Goal: Transaction & Acquisition: Purchase product/service

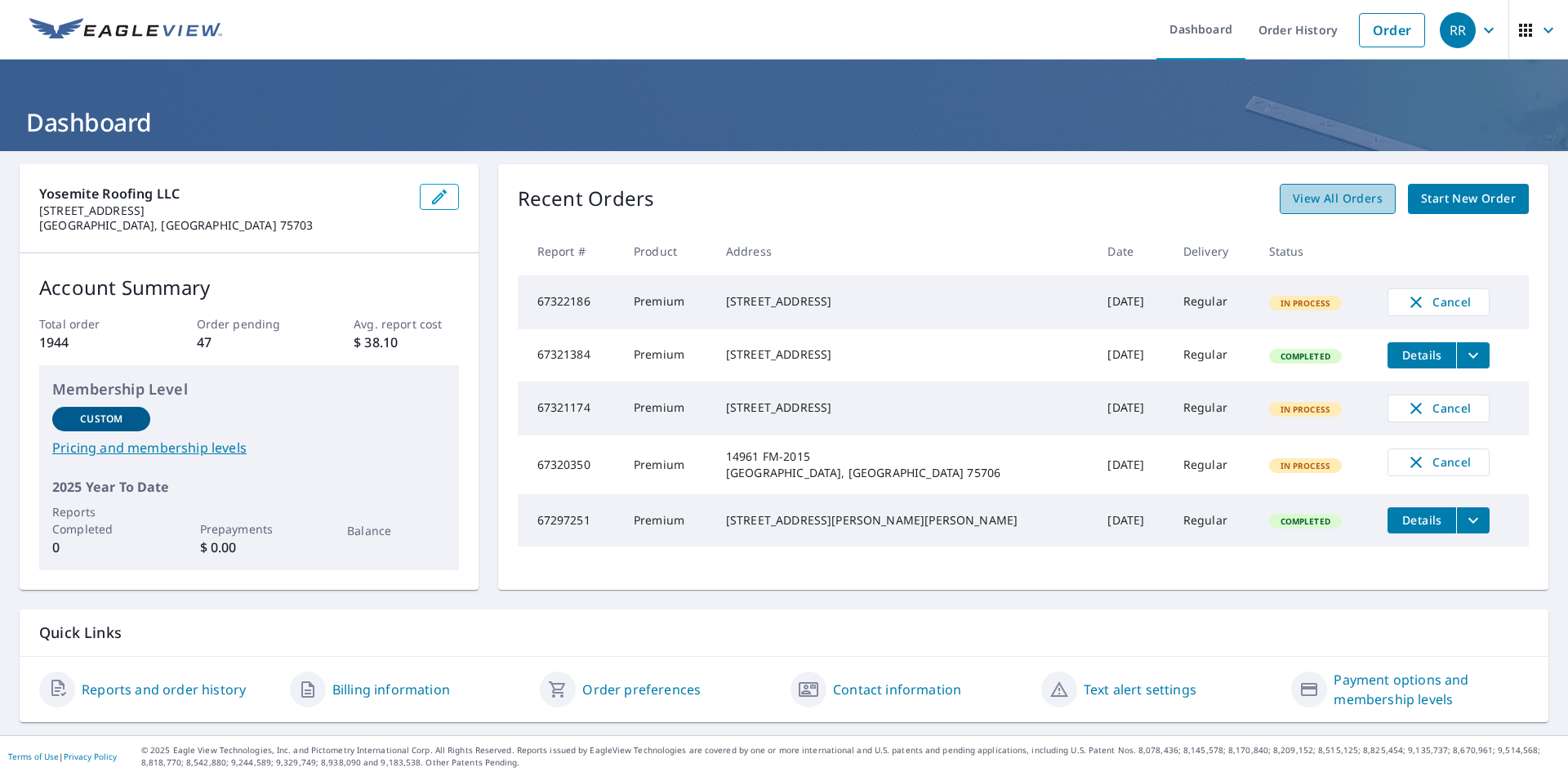
click at [1307, 198] on span "View All Orders" at bounding box center [1337, 199] width 89 height 20
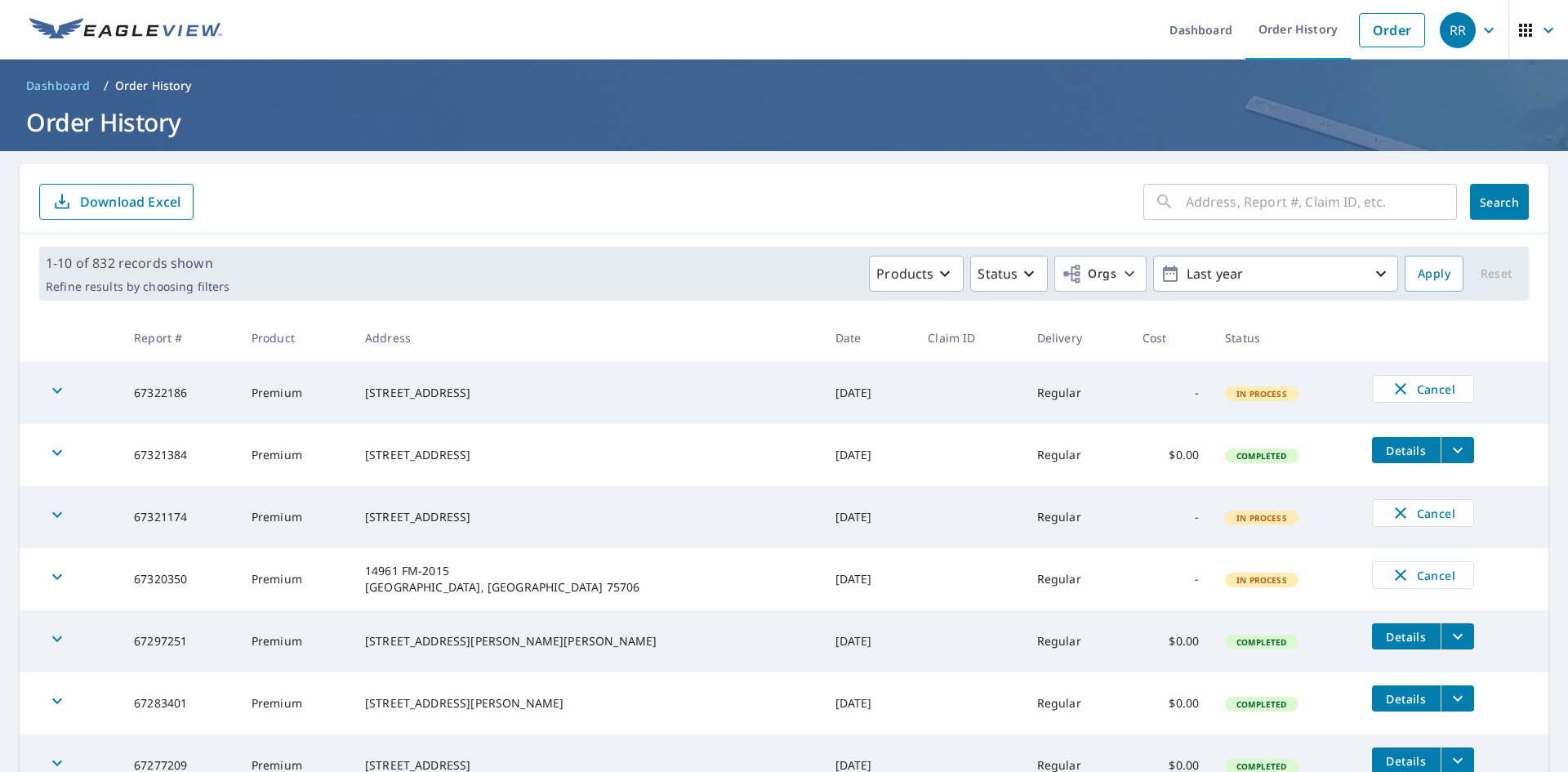
click at [1186, 202] on input "text" at bounding box center [1321, 202] width 271 height 46
type input "1"
drag, startPoint x: 1234, startPoint y: 202, endPoint x: 1205, endPoint y: 206, distance: 29.3
click at [1205, 206] on input "215 [GEOGRAPHIC_DATA][PERSON_NAME]" at bounding box center [1305, 202] width 240 height 46
click at [1273, 205] on input "215 s [PERSON_NAME]" at bounding box center [1305, 202] width 240 height 46
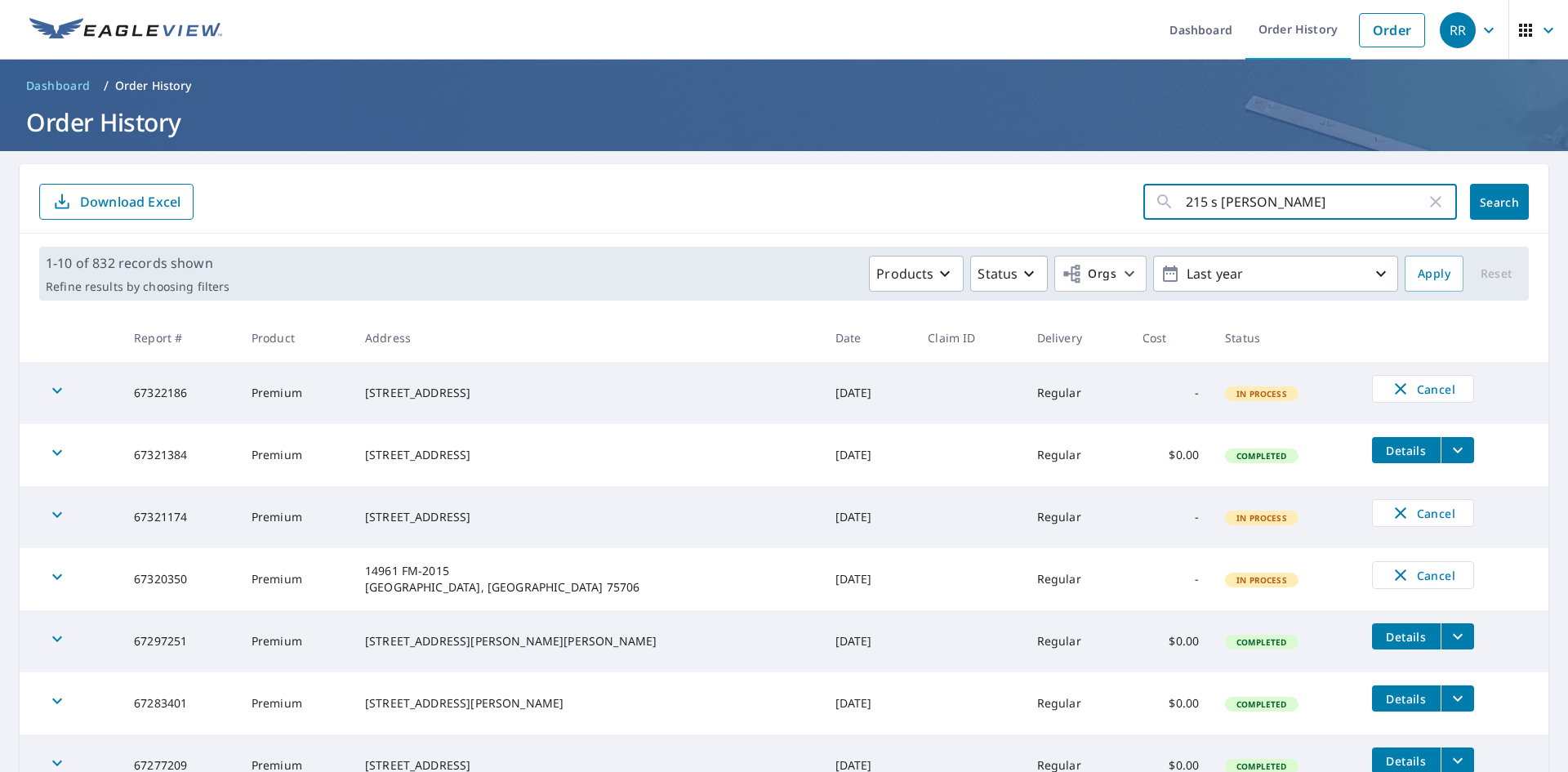
click at [1269, 206] on input "215 s [PERSON_NAME]" at bounding box center [1305, 202] width 240 height 46
drag, startPoint x: 1269, startPoint y: 195, endPoint x: 1210, endPoint y: 202, distance: 59.4
click at [1210, 202] on input "215 s [PERSON_NAME]" at bounding box center [1305, 202] width 240 height 46
click at [1269, 202] on input "215 s [PERSON_NAME]" at bounding box center [1305, 202] width 240 height 46
drag, startPoint x: 1266, startPoint y: 203, endPoint x: 1210, endPoint y: 212, distance: 56.7
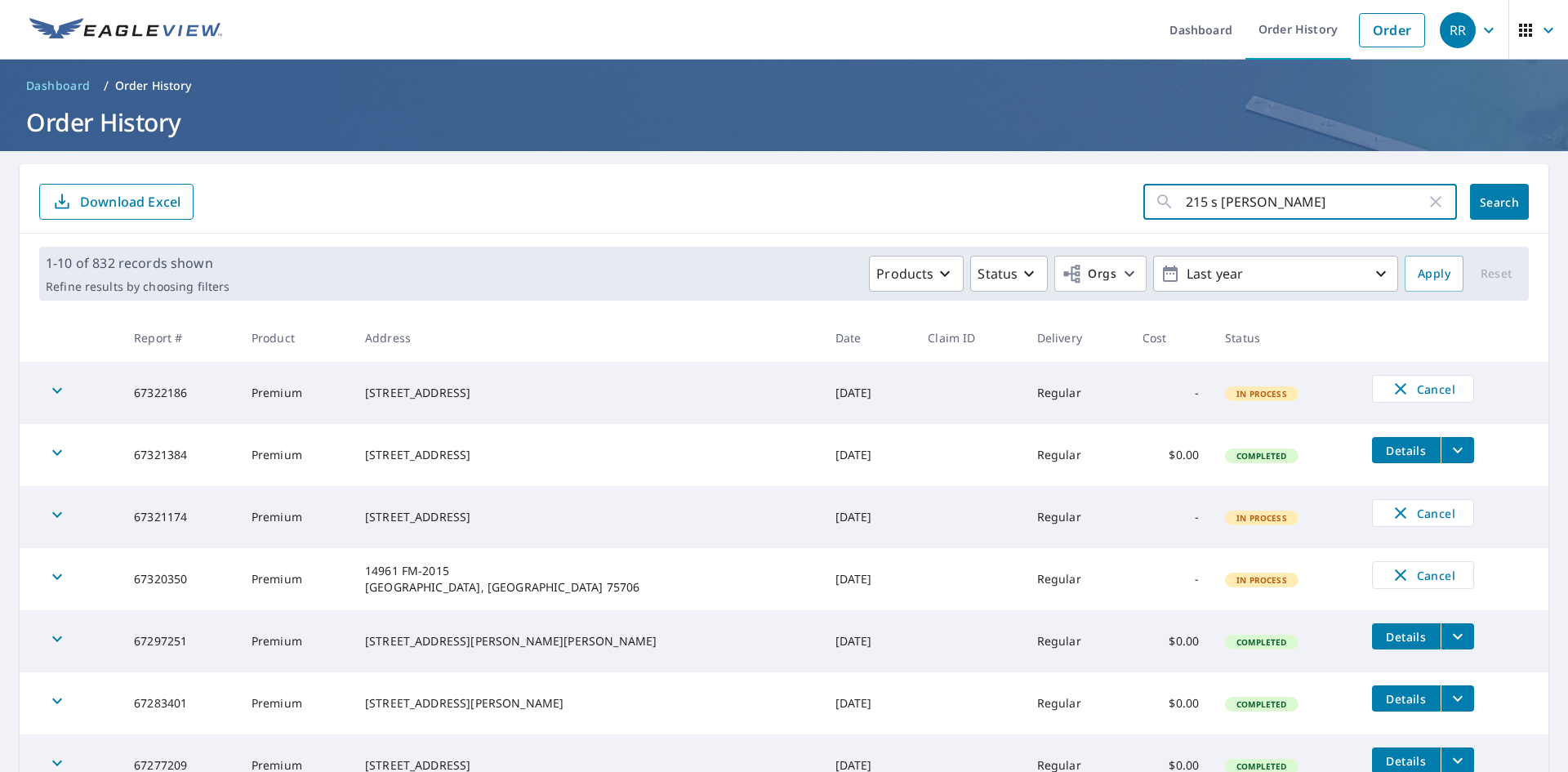
click at [1210, 212] on input "215 s [PERSON_NAME]" at bounding box center [1305, 202] width 240 height 46
click at [1269, 202] on input "215 s [PERSON_NAME]" at bounding box center [1305, 202] width 240 height 46
drag, startPoint x: 1263, startPoint y: 202, endPoint x: 1211, endPoint y: 206, distance: 52.2
click at [1211, 206] on input "215 s [PERSON_NAME]" at bounding box center [1305, 202] width 240 height 46
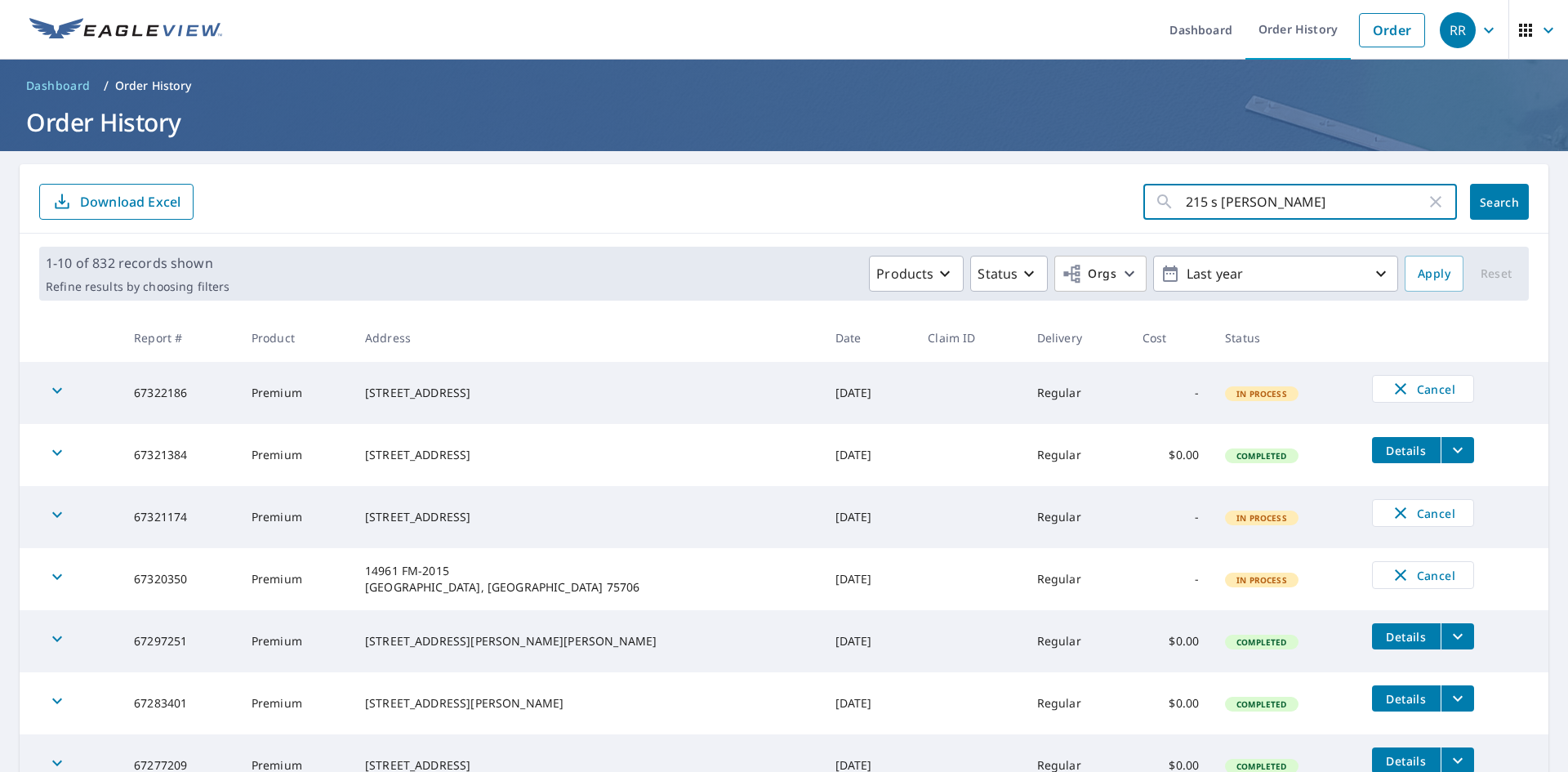
click at [1267, 202] on input "215 s [PERSON_NAME]" at bounding box center [1305, 202] width 240 height 46
click at [1203, 204] on input "215 s [PERSON_NAME]" at bounding box center [1305, 202] width 240 height 46
click at [1267, 201] on input "215 s [PERSON_NAME]" at bounding box center [1305, 202] width 240 height 46
type input "215 s [PERSON_NAME]"
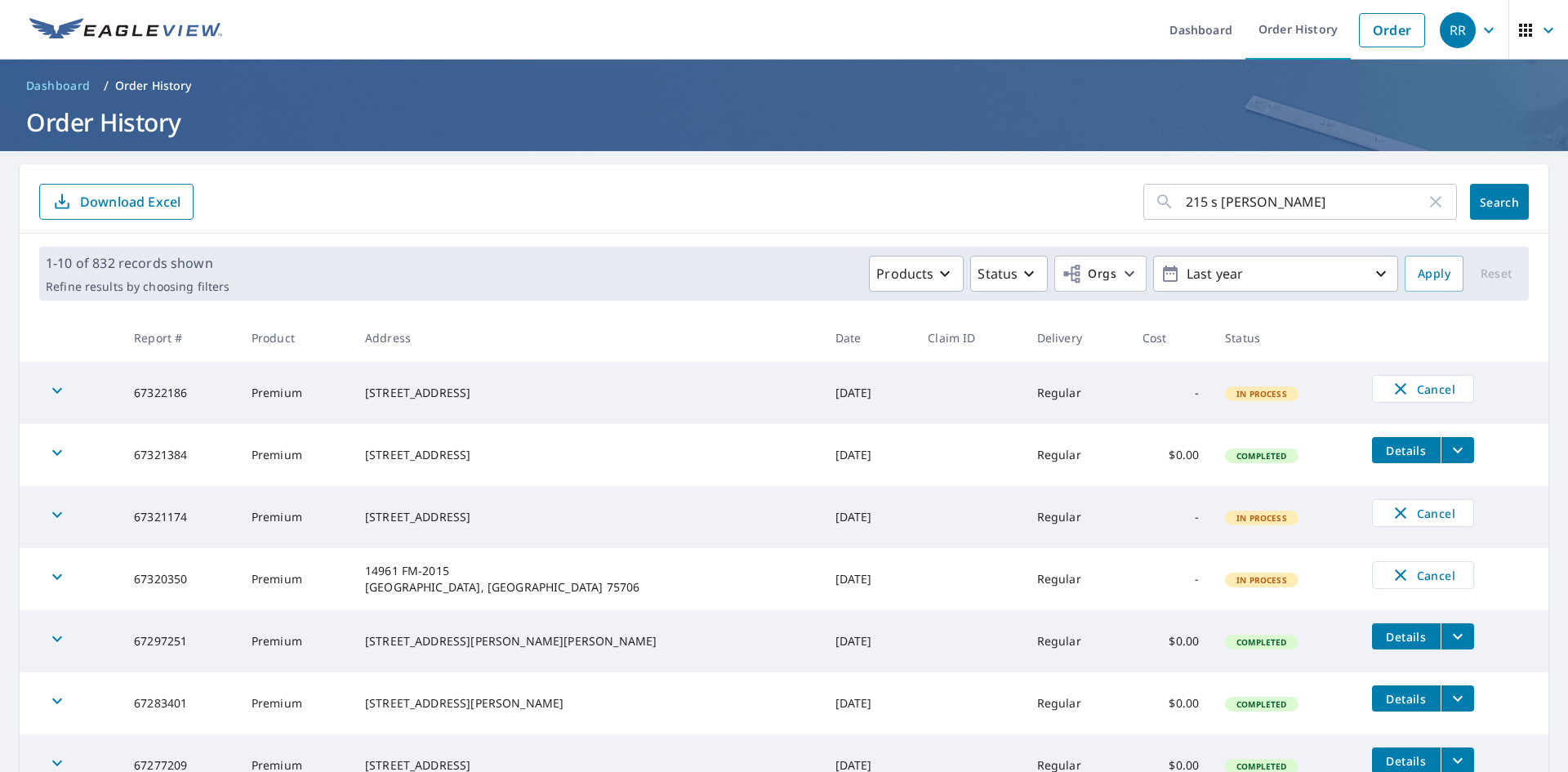
click at [1489, 194] on span "Search" at bounding box center [1499, 202] width 33 height 16
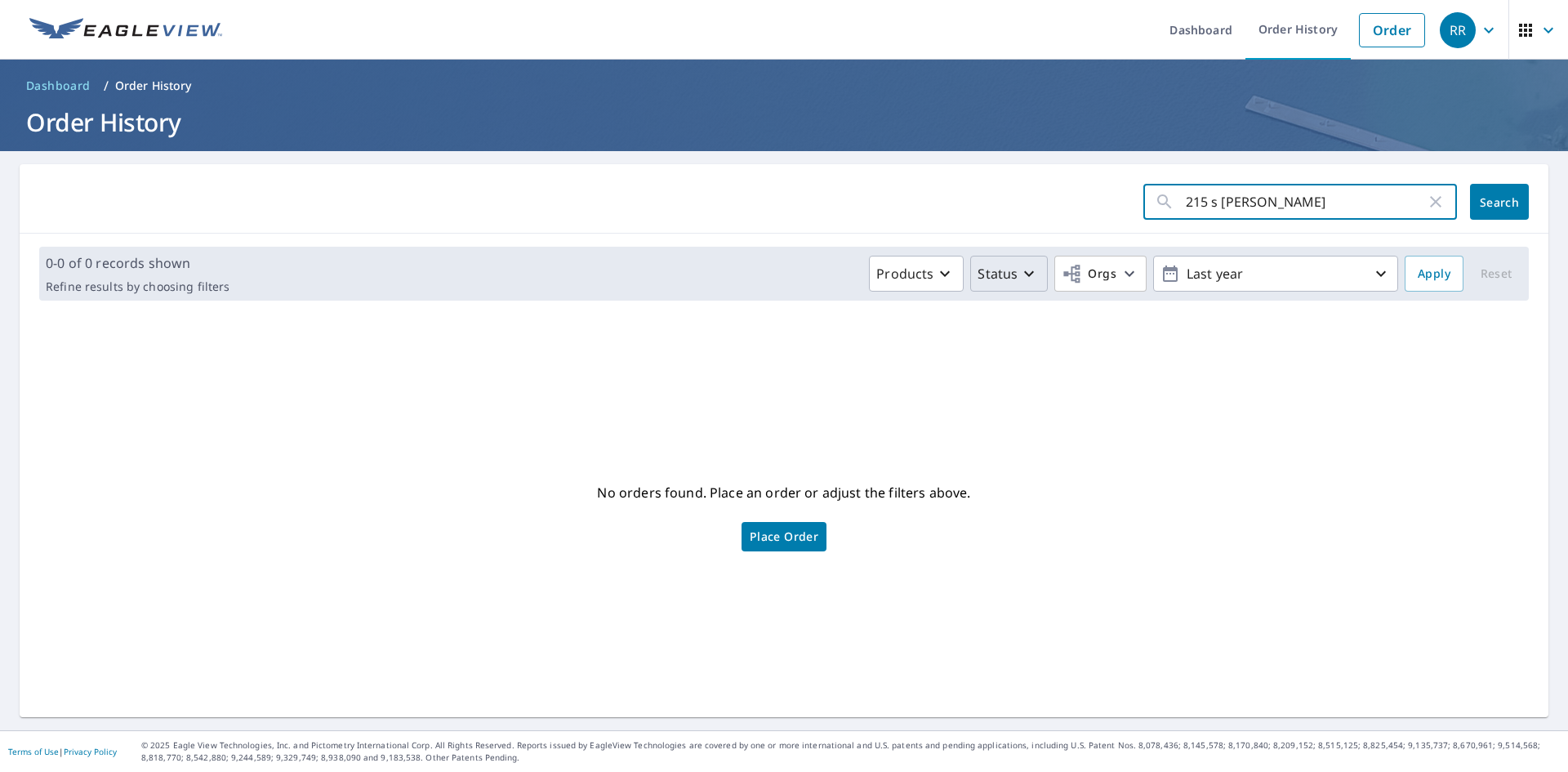
drag, startPoint x: 998, startPoint y: 251, endPoint x: 980, endPoint y: 261, distance: 20.6
click at [980, 261] on div "215 s ragsdale ​ Search 0-0 of 0 records shown Refine results by choosing filte…" at bounding box center [784, 440] width 1529 height 553
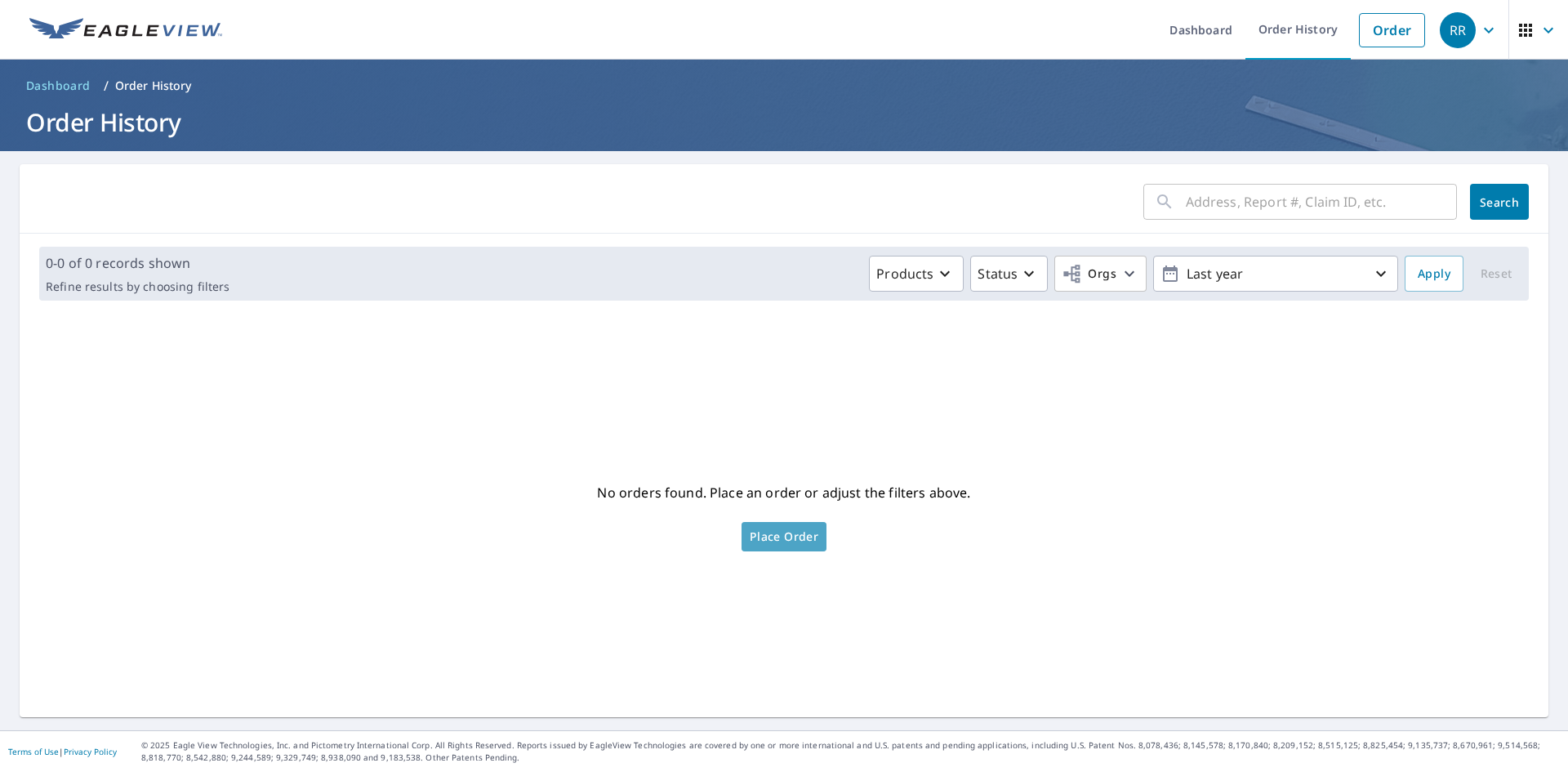
click at [775, 529] on link "Place Order" at bounding box center [784, 536] width 85 height 29
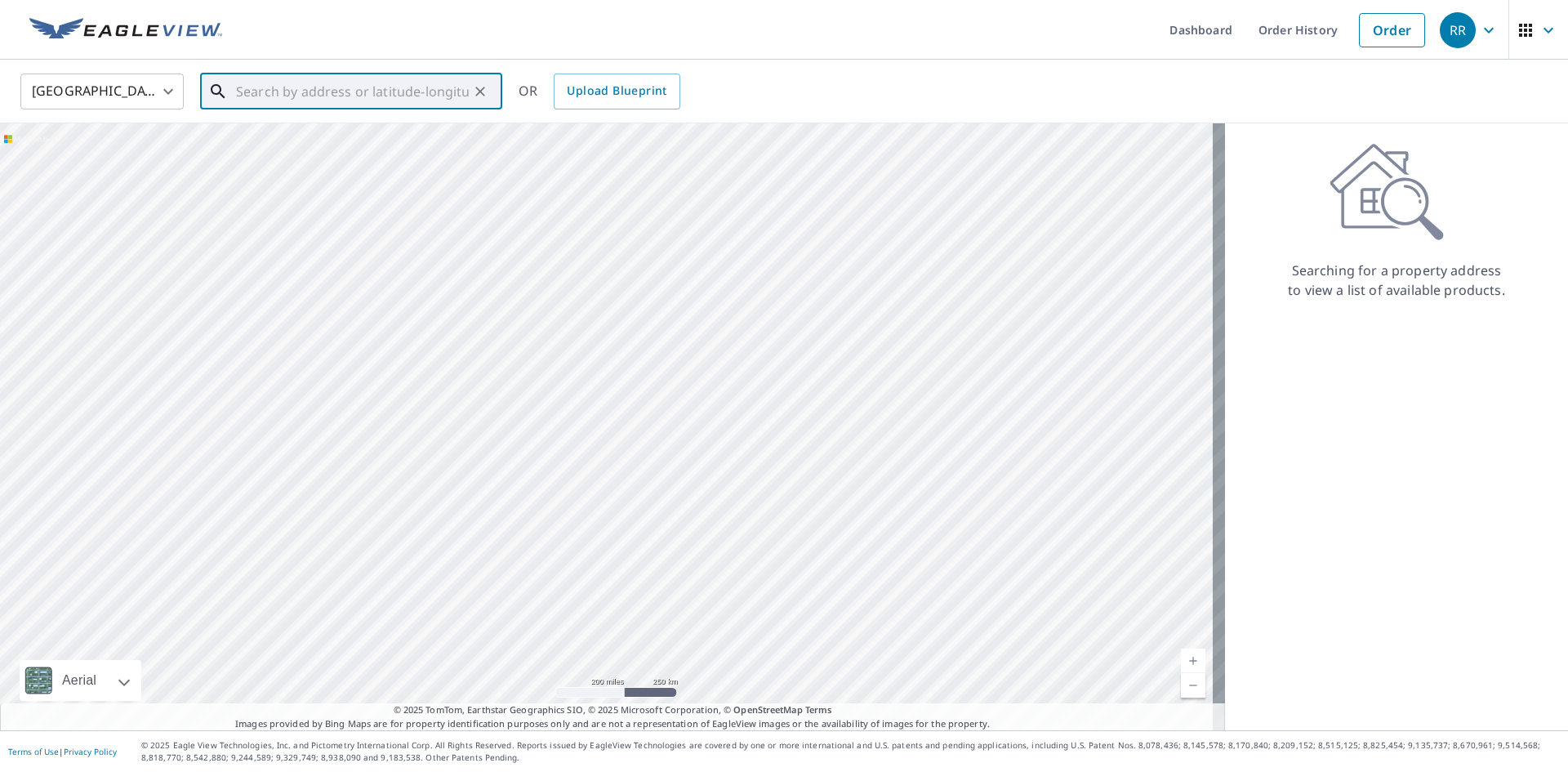
click at [411, 102] on input "text" at bounding box center [352, 91] width 232 height 46
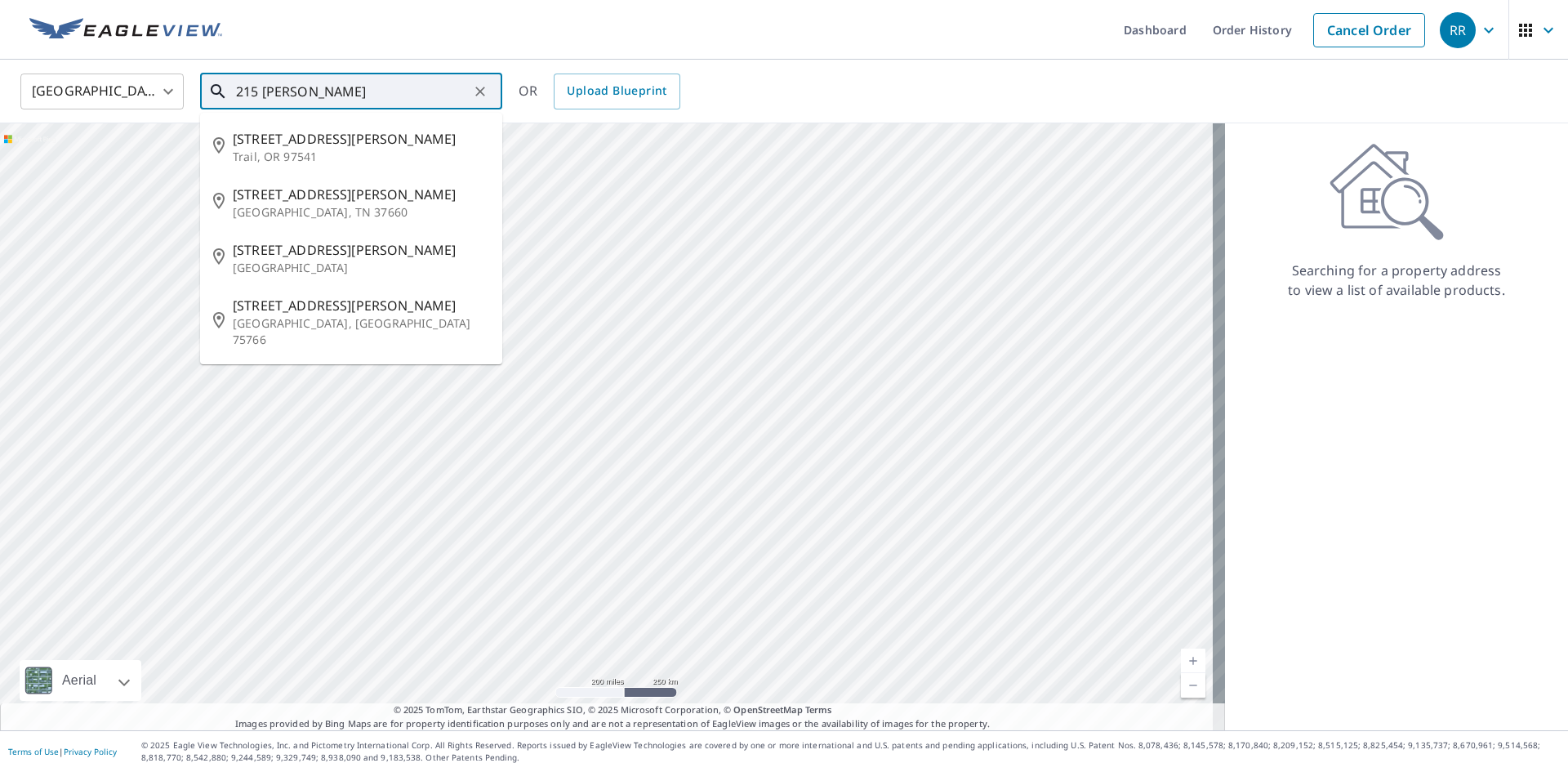
click at [261, 84] on input "215 [PERSON_NAME]" at bounding box center [352, 91] width 232 height 46
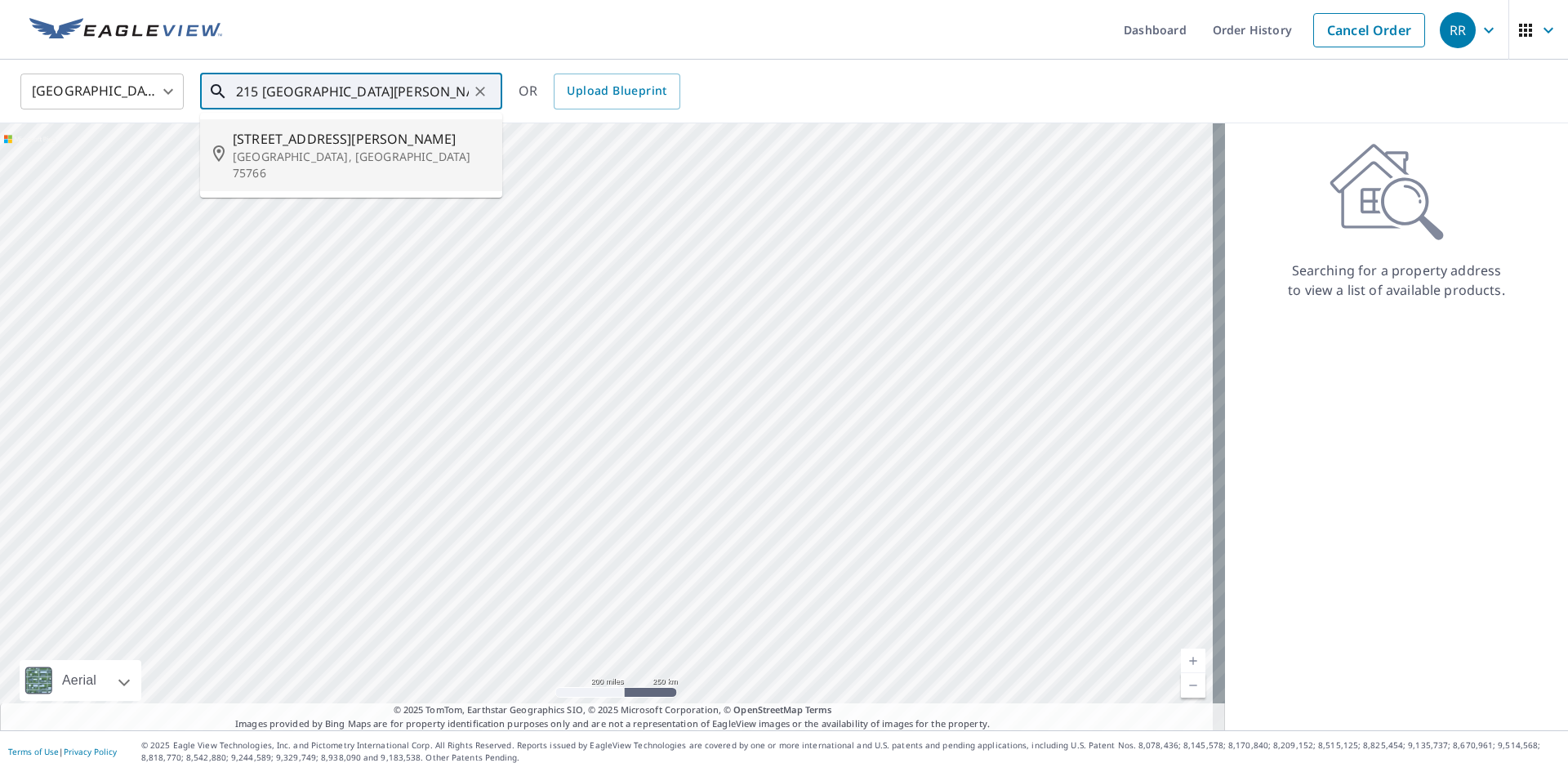
click at [339, 149] on p "[GEOGRAPHIC_DATA], [GEOGRAPHIC_DATA] 75766" at bounding box center [360, 165] width 257 height 33
type input "[STREET_ADDRESS][PERSON_NAME]"
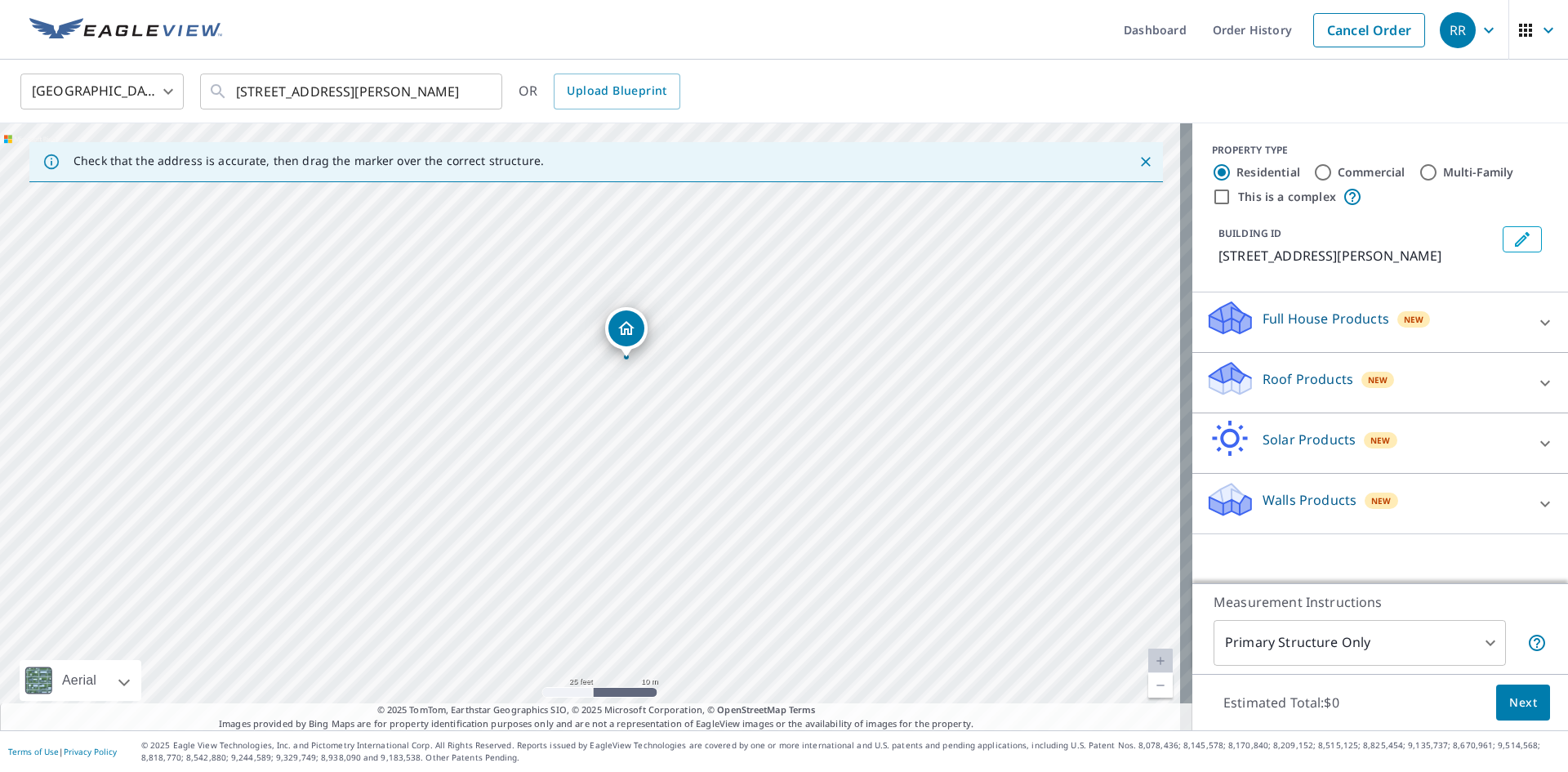
drag, startPoint x: 590, startPoint y: 473, endPoint x: 653, endPoint y: 442, distance: 70.2
click at [653, 442] on div "[STREET_ADDRESS][PERSON_NAME]" at bounding box center [596, 427] width 1193 height 607
drag, startPoint x: 680, startPoint y: 485, endPoint x: 738, endPoint y: 312, distance: 182.5
click at [738, 312] on div "[STREET_ADDRESS][PERSON_NAME]" at bounding box center [596, 427] width 1193 height 607
drag, startPoint x: 762, startPoint y: 333, endPoint x: 743, endPoint y: 408, distance: 77.4
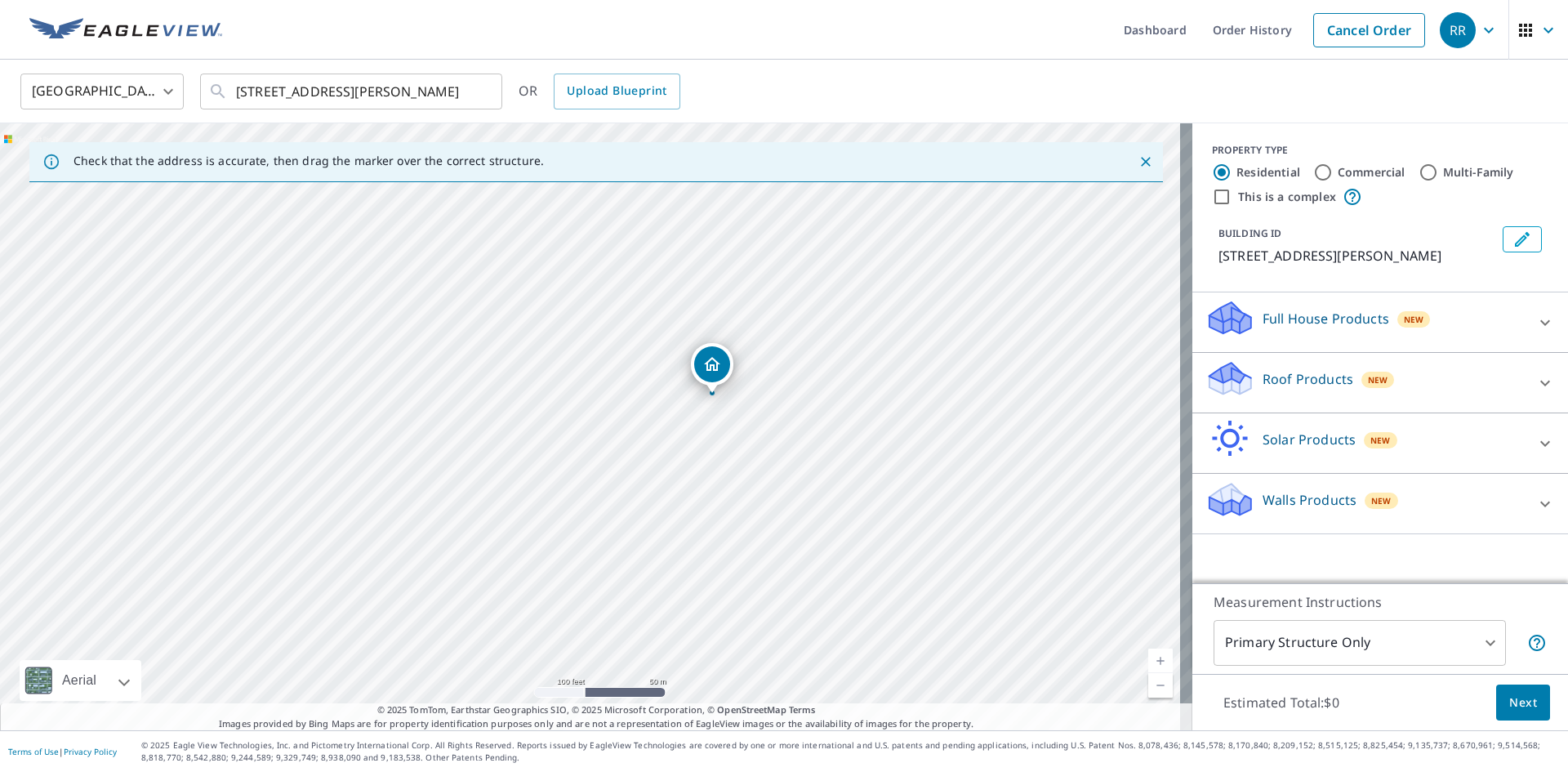
click at [750, 404] on div "[STREET_ADDRESS][PERSON_NAME]" at bounding box center [596, 427] width 1193 height 607
drag, startPoint x: 657, startPoint y: 350, endPoint x: 684, endPoint y: 439, distance: 93.0
click at [684, 439] on div "[STREET_ADDRESS][PERSON_NAME]" at bounding box center [596, 427] width 1193 height 607
click at [1313, 176] on input "Commercial" at bounding box center [1322, 171] width 19 height 19
radio input "true"
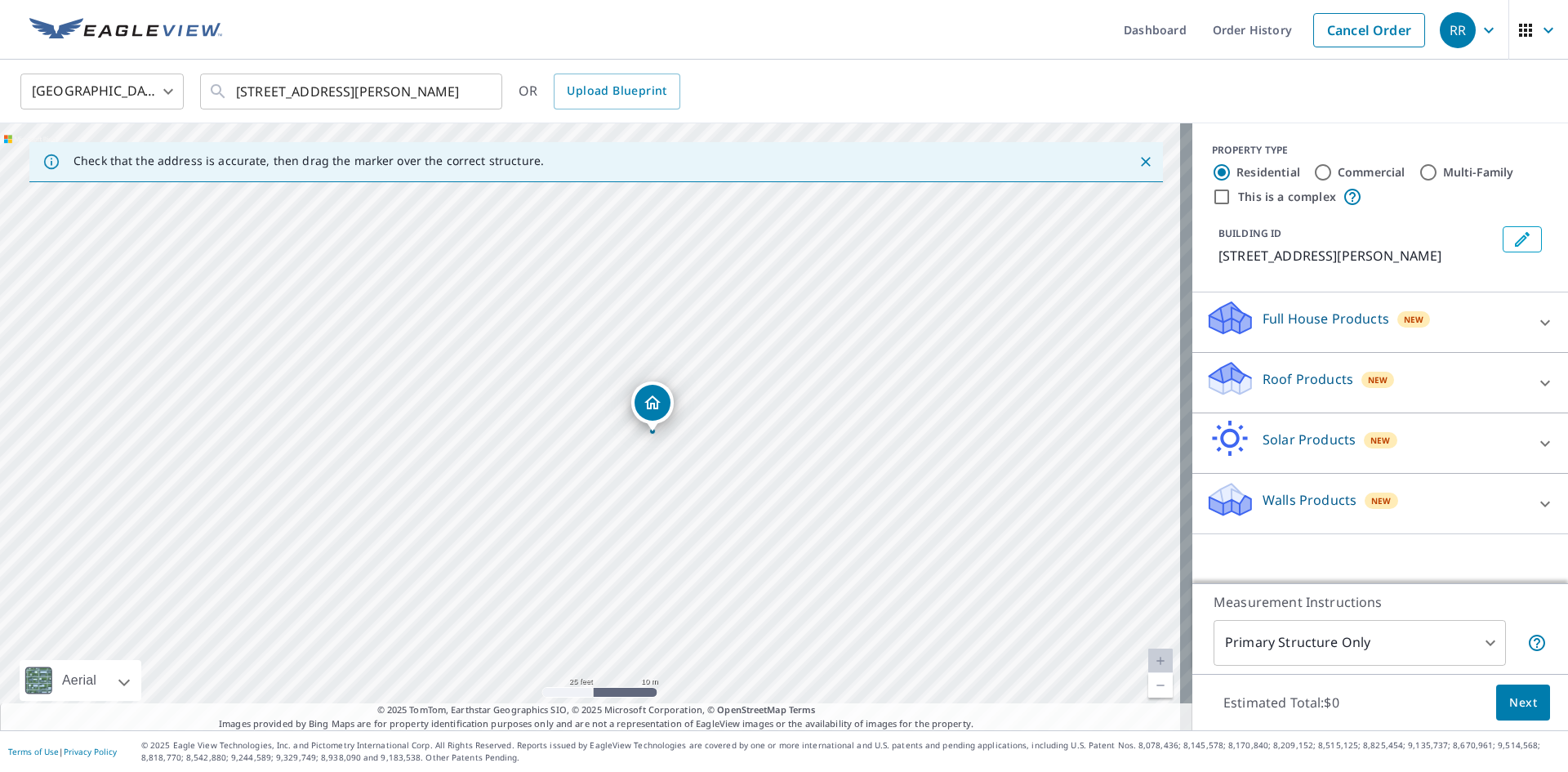
type input "4"
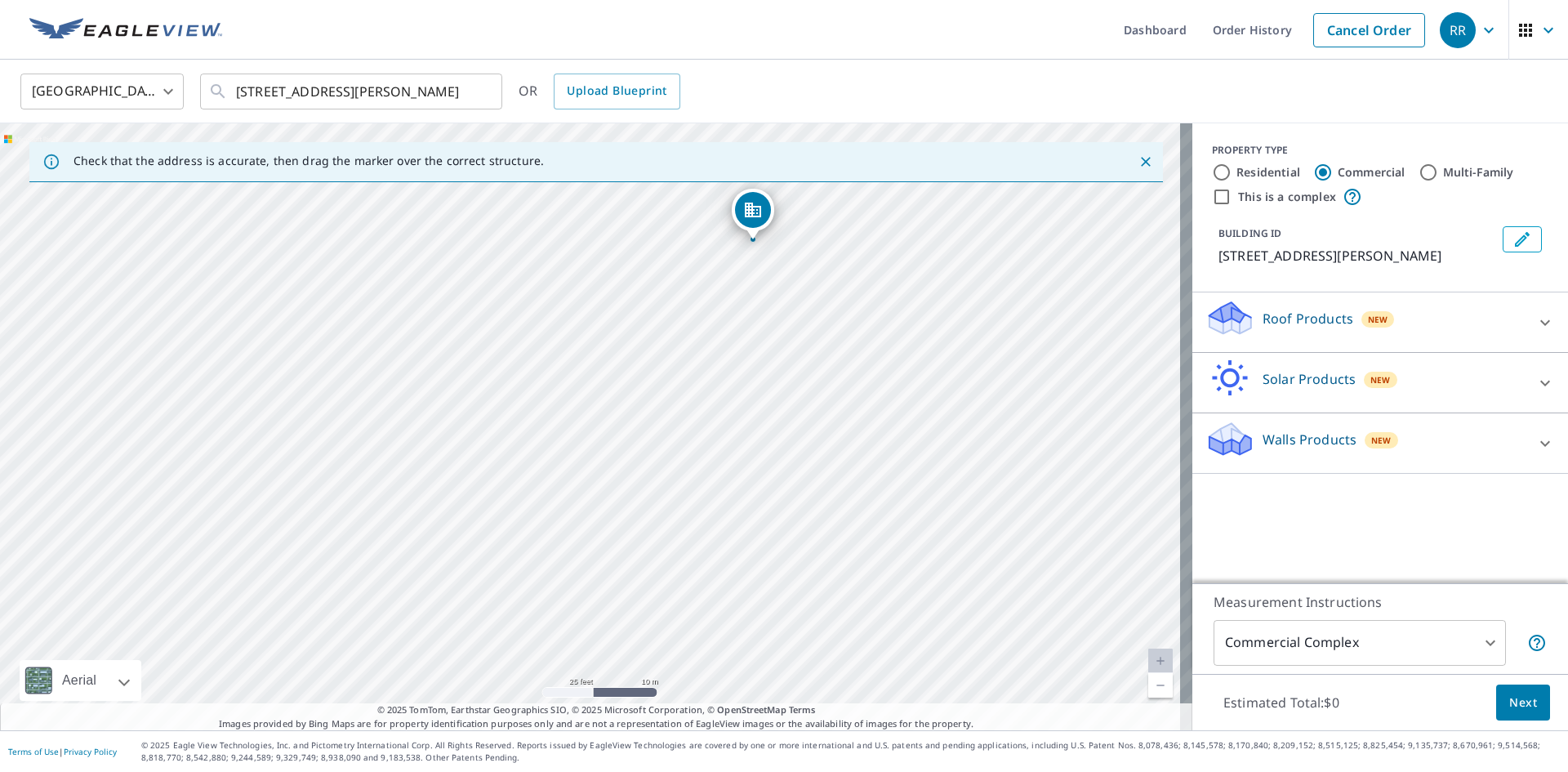
drag, startPoint x: 601, startPoint y: 536, endPoint x: 764, endPoint y: 351, distance: 246.6
click at [764, 351] on div "[STREET_ADDRESS][PERSON_NAME]" at bounding box center [596, 427] width 1193 height 607
drag, startPoint x: 833, startPoint y: 256, endPoint x: 818, endPoint y: 387, distance: 131.9
click at [818, 387] on div "[STREET_ADDRESS][PERSON_NAME]" at bounding box center [596, 427] width 1193 height 607
drag, startPoint x: 657, startPoint y: 354, endPoint x: 706, endPoint y: 330, distance: 54.6
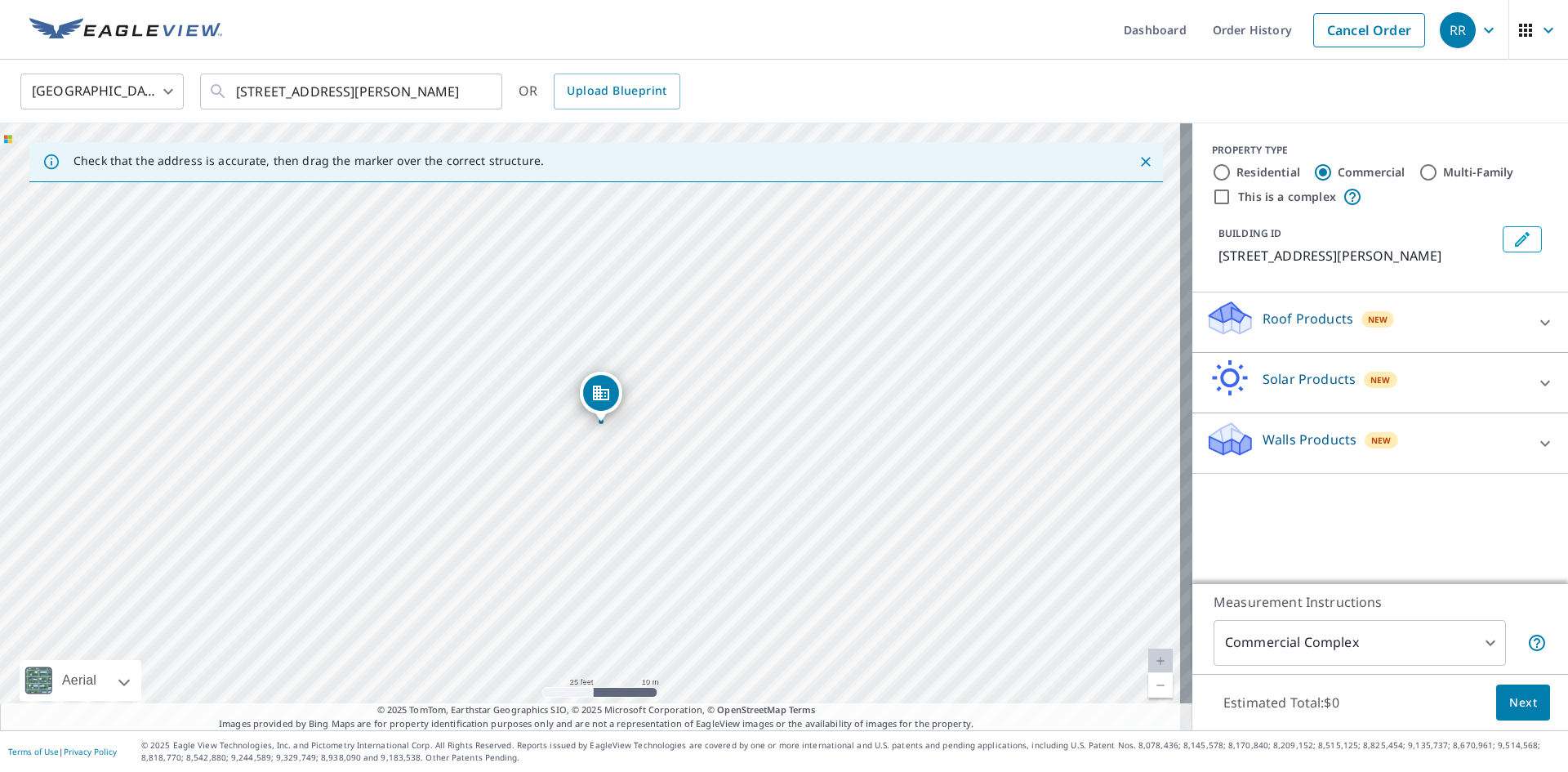
drag, startPoint x: 590, startPoint y: 392, endPoint x: 600, endPoint y: 390, distance: 10.2
click at [521, 442] on div "[STREET_ADDRESS][PERSON_NAME]" at bounding box center [596, 427] width 1193 height 607
drag, startPoint x: 577, startPoint y: 398, endPoint x: 504, endPoint y: 426, distance: 78.2
drag, startPoint x: 588, startPoint y: 404, endPoint x: 575, endPoint y: 343, distance: 62.4
drag, startPoint x: 585, startPoint y: 394, endPoint x: 605, endPoint y: 450, distance: 59.5
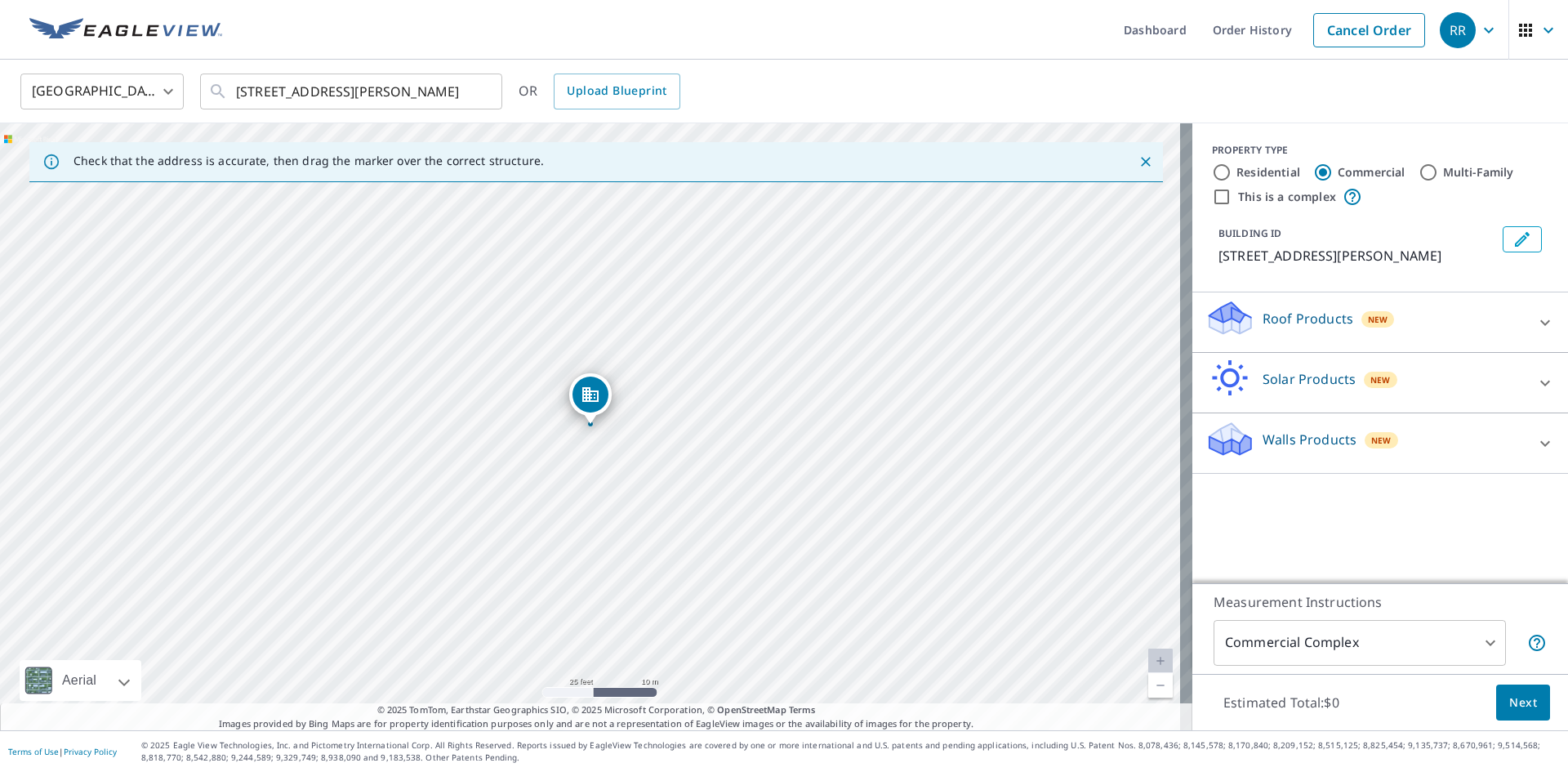
click at [1417, 652] on body "RR RR Dashboard Order History Cancel Order RR [GEOGRAPHIC_DATA] [GEOGRAPHIC_DAT…" at bounding box center [784, 448] width 1568 height 897
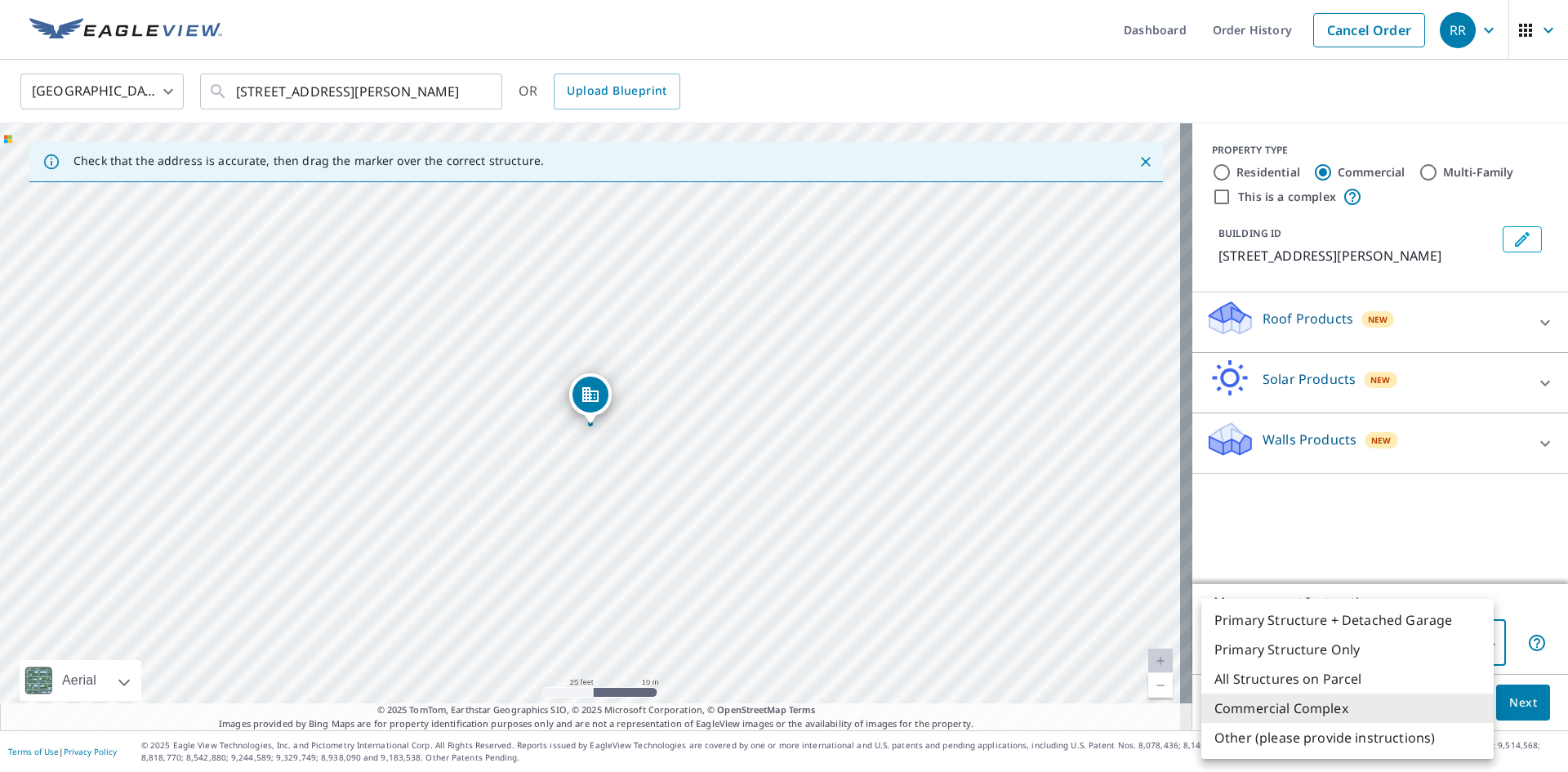
click at [1378, 528] on div at bounding box center [784, 386] width 1568 height 772
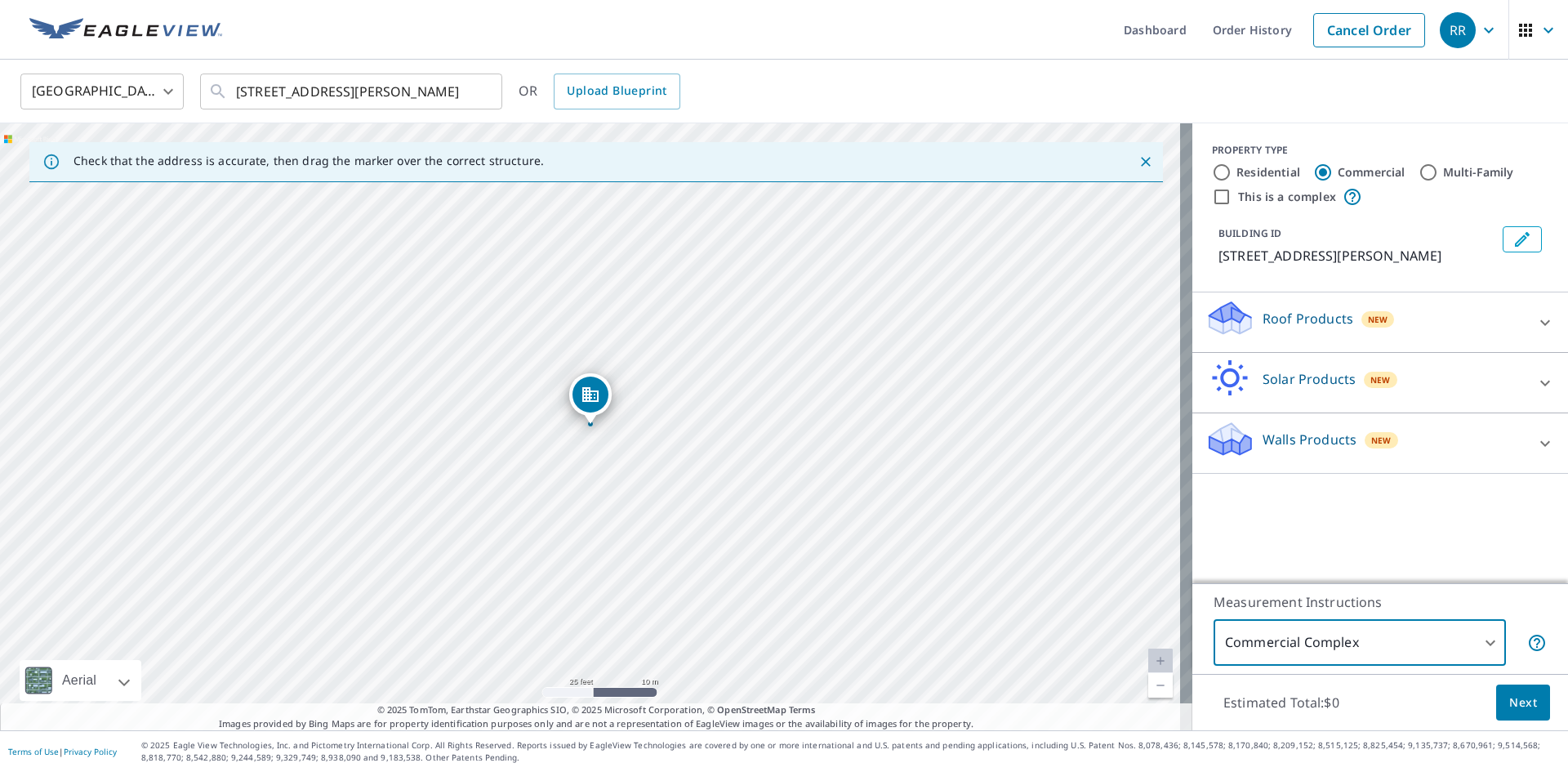
click at [1310, 333] on div "Roof Products New" at bounding box center [1365, 322] width 320 height 47
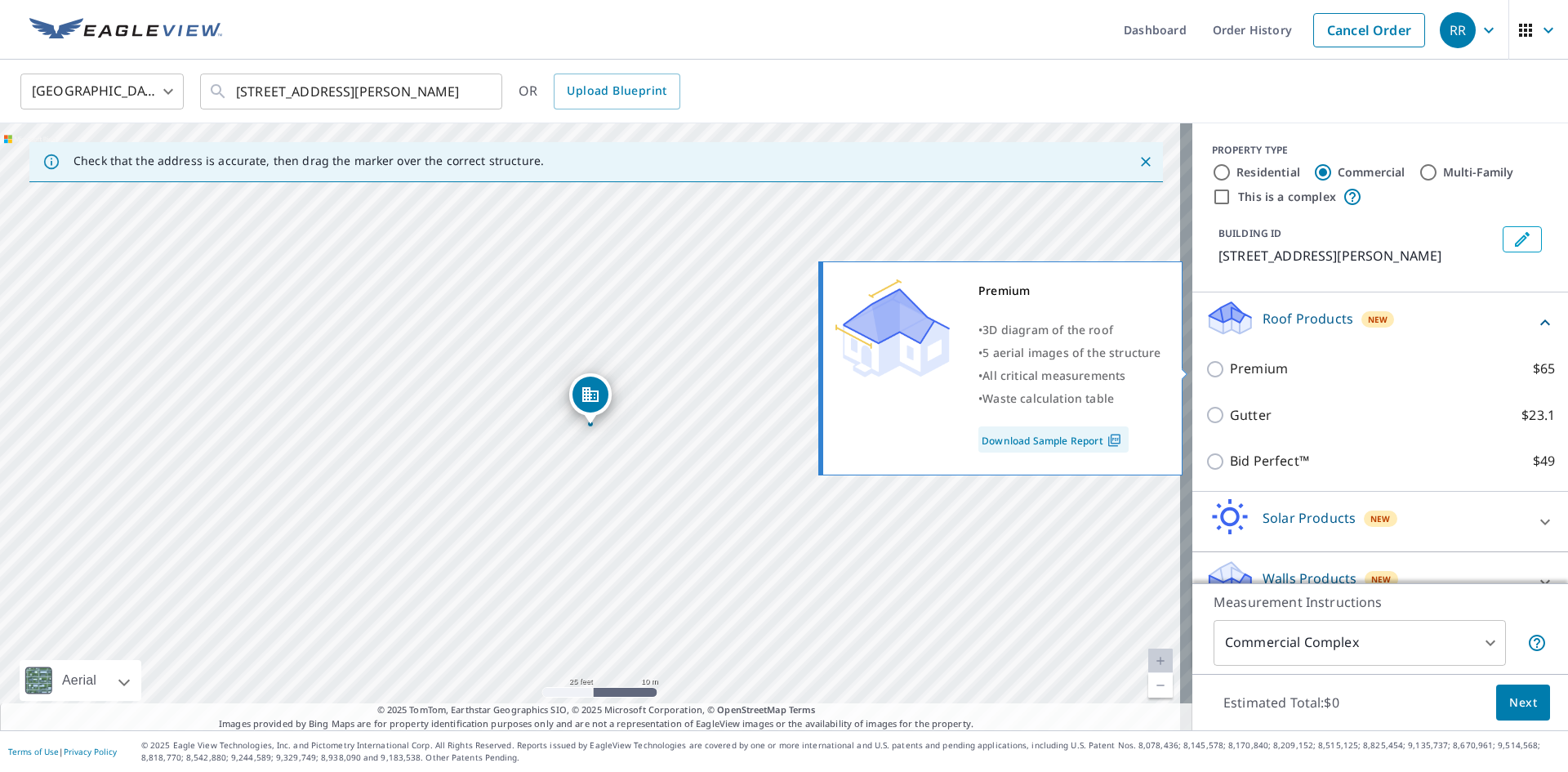
click at [1205, 366] on input "Premium $65" at bounding box center [1217, 369] width 24 height 19
checkbox input "true"
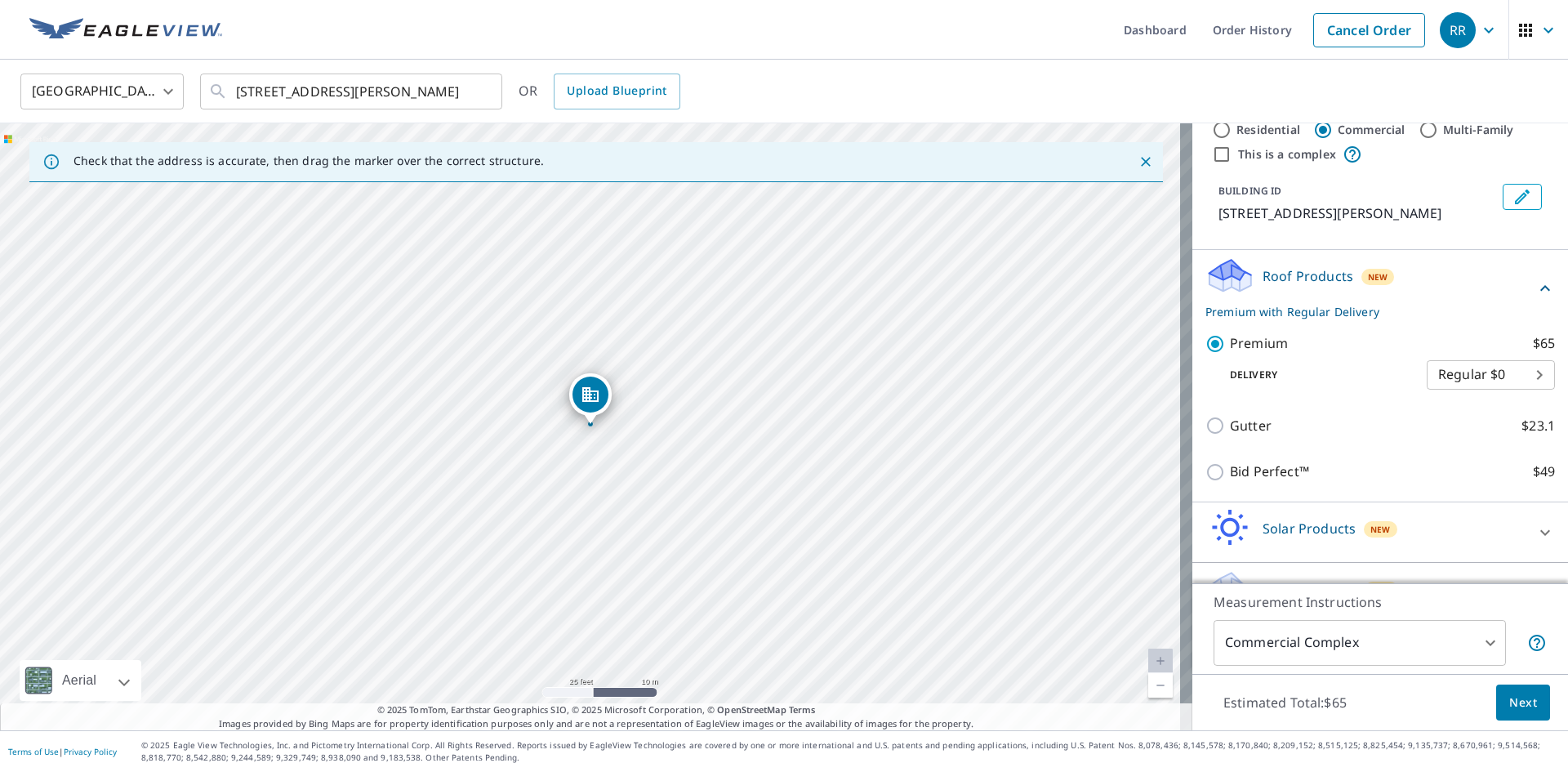
scroll to position [83, 0]
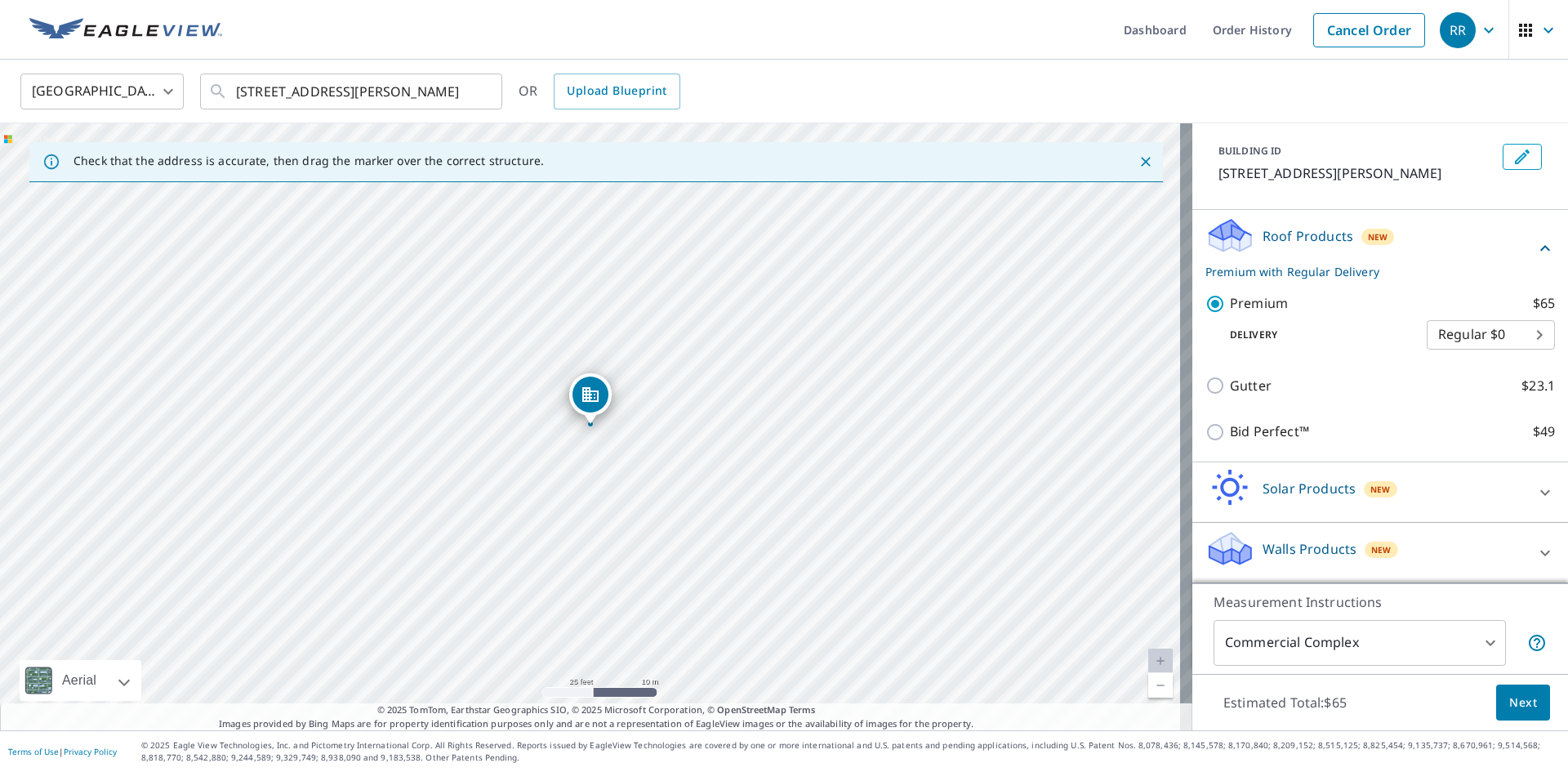
click at [1305, 632] on body "RR RR Dashboard Order History Cancel Order RR [GEOGRAPHIC_DATA] [GEOGRAPHIC_DAT…" at bounding box center [784, 448] width 1568 height 897
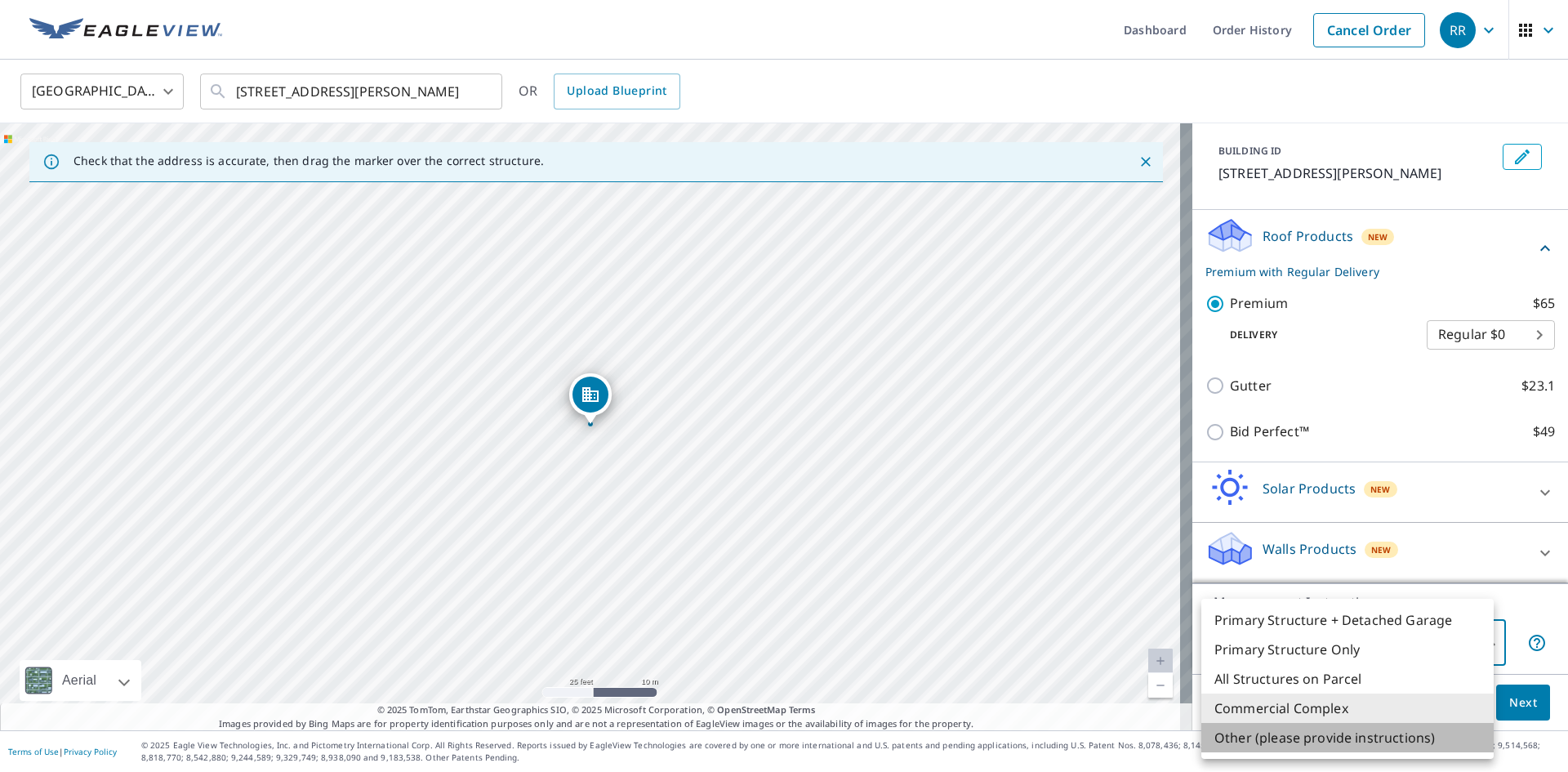
click at [1283, 737] on li "Other (please provide instructions)" at bounding box center [1347, 737] width 293 height 29
type input "5"
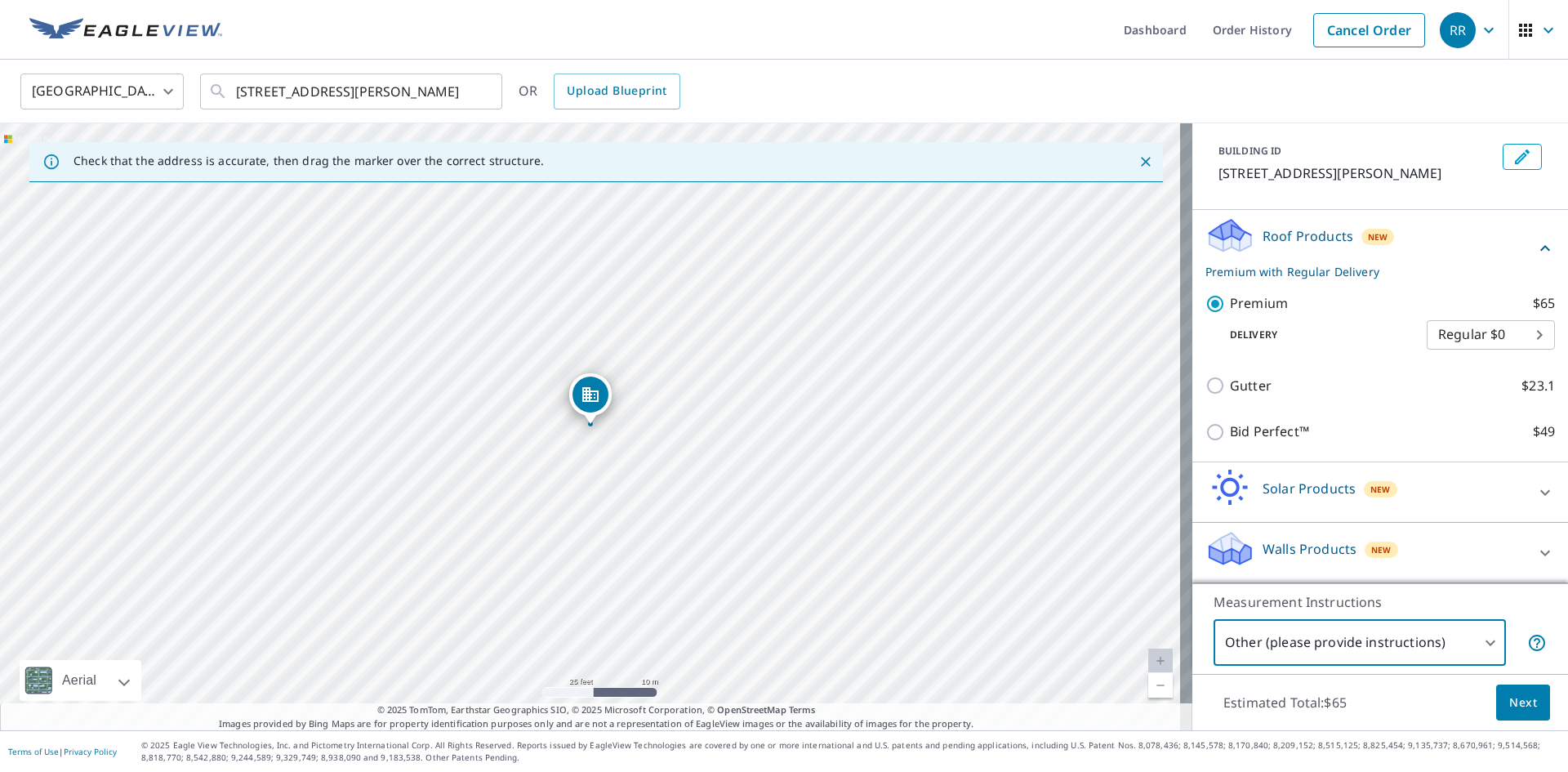
click at [1522, 699] on span "Next" at bounding box center [1523, 703] width 28 height 20
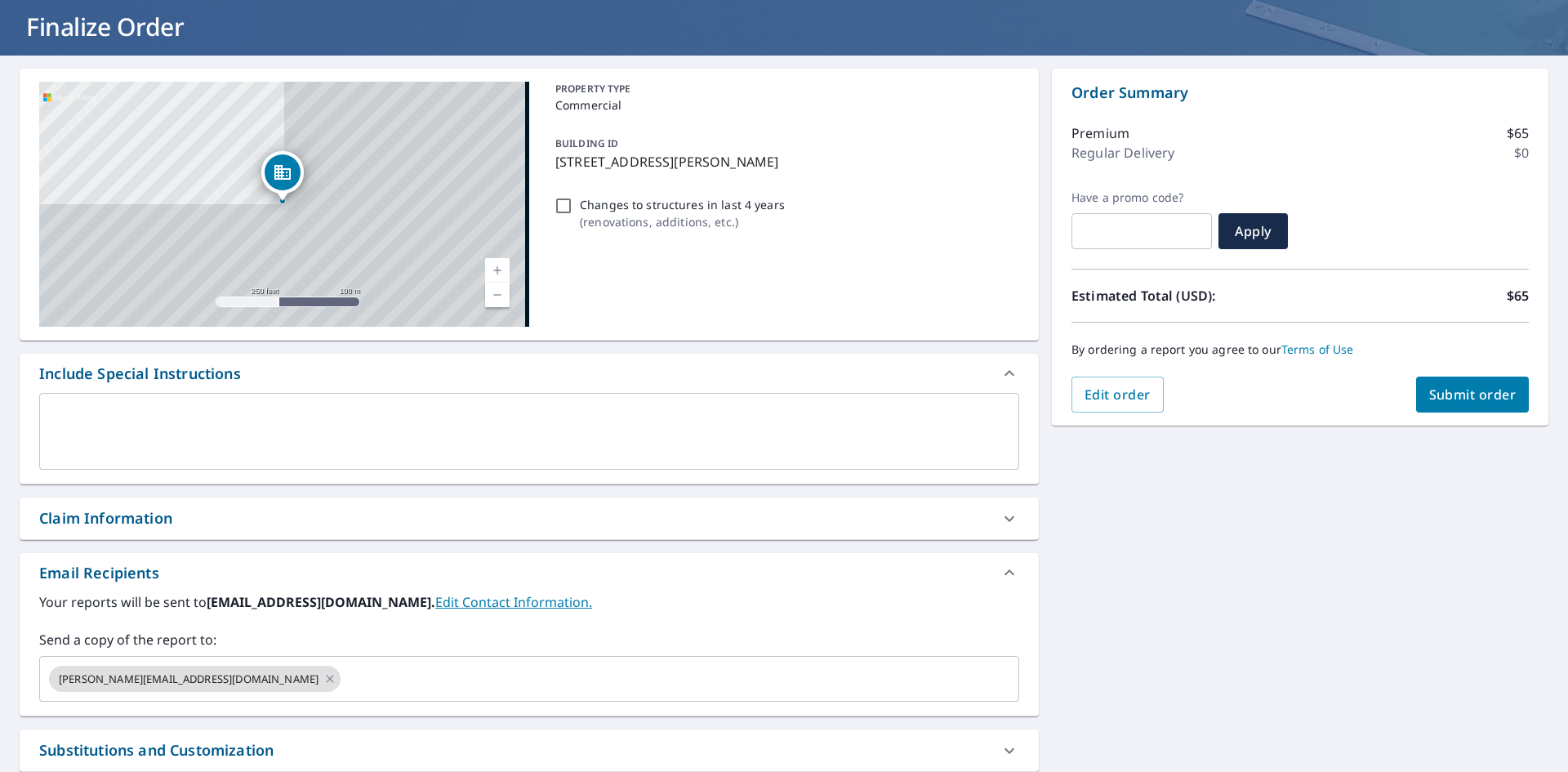
scroll to position [82, 0]
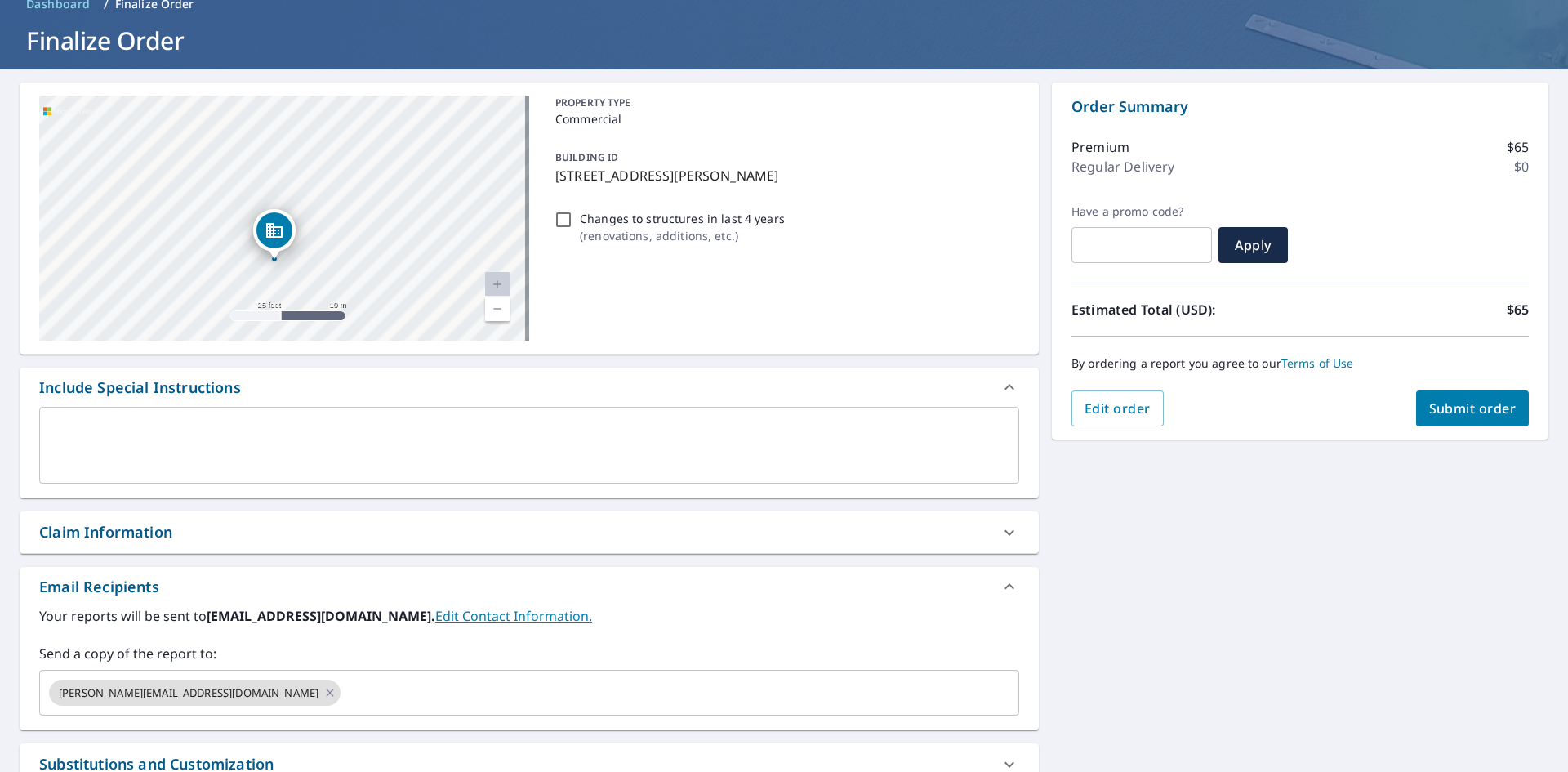
drag, startPoint x: 247, startPoint y: 312, endPoint x: 233, endPoint y: 312, distance: 14.0
click at [233, 312] on div "[STREET_ADDRESS][PERSON_NAME]" at bounding box center [284, 217] width 490 height 245
click at [215, 439] on textarea at bounding box center [529, 446] width 957 height 47
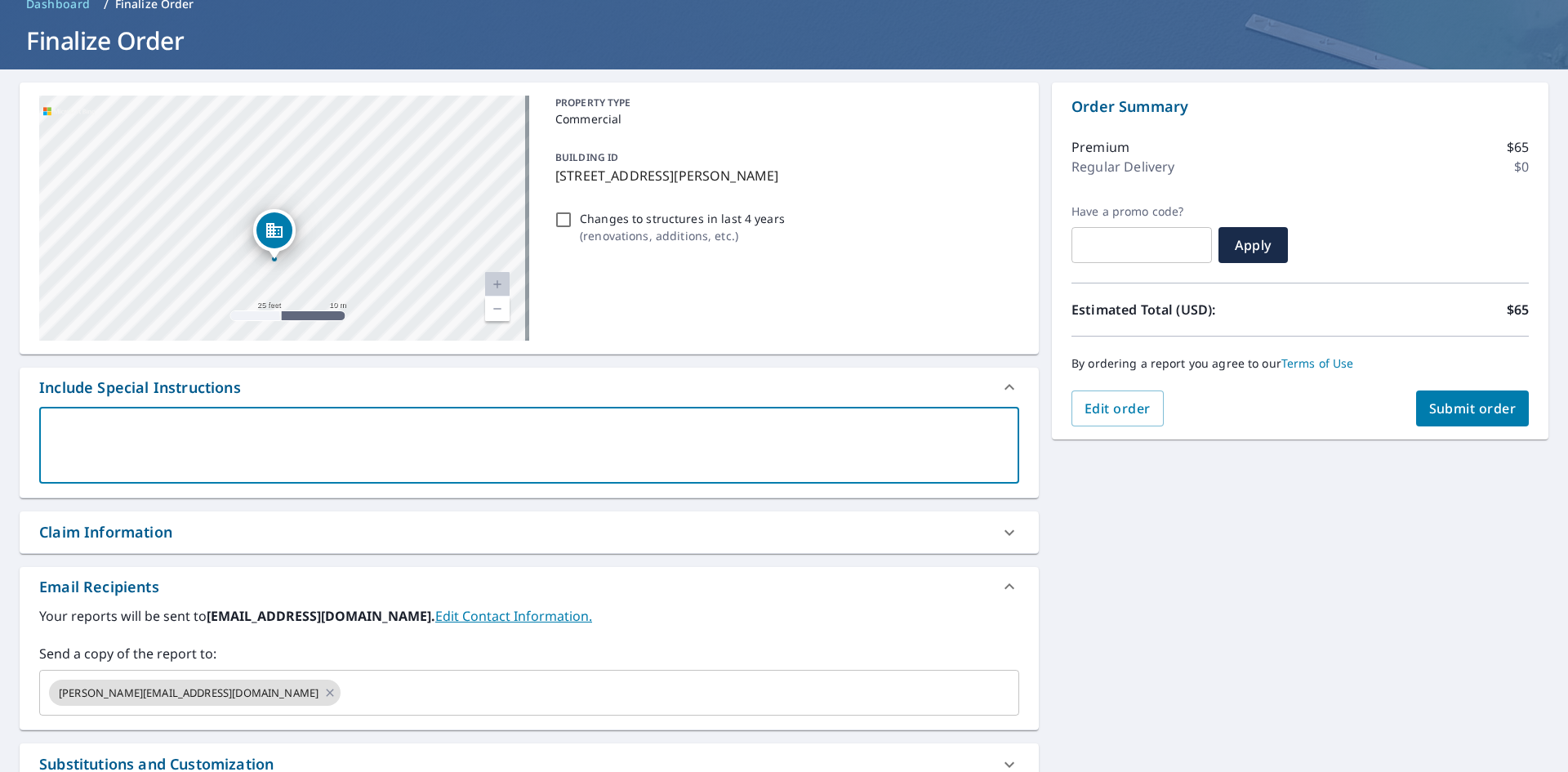
type textarea "M"
type textarea "x"
type textarea "Me"
type textarea "x"
type textarea "Mea"
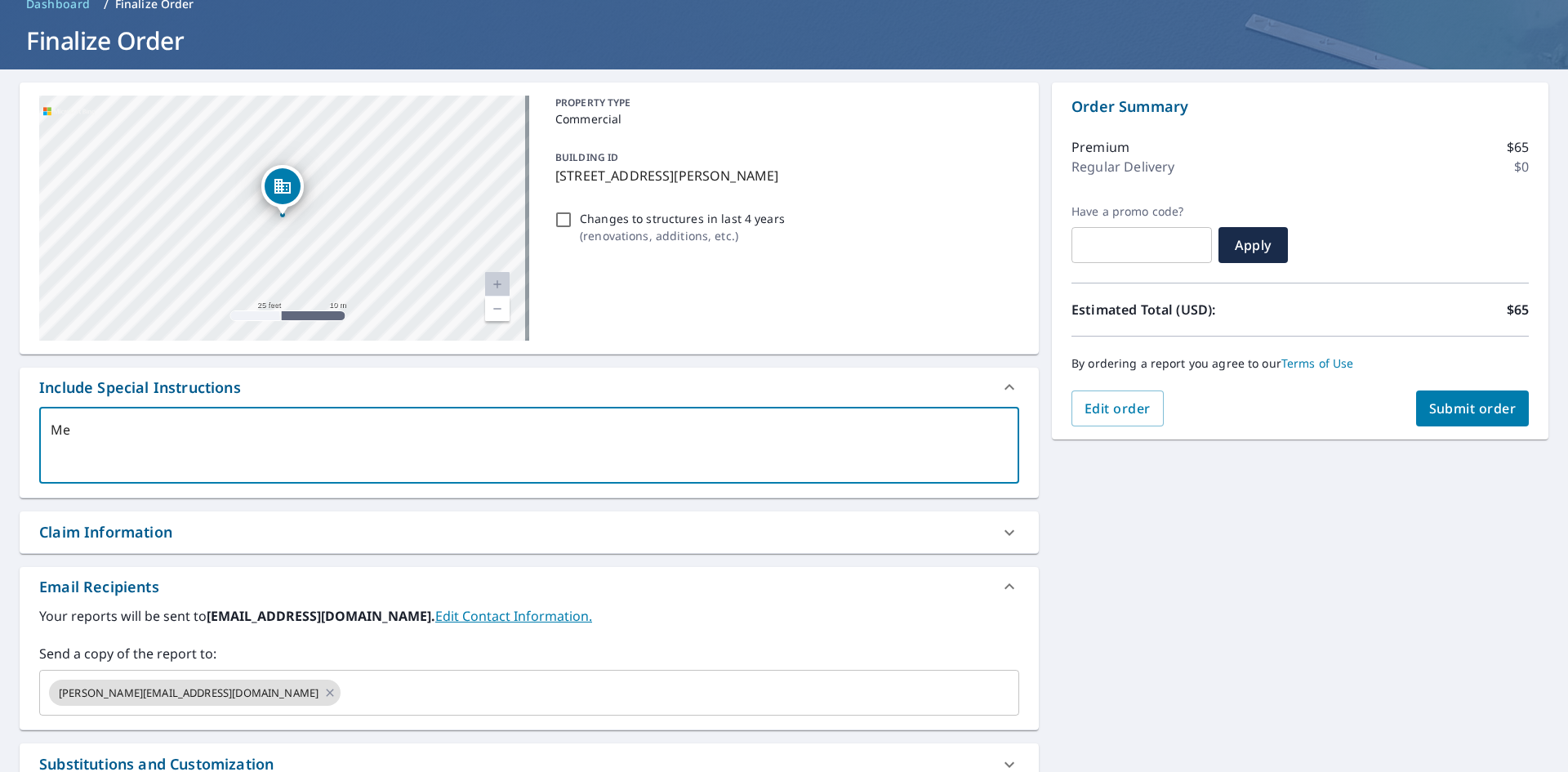
type textarea "x"
type textarea "Meas"
type textarea "x"
type textarea "Measu"
type textarea "x"
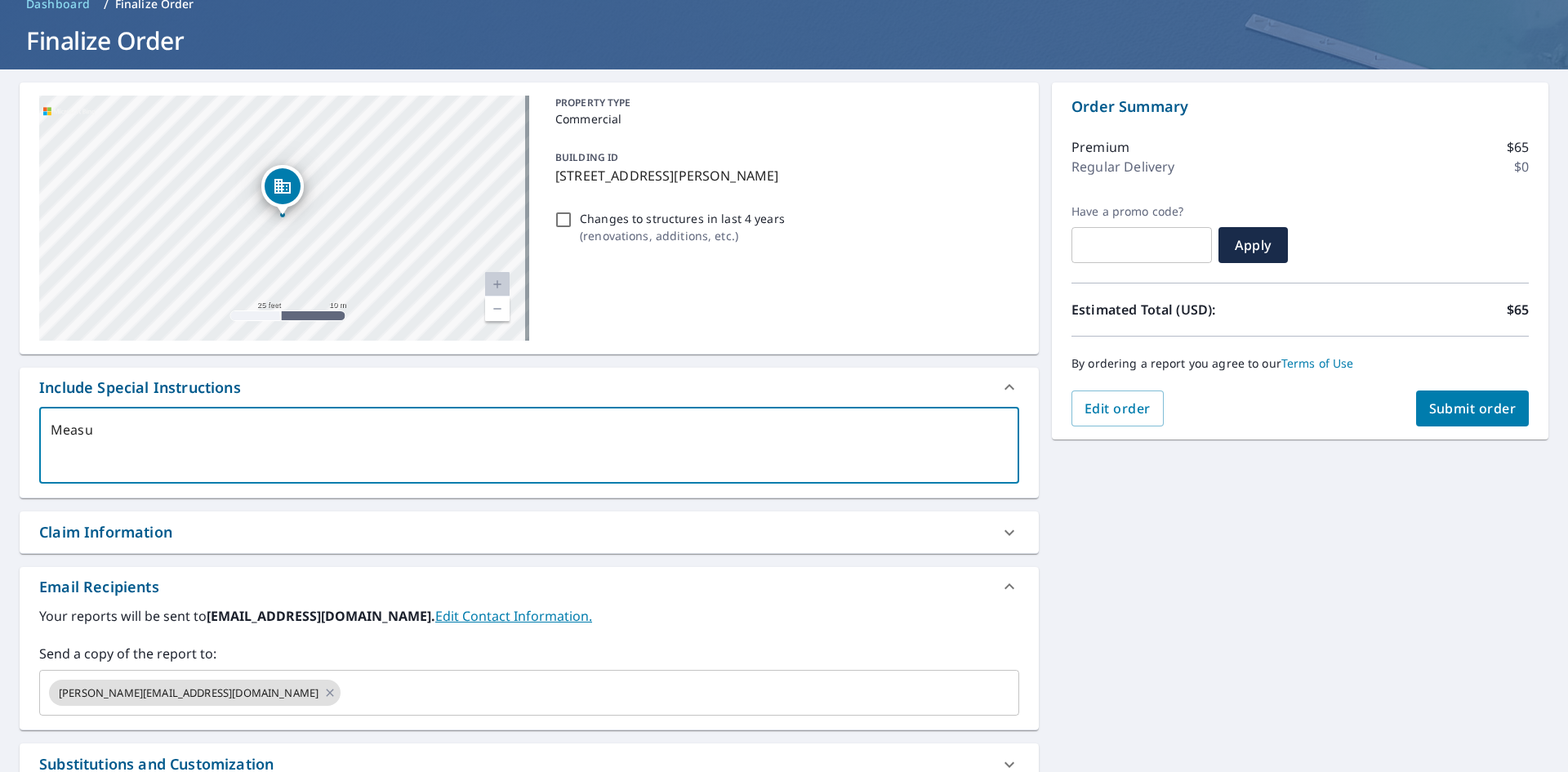
type textarea "Measur"
type textarea "x"
type textarea "Measure"
type textarea "x"
type textarea "Measurem"
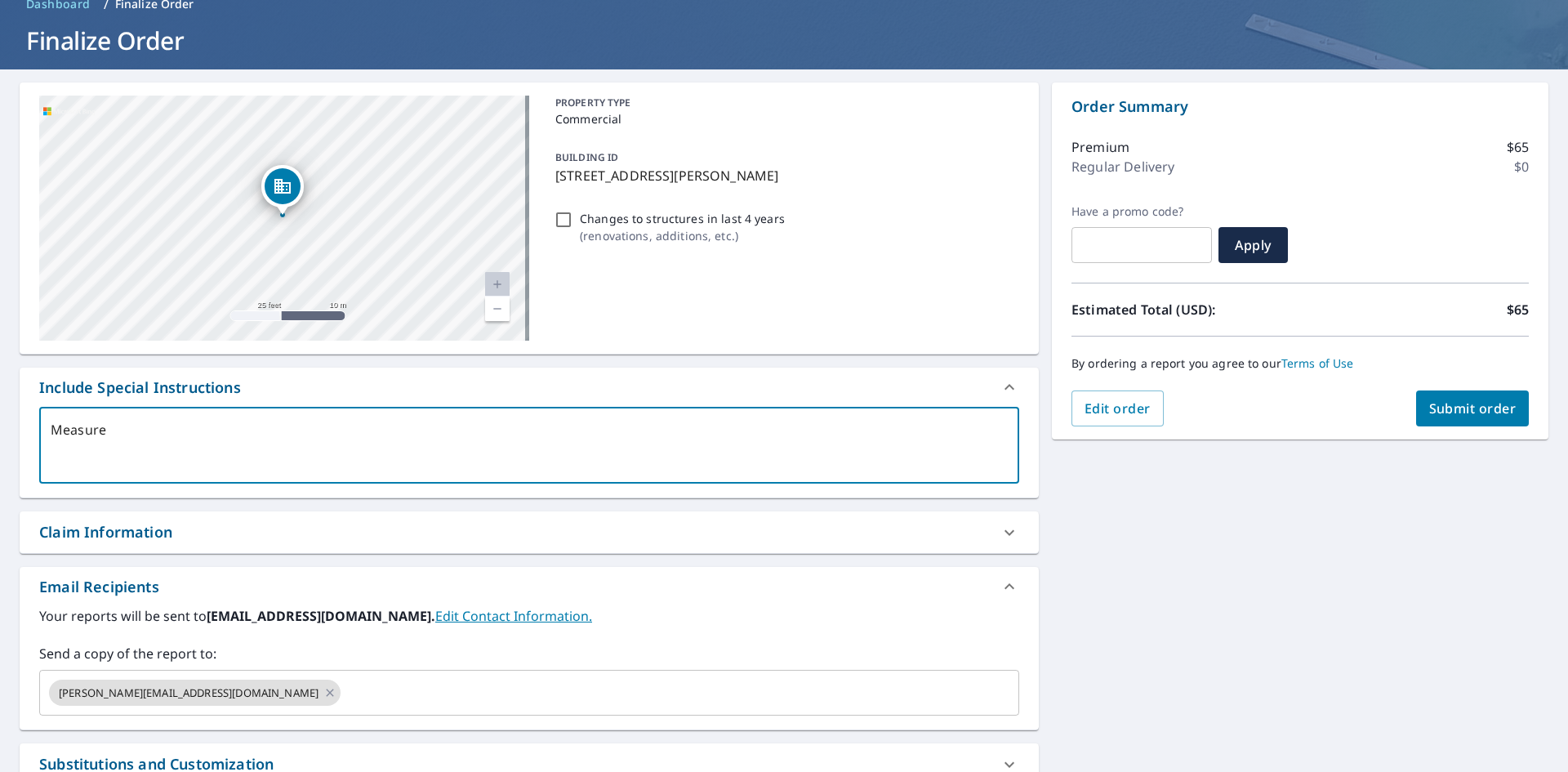
type textarea "x"
type textarea "Measureme"
type textarea "x"
type textarea "Measuremen"
type textarea "x"
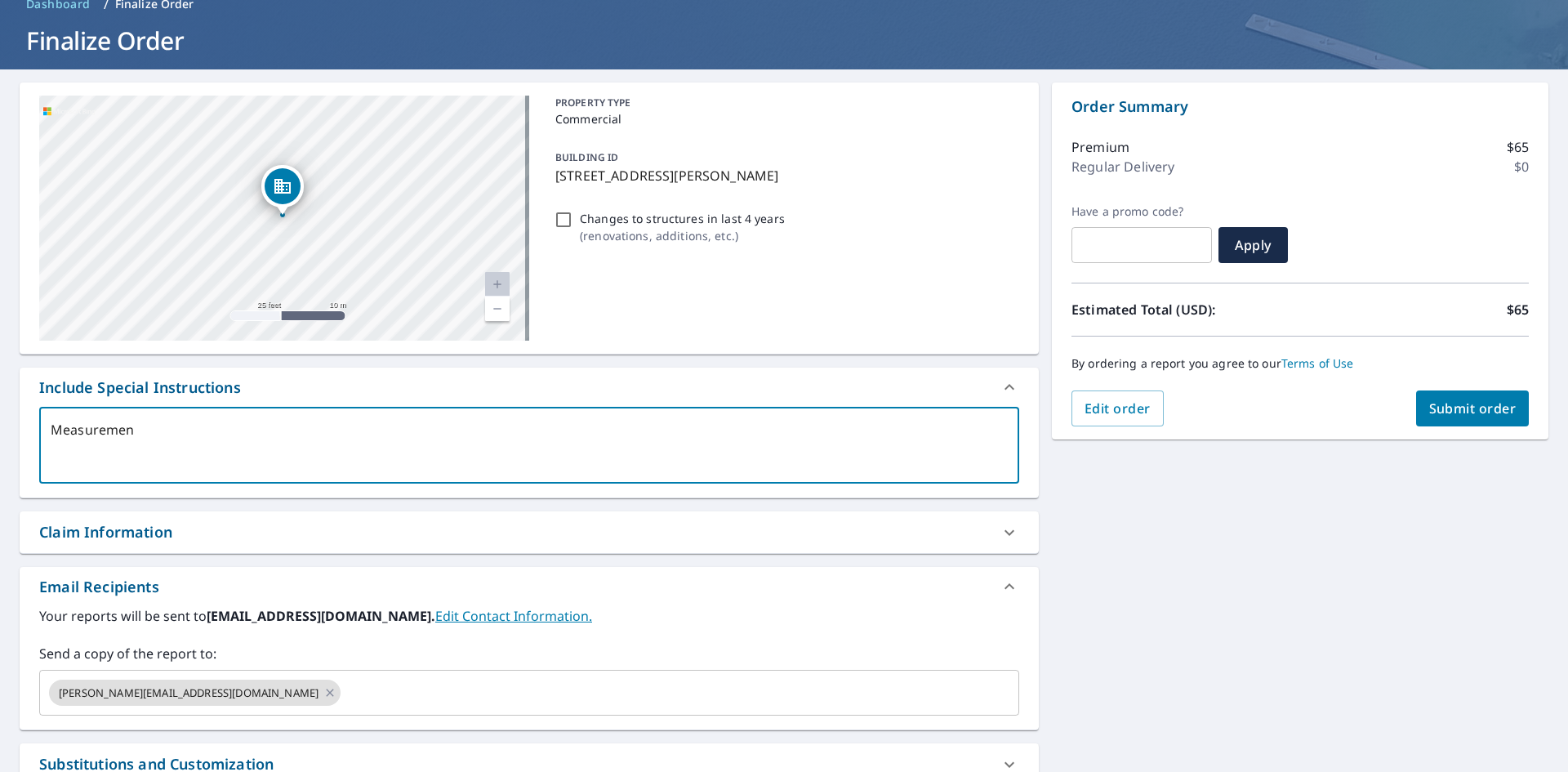
type textarea "Measurement"
type textarea "x"
type textarea "Measurements"
type textarea "x"
type textarea "Measurements"
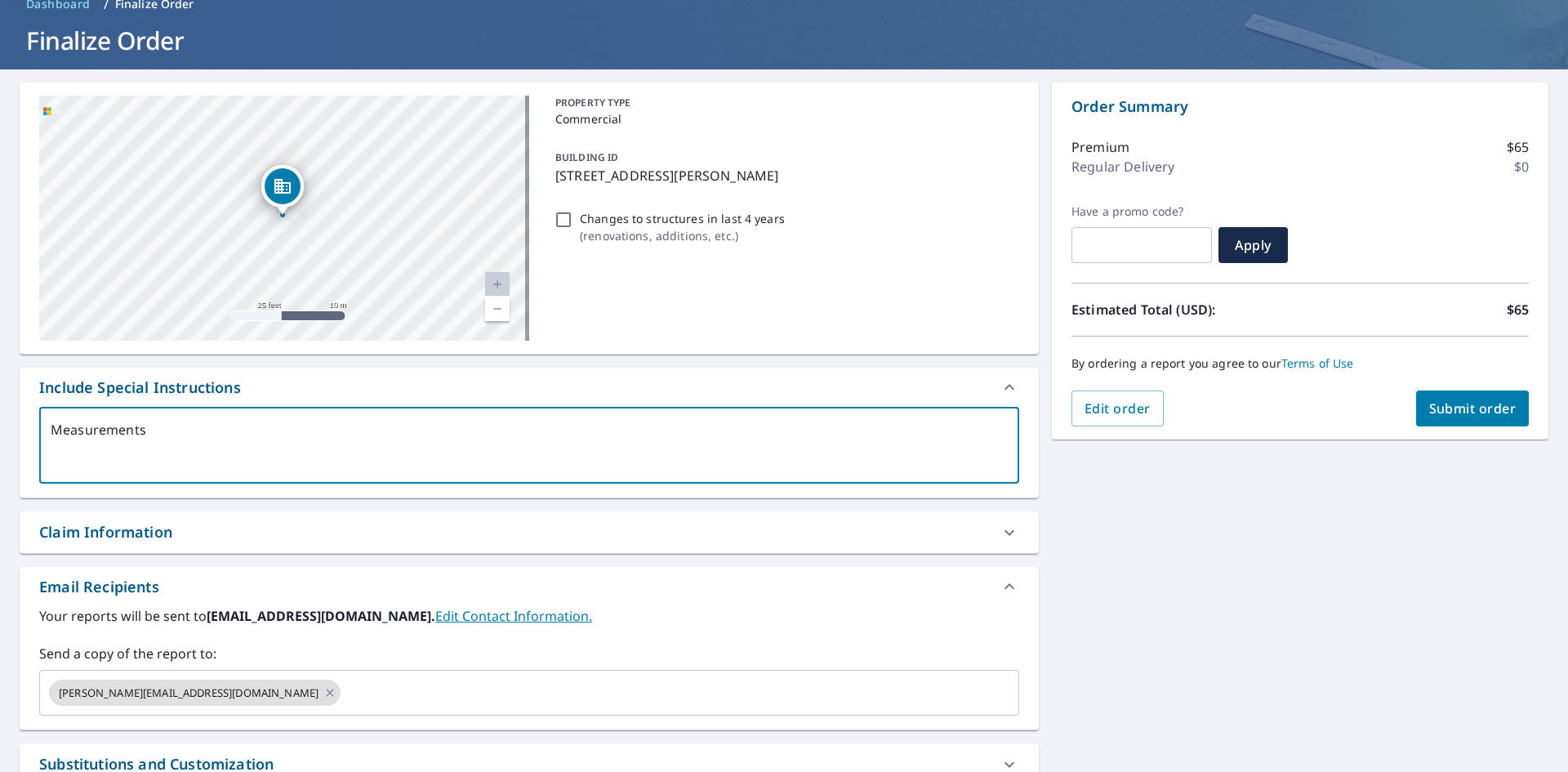
type textarea "x"
type textarea "Measurements o"
type textarea "x"
type textarea "Measurements of"
type textarea "x"
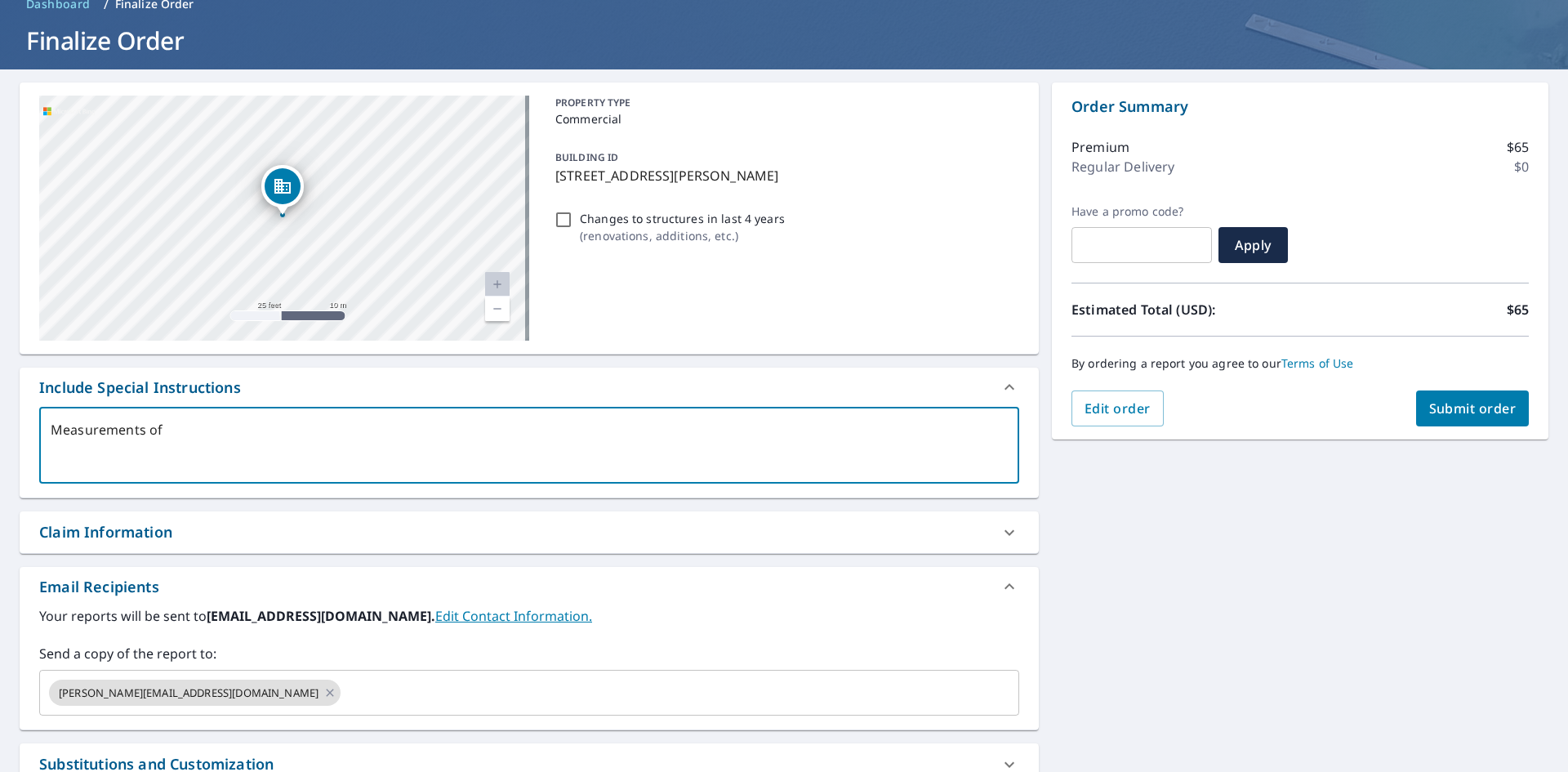
type textarea "Measurements of"
type textarea "x"
type textarea "Measurements of t"
type textarea "x"
type textarea "Measurements of th"
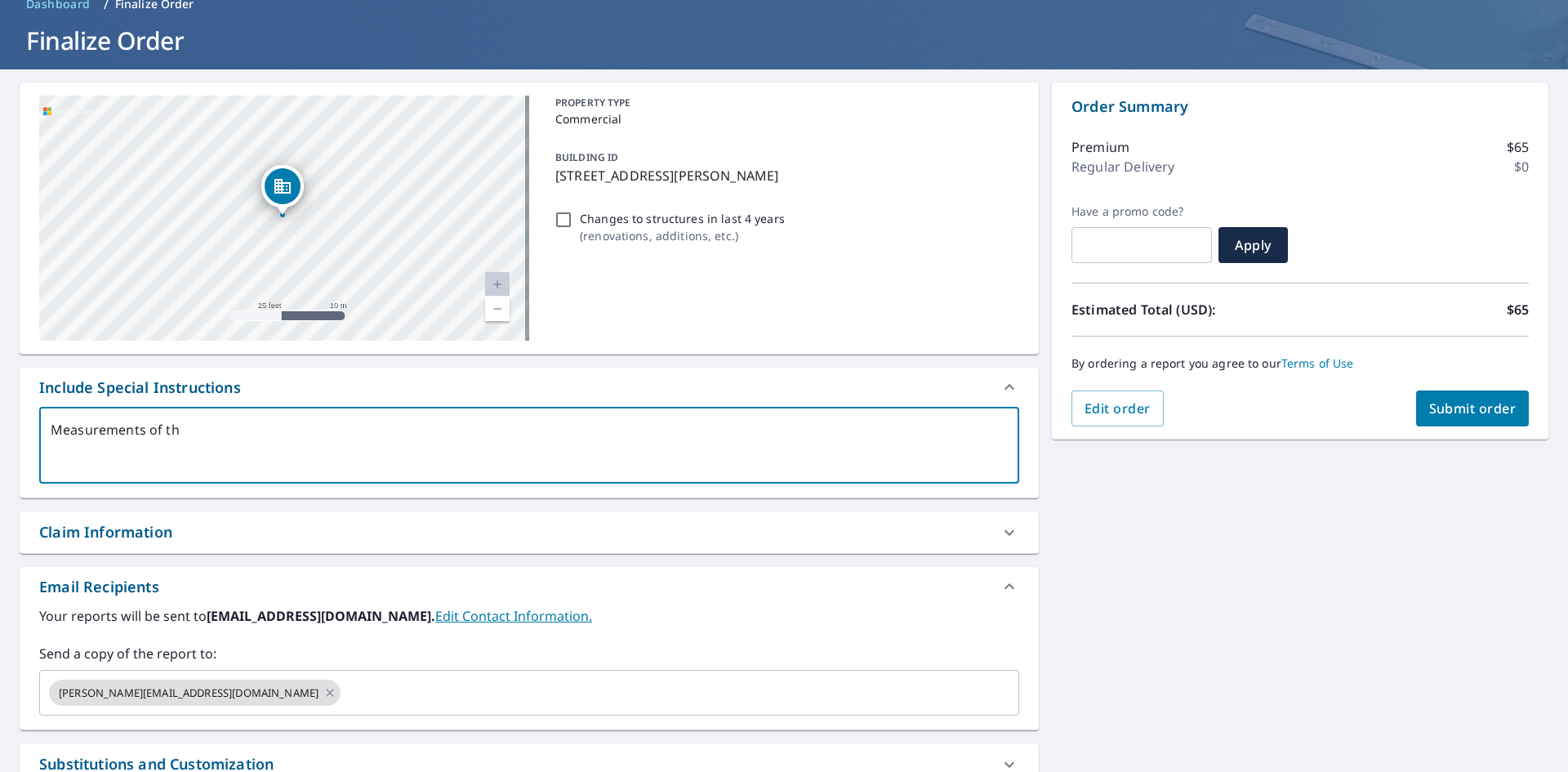
type textarea "x"
type textarea "Measurements of tha"
type textarea "x"
type textarea "Measurements of that"
type textarea "x"
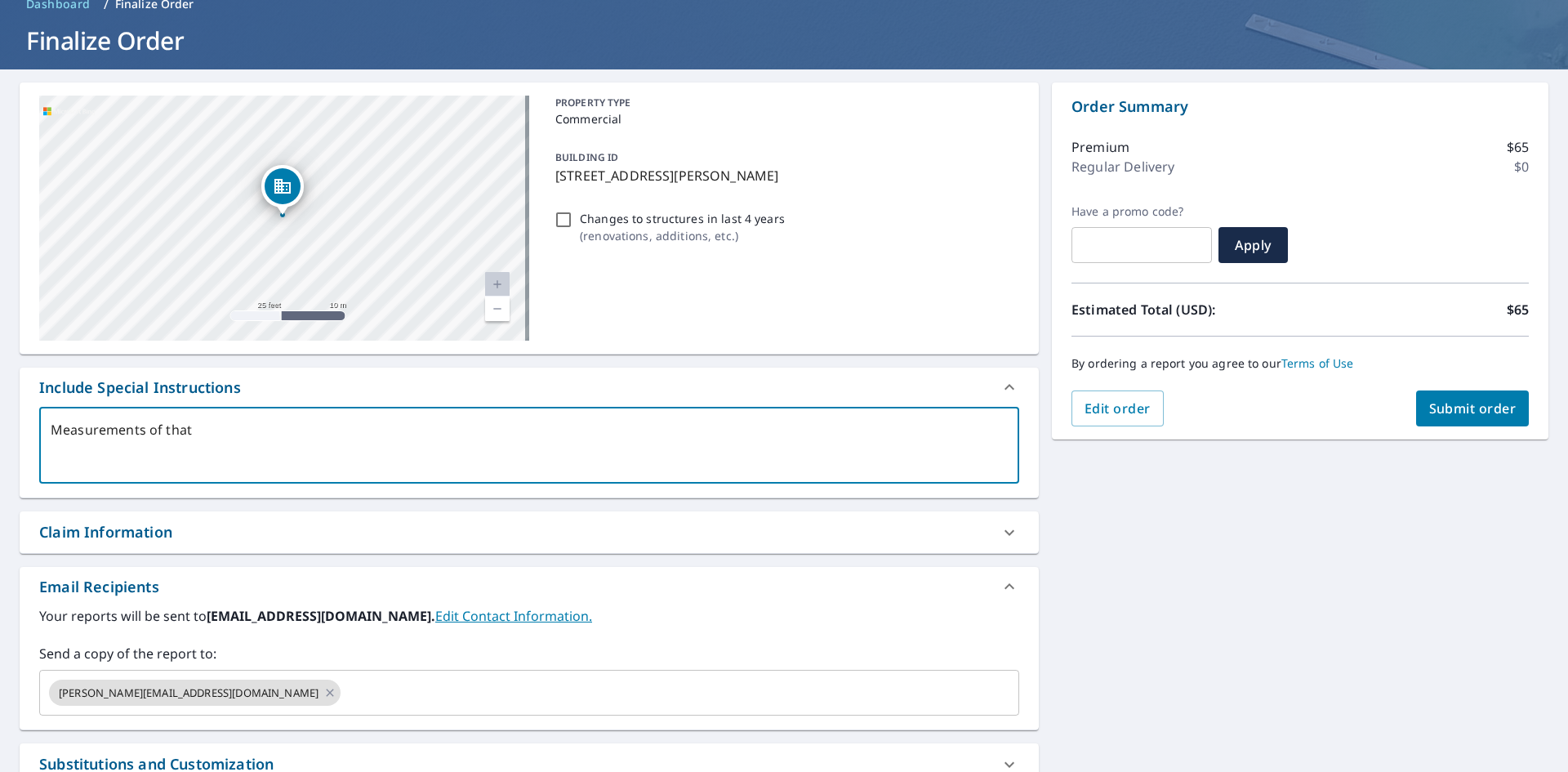
type textarea "Measurements of that"
type textarea "x"
type textarea "Measurements of that c"
type textarea "x"
type textarea "Measurements of that co"
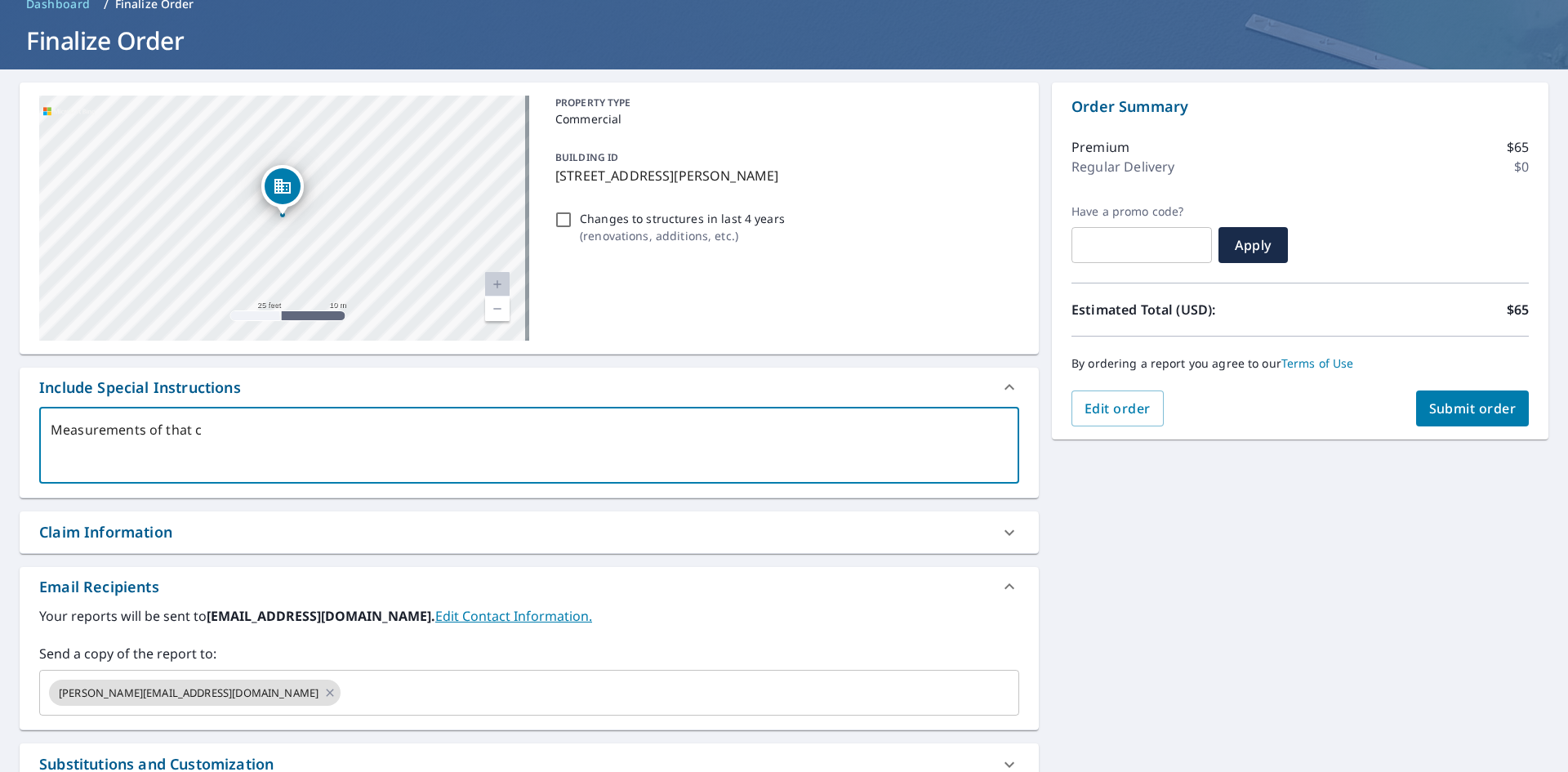
type textarea "x"
type textarea "Measurements of that com"
type textarea "x"
type textarea "Measurements of that comm"
type textarea "x"
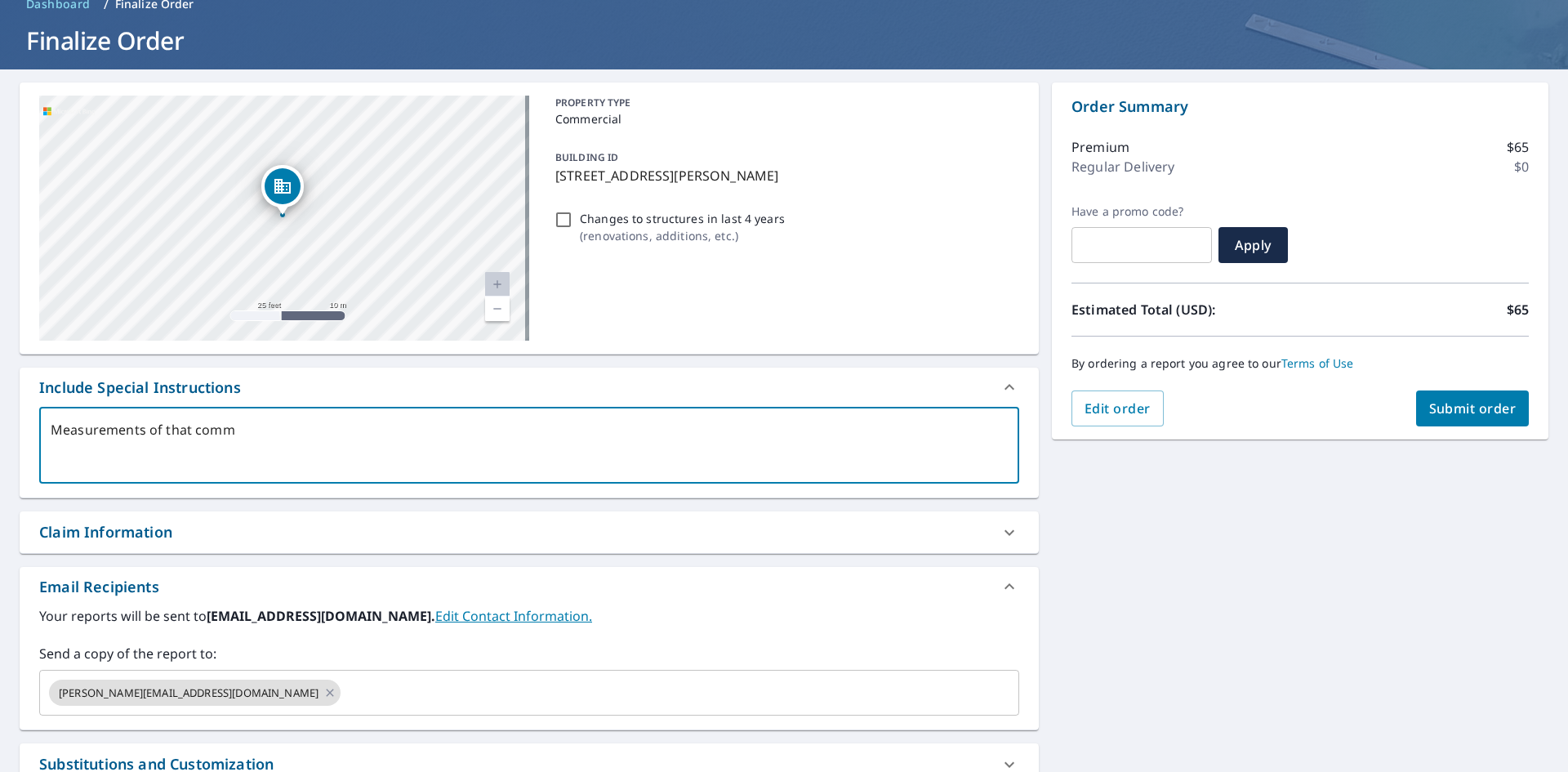
type textarea "Measurements of that comme"
type textarea "x"
type textarea "Measurements of that commer"
type textarea "x"
type textarea "Measurements of that commerc"
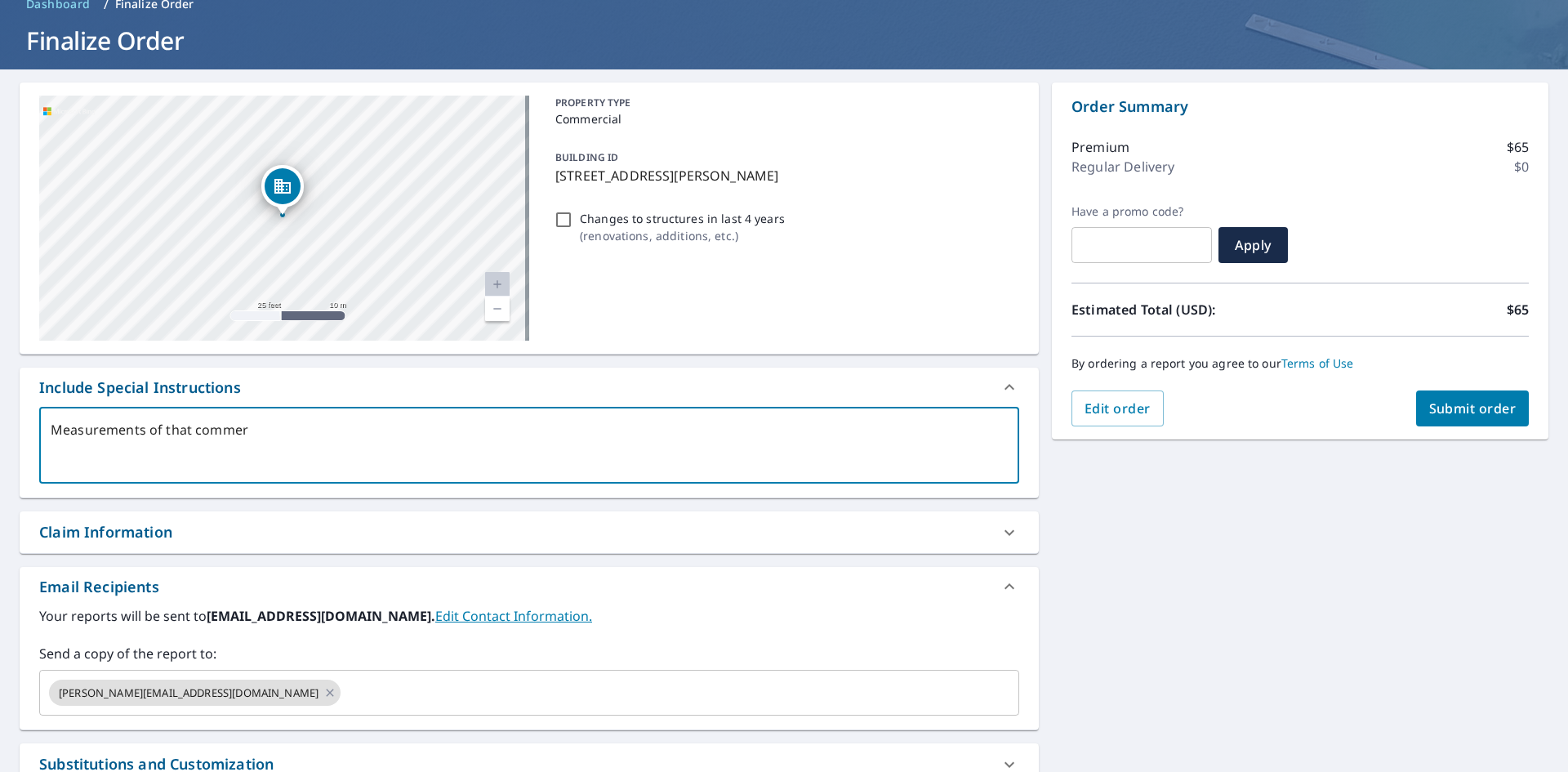
type textarea "x"
type textarea "Measurements of that commerci"
type textarea "x"
type textarea "Measurements of that commercia"
type textarea "x"
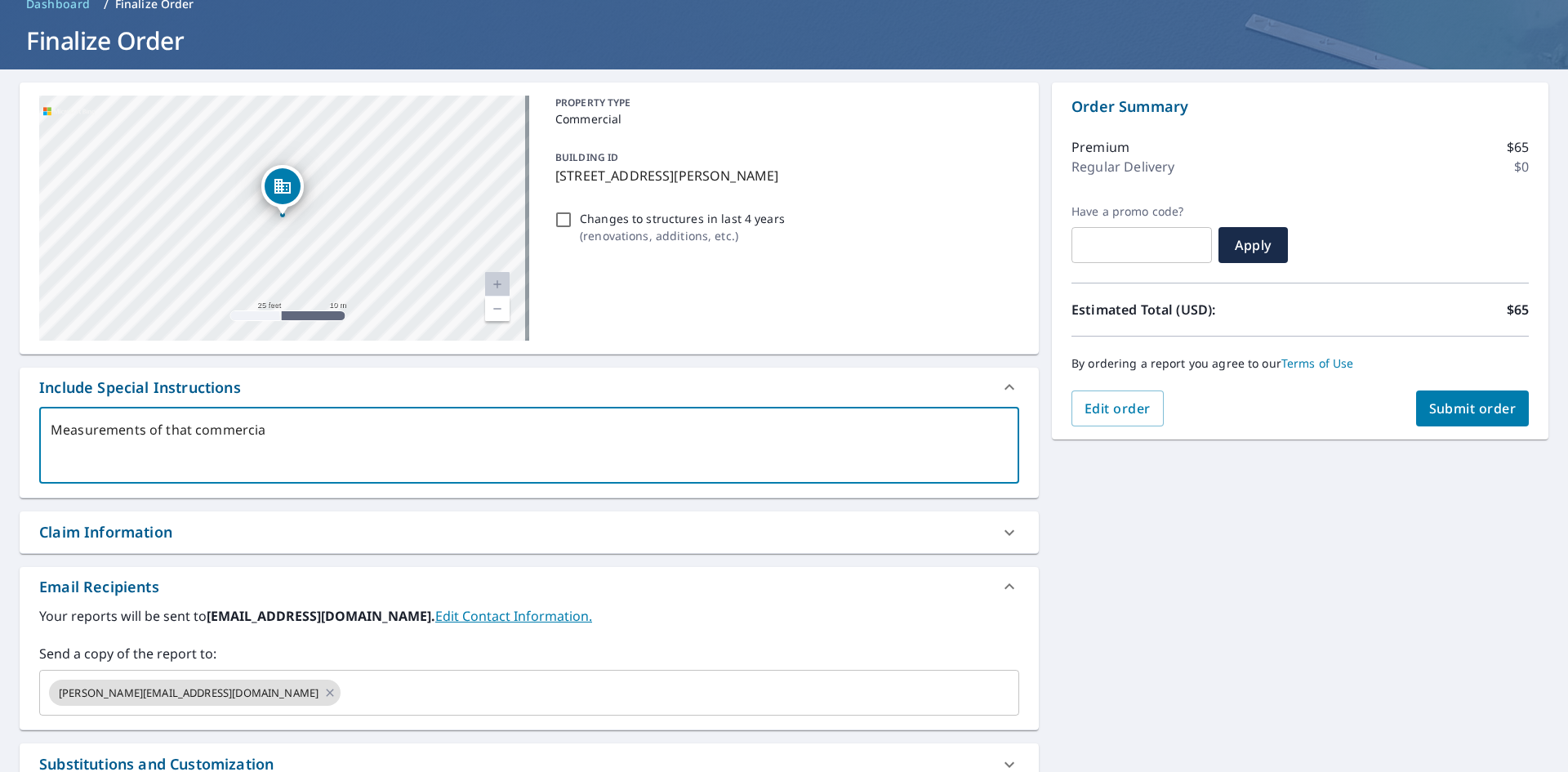
type textarea "Measurements of that commercial"
type textarea "x"
type textarea "Measurements of that commercial"
type textarea "x"
type textarea "Measurements of that commercial s"
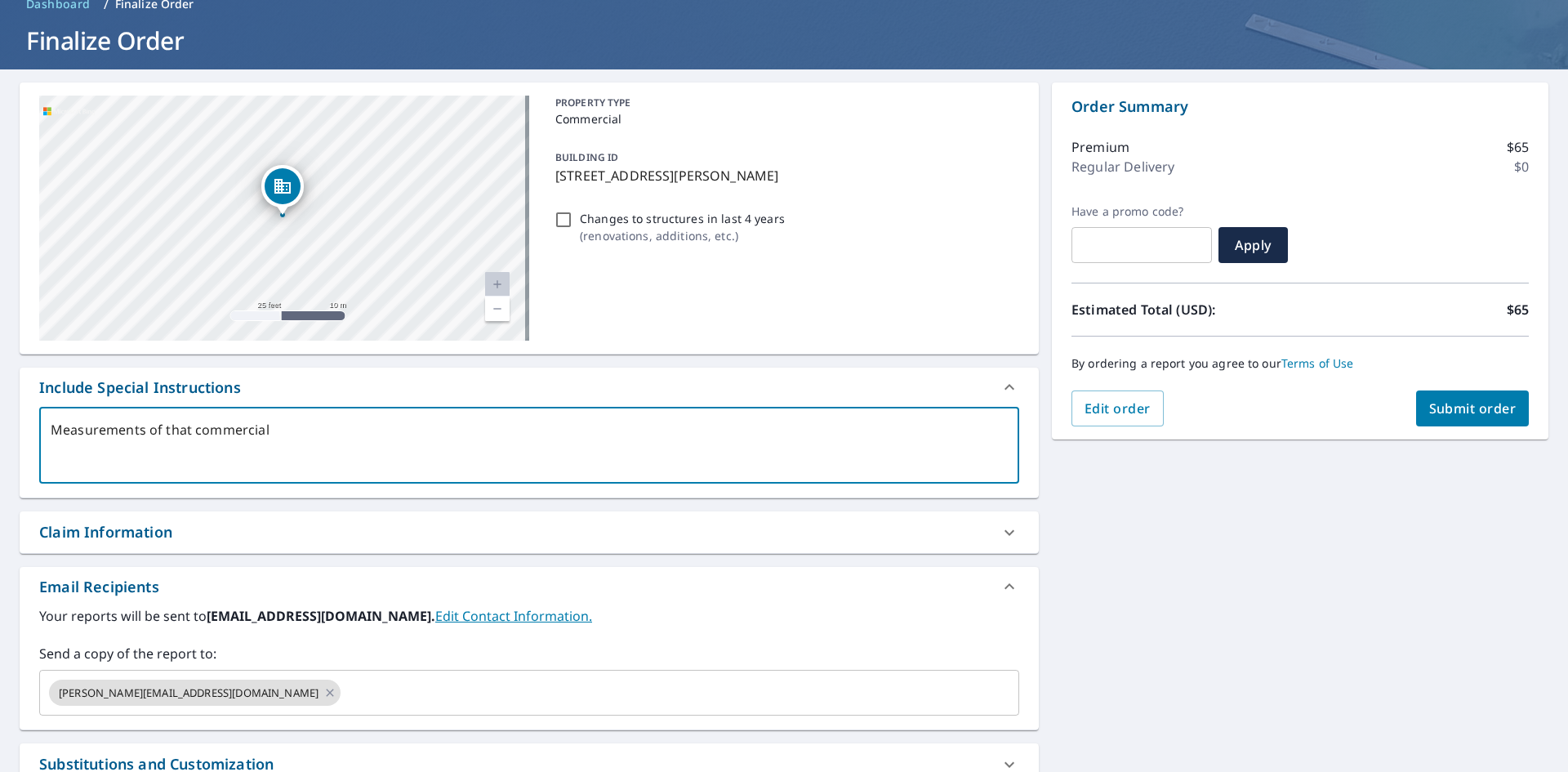
type textarea "x"
type textarea "Measurements of that commercial sp"
type textarea "x"
type textarea "Measurements of that commercial spa"
type textarea "x"
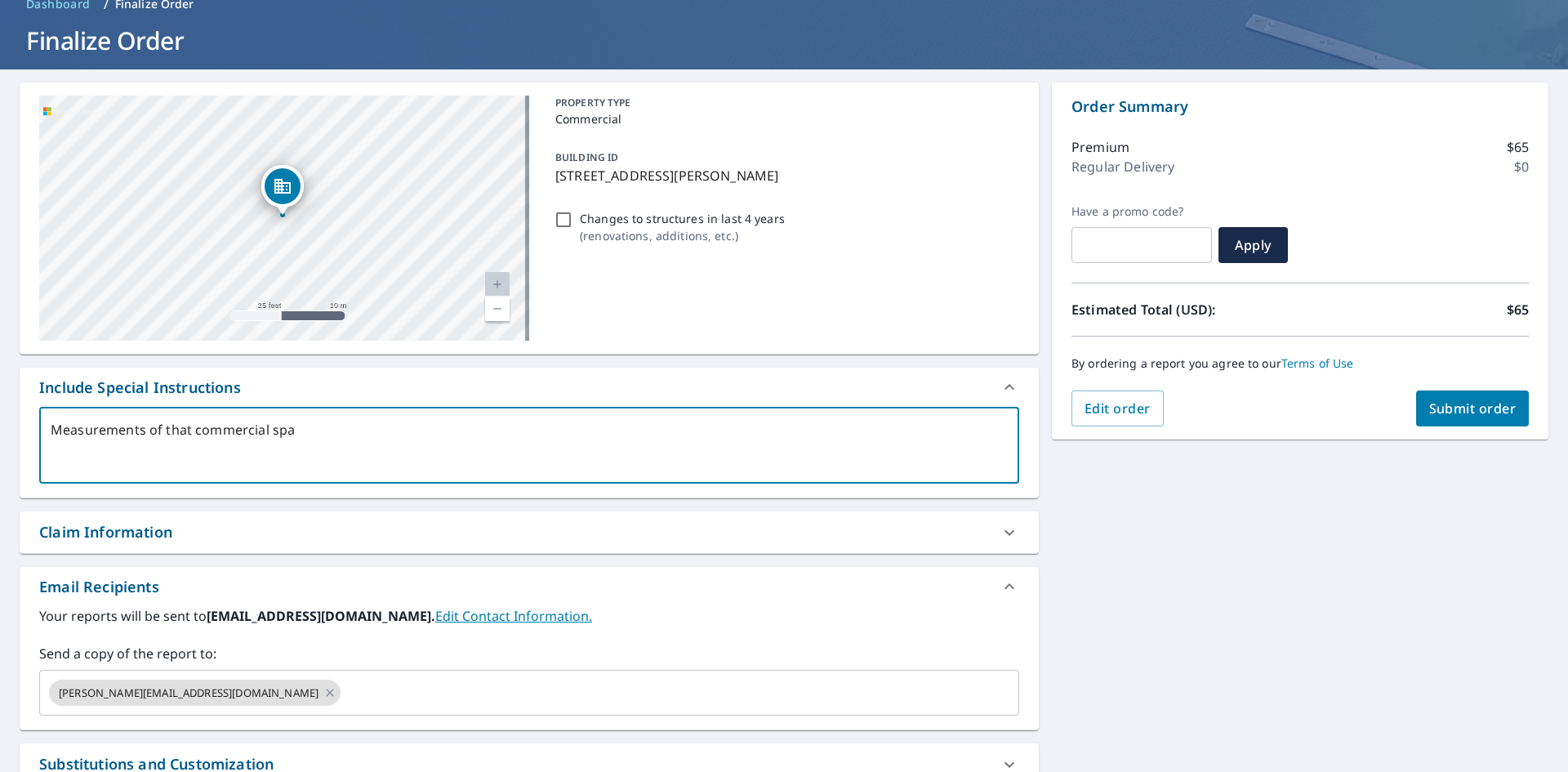
type textarea "Measurements of that commercial spac"
type textarea "x"
type textarea "Measurements of that commercial space"
type textarea "x"
type textarea "Measurements of that commercial space"
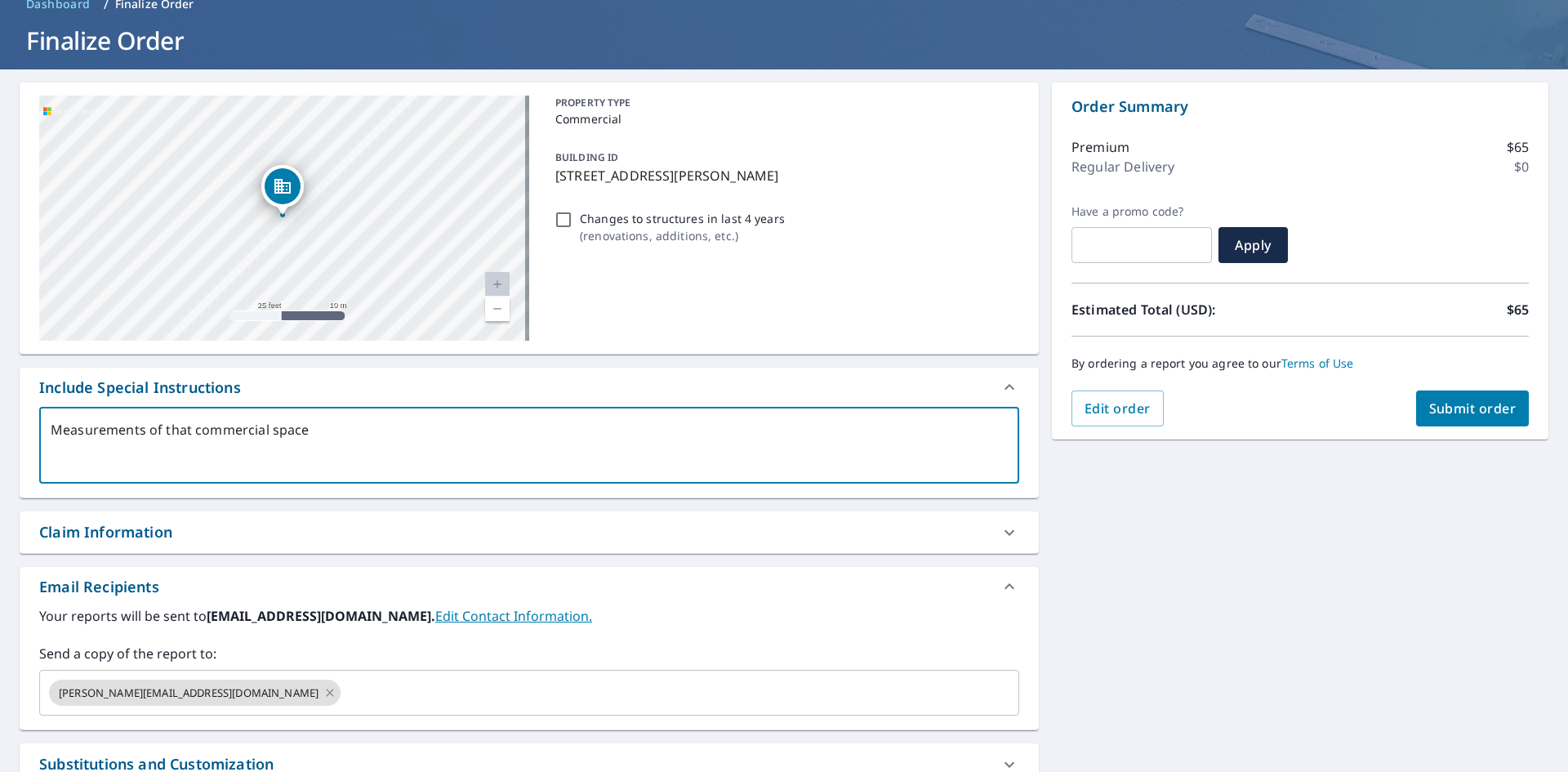
type textarea "x"
type textarea "Measurements of that commercial space s"
type textarea "x"
type textarea "Measurements of that commercial space sp"
type textarea "x"
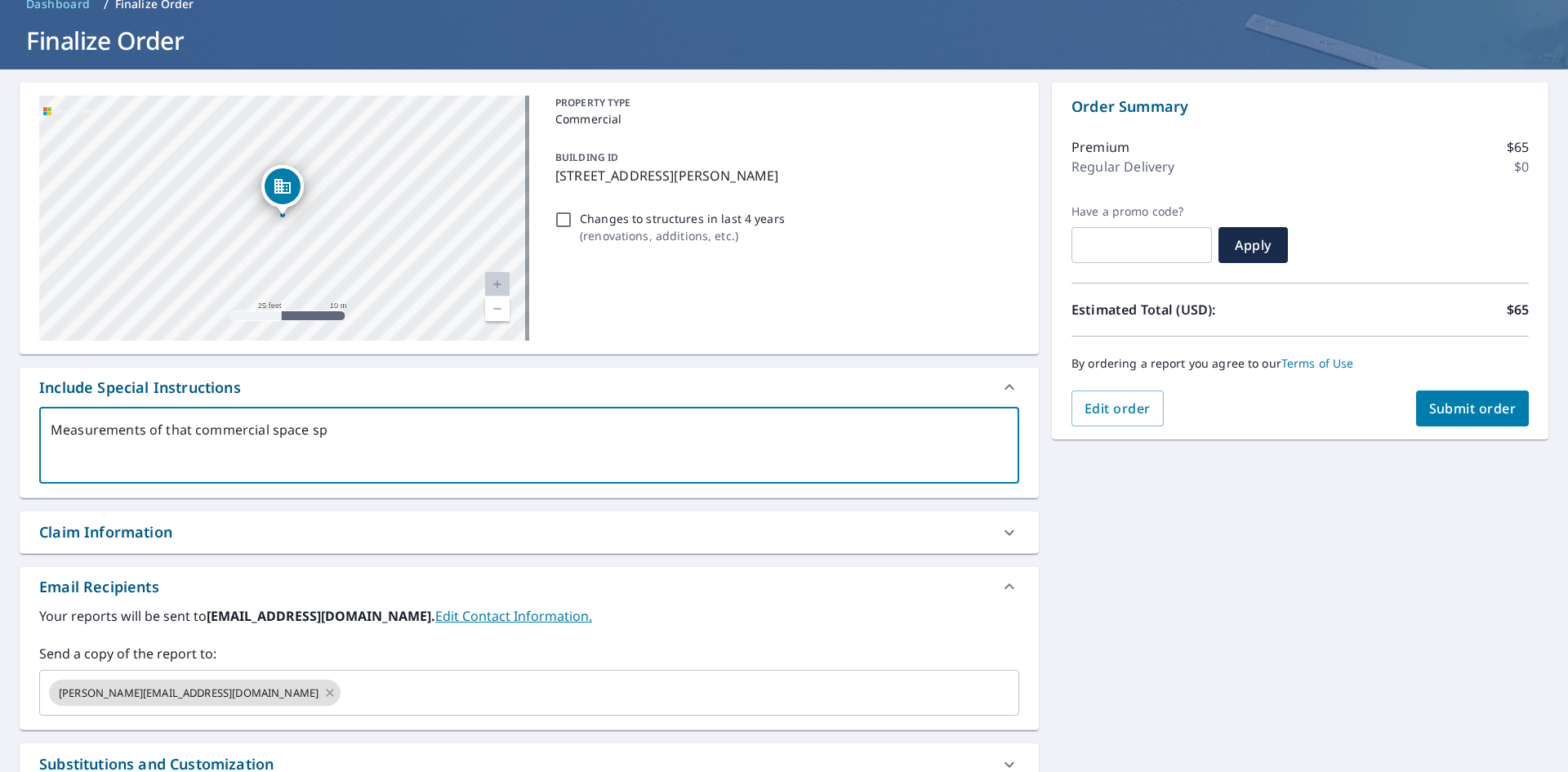
type textarea "Measurements of that commercial space spe"
type textarea "x"
type textarea "Measurements of that commercial space spec"
type textarea "x"
type textarea "Measurements of that commercial space speci"
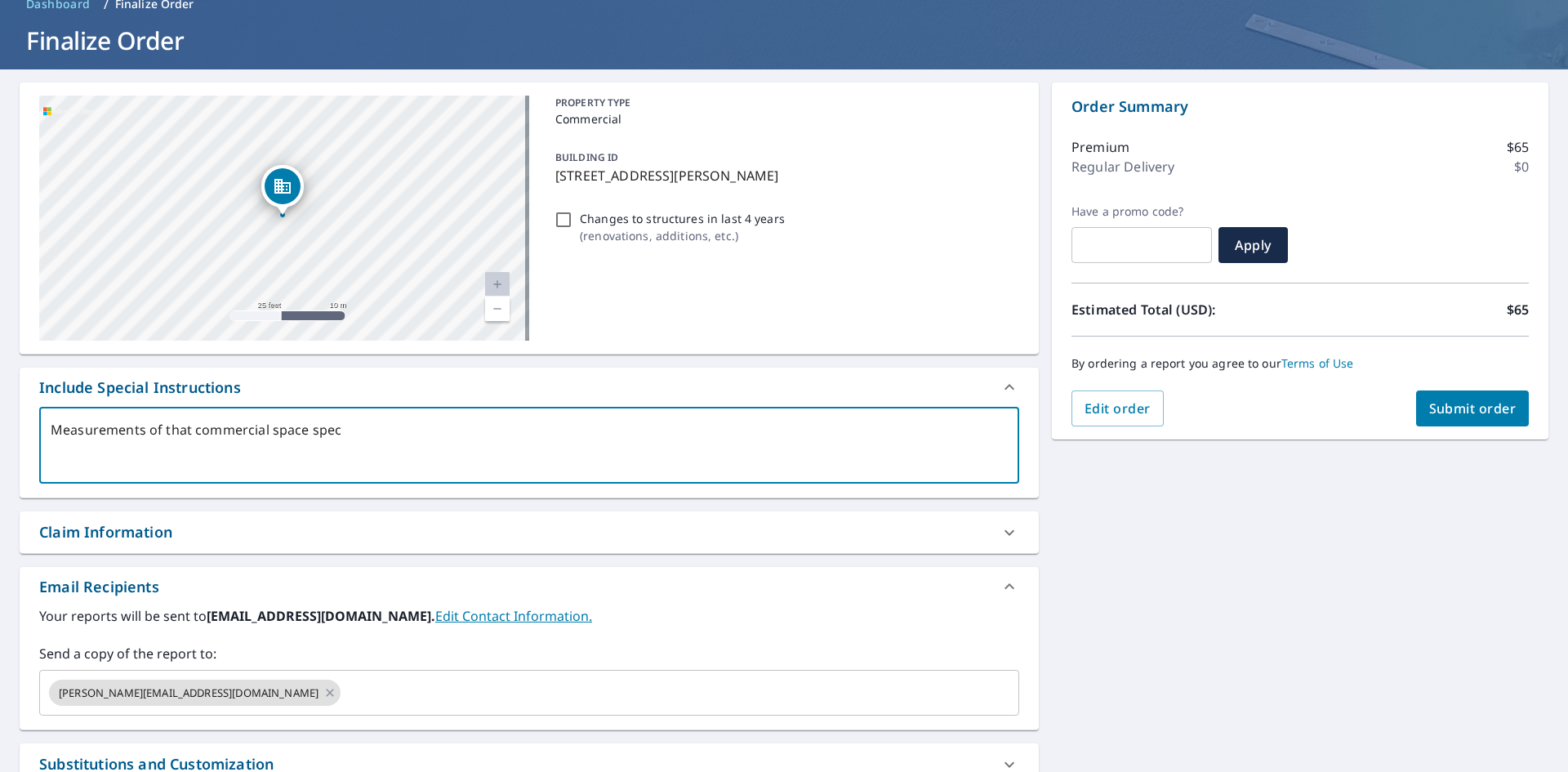
type textarea "x"
type textarea "Measurements of that commercial space specif"
type textarea "x"
type textarea "Measurements of that commercial space specifi"
type textarea "x"
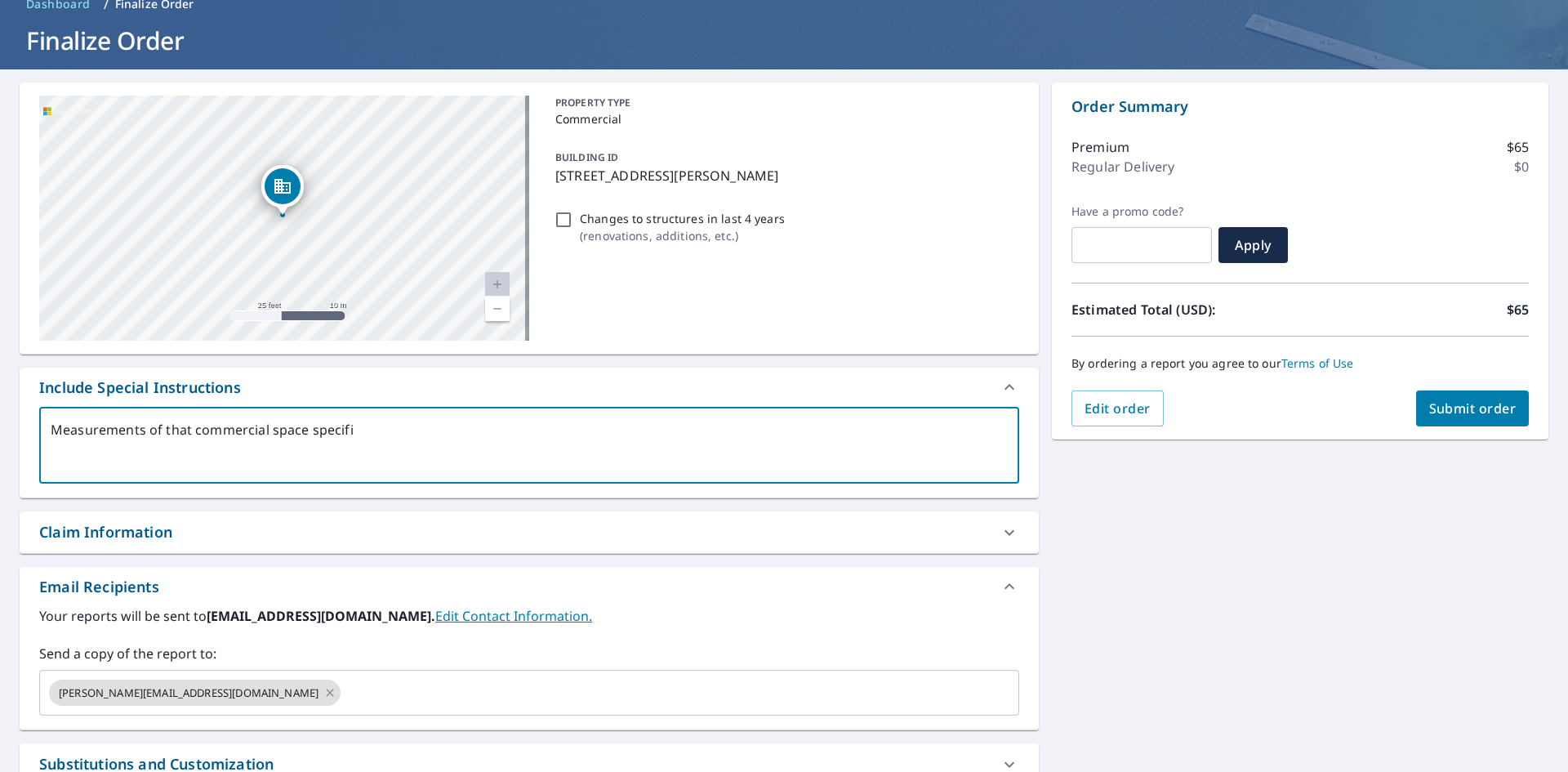
type textarea "Measurements of that commercial space specific"
type textarea "x"
type textarea "Measurements of that commercial space specifica"
type textarea "x"
type textarea "Measurements of that commercial space specifical"
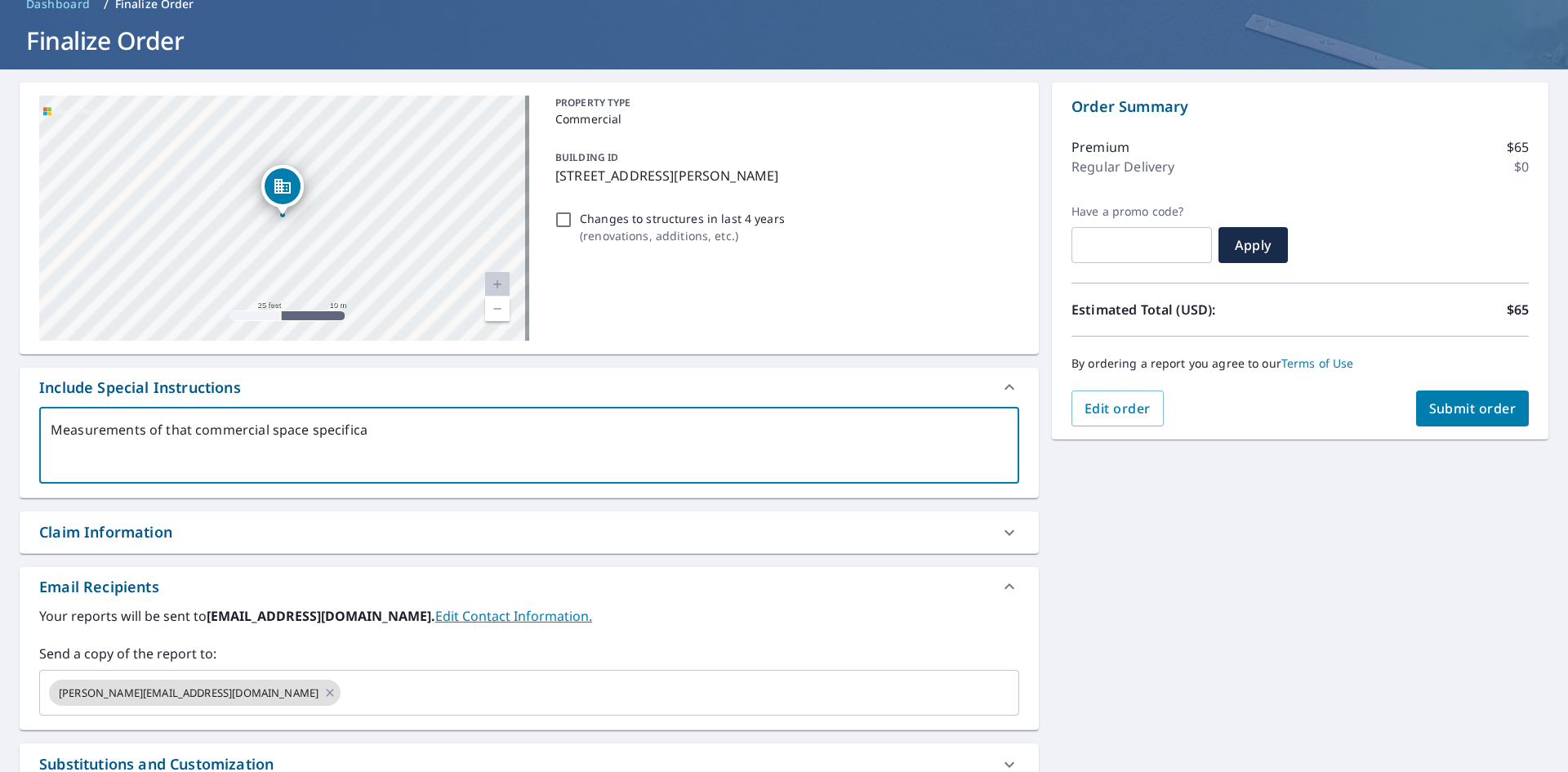
type textarea "x"
type textarea "Measurements of that commercial space specificall"
type textarea "x"
type textarea "Measurements of that commercial space specifically"
type textarea "x"
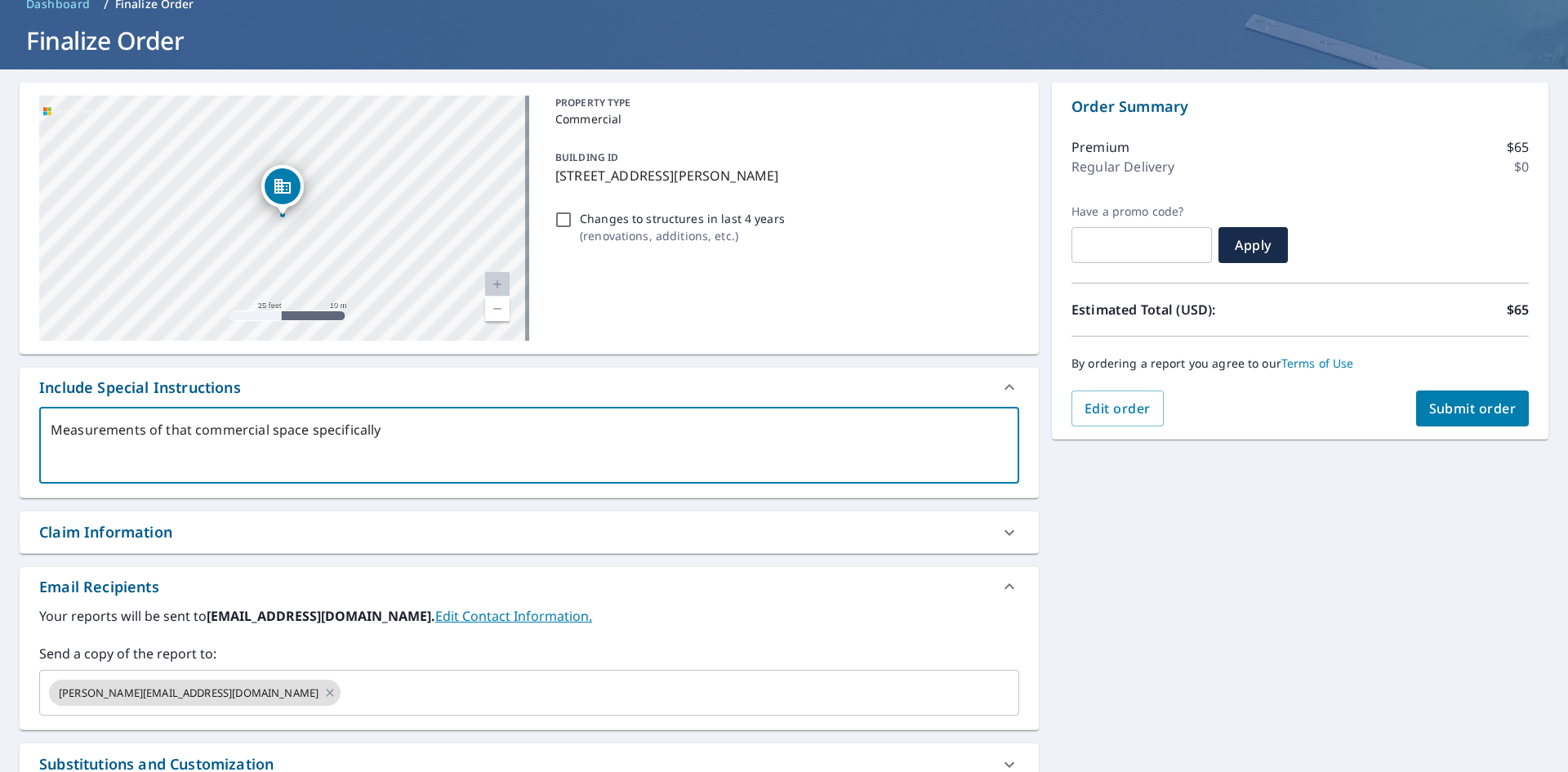
type textarea "Measurements of that commercial space specifically."
type textarea "x"
type textarea "Measurements of that commercial space specifically."
type textarea "x"
type textarea "Measurements of that commercial space specifically. J"
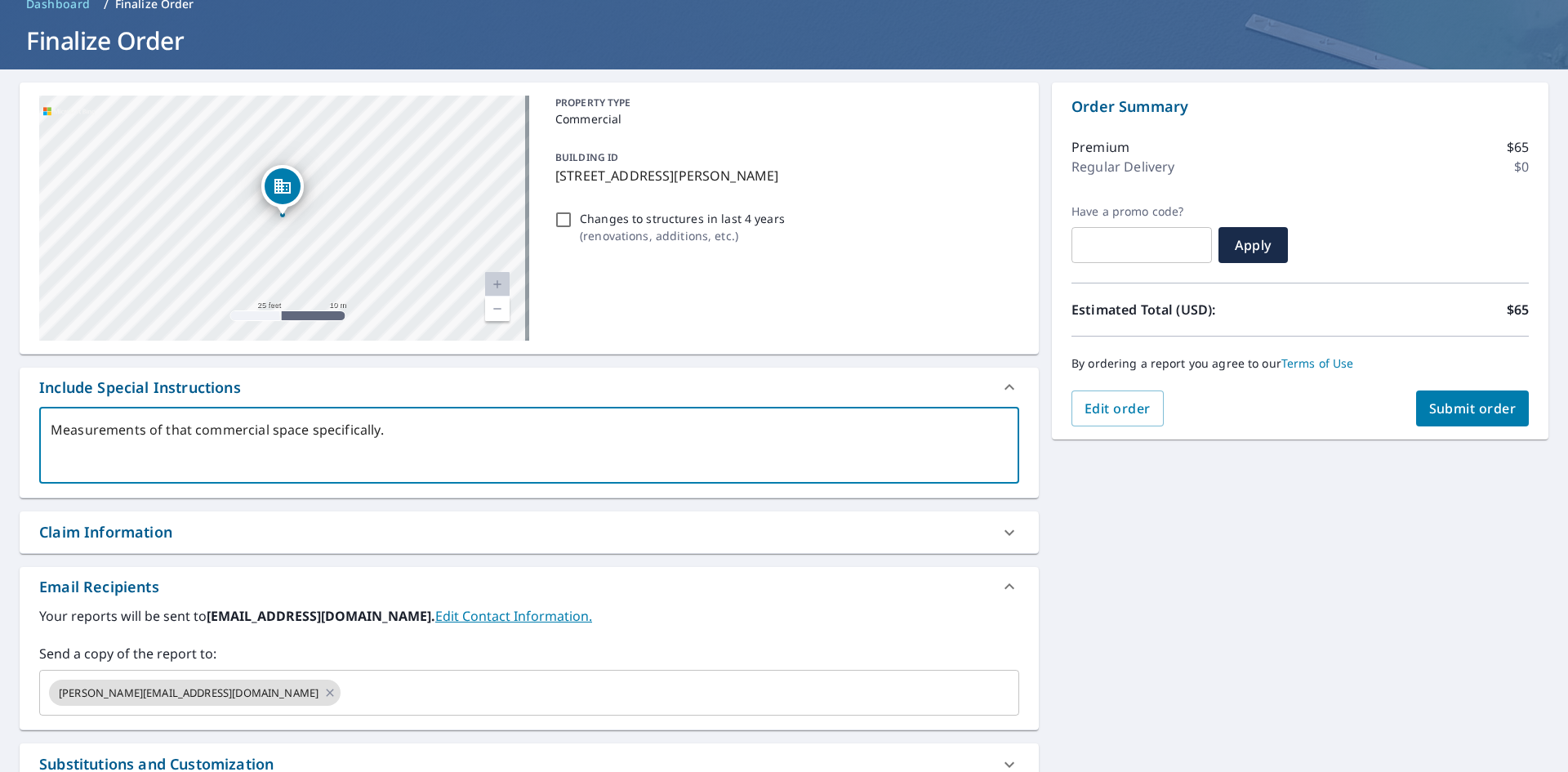
type textarea "x"
type textarea "Measurements of that commercial space specifically. Ju"
type textarea "x"
type textarea "Measurements of that commercial space specifically. Jus"
type textarea "x"
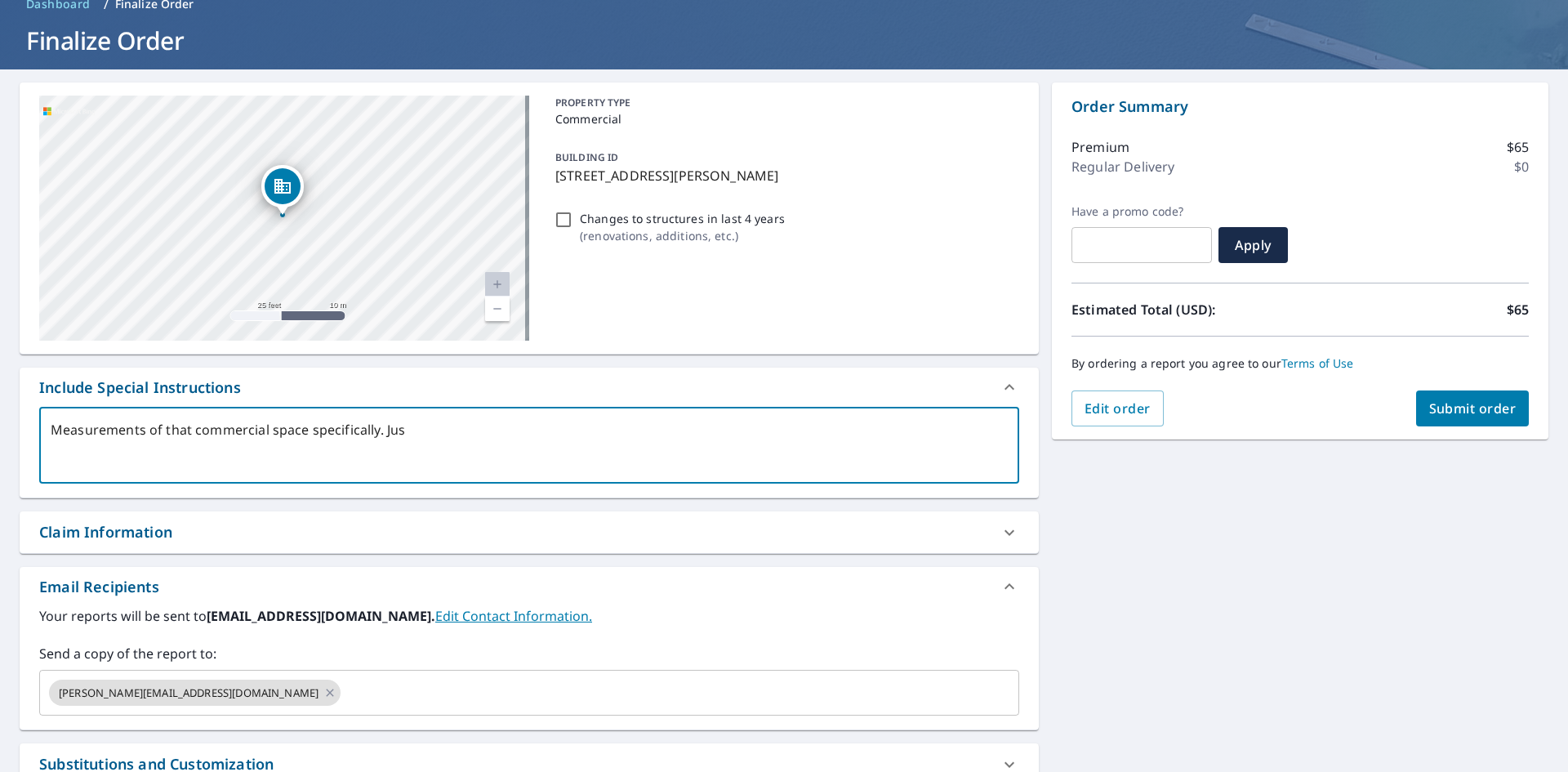
type textarea "Measurements of that commercial space specifically. Just"
type textarea "x"
type textarea "Measurements of that commercial space specifically. Just"
type textarea "x"
type textarea "Measurements of that commercial space specifically. Just t"
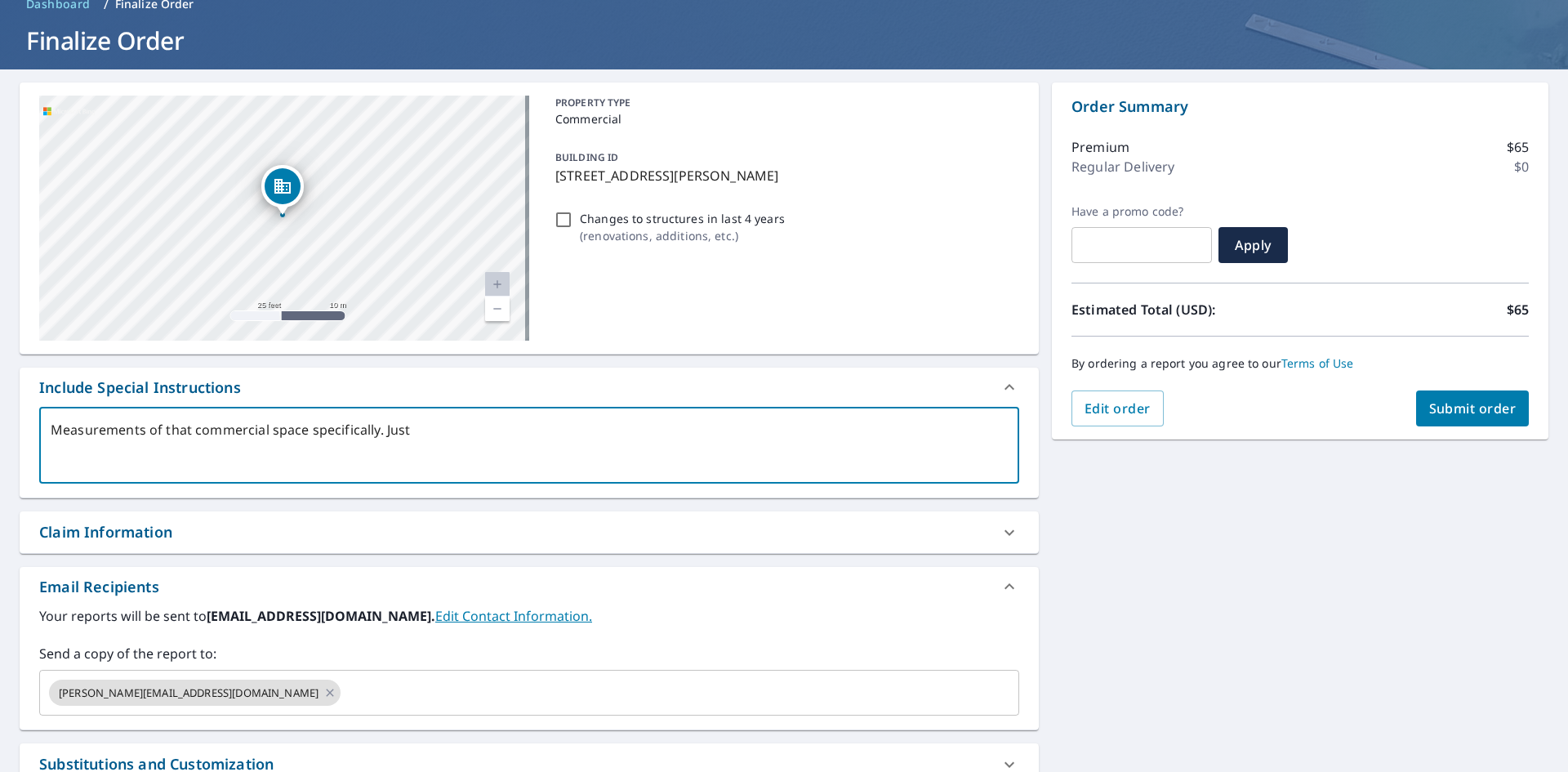
type textarea "x"
type textarea "Measurements of that commercial space specifically. Just th"
type textarea "x"
type textarea "Measurements of that commercial space specifically. Just the"
type textarea "x"
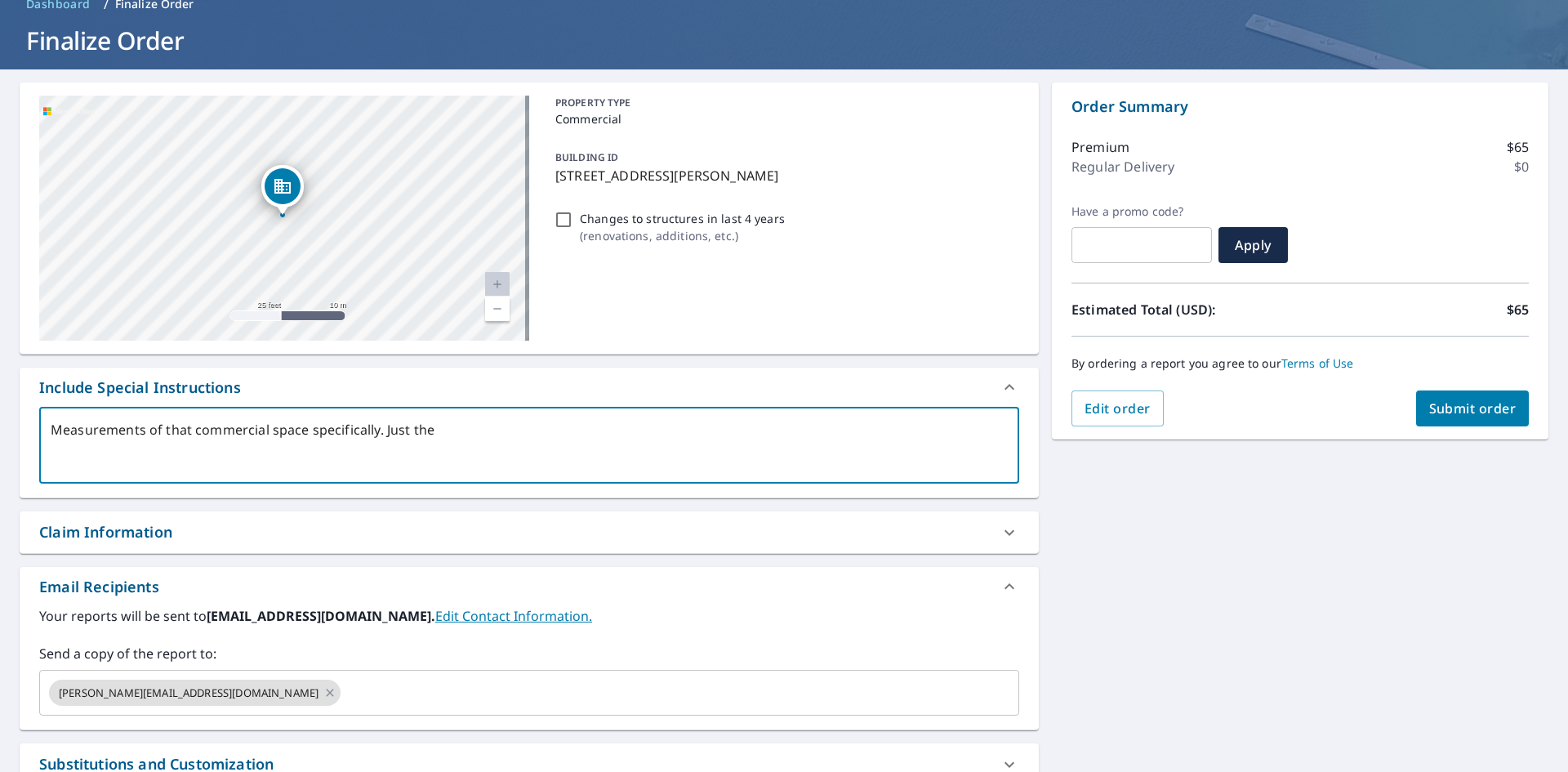
type textarea "Measurements of that commercial space specifically. Just the"
type textarea "x"
type textarea "Measurements of that commercial space specifically. Just the 2"
type textarea "x"
type textarea "Measurements of that commercial space specifically. Just the 21"
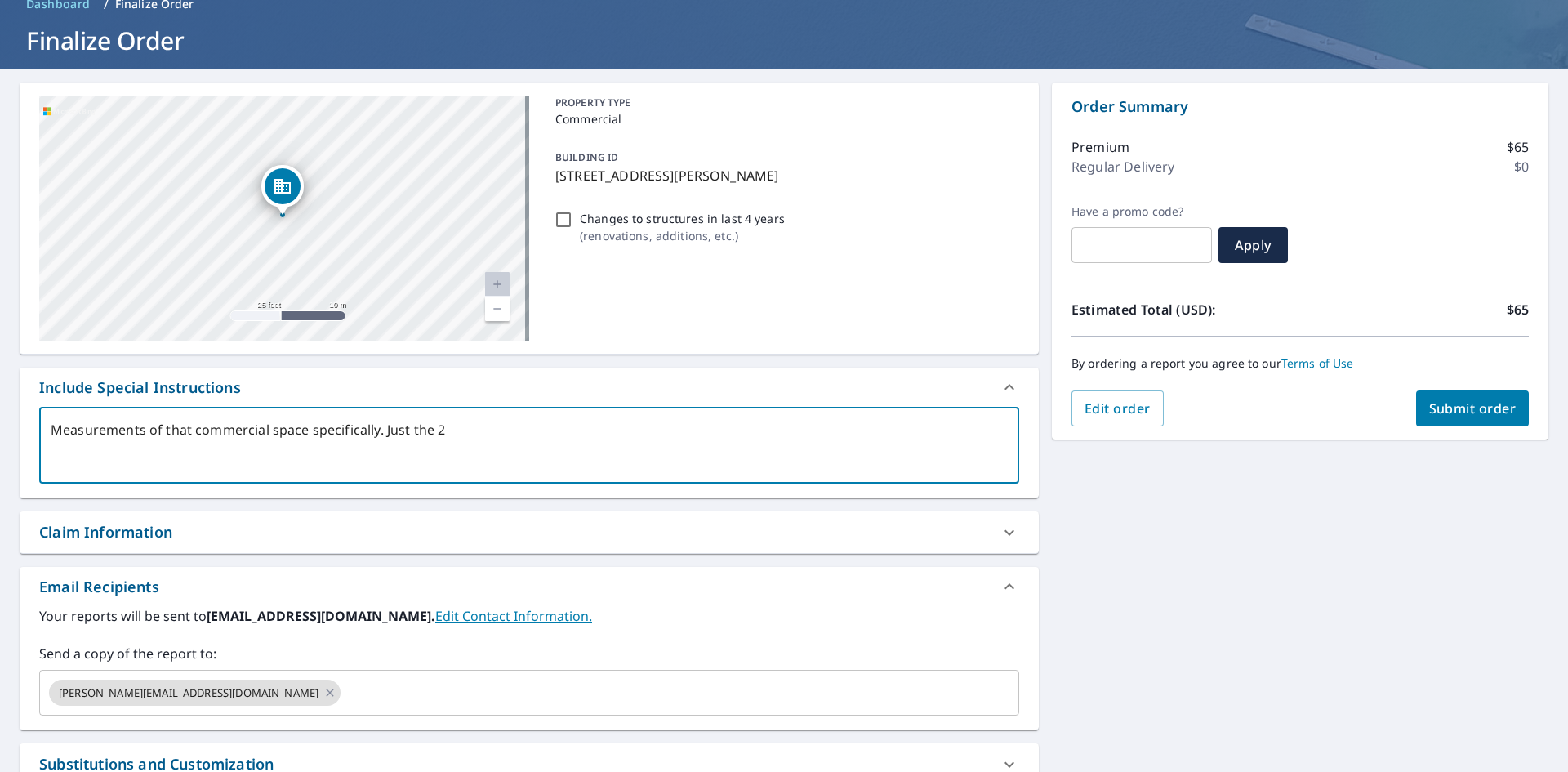
type textarea "x"
type textarea "Measurements of that commercial space specifically. Just the 215"
type textarea "x"
type textarea "Measurements of that commercial space specifically. Just the 2155"
type textarea "x"
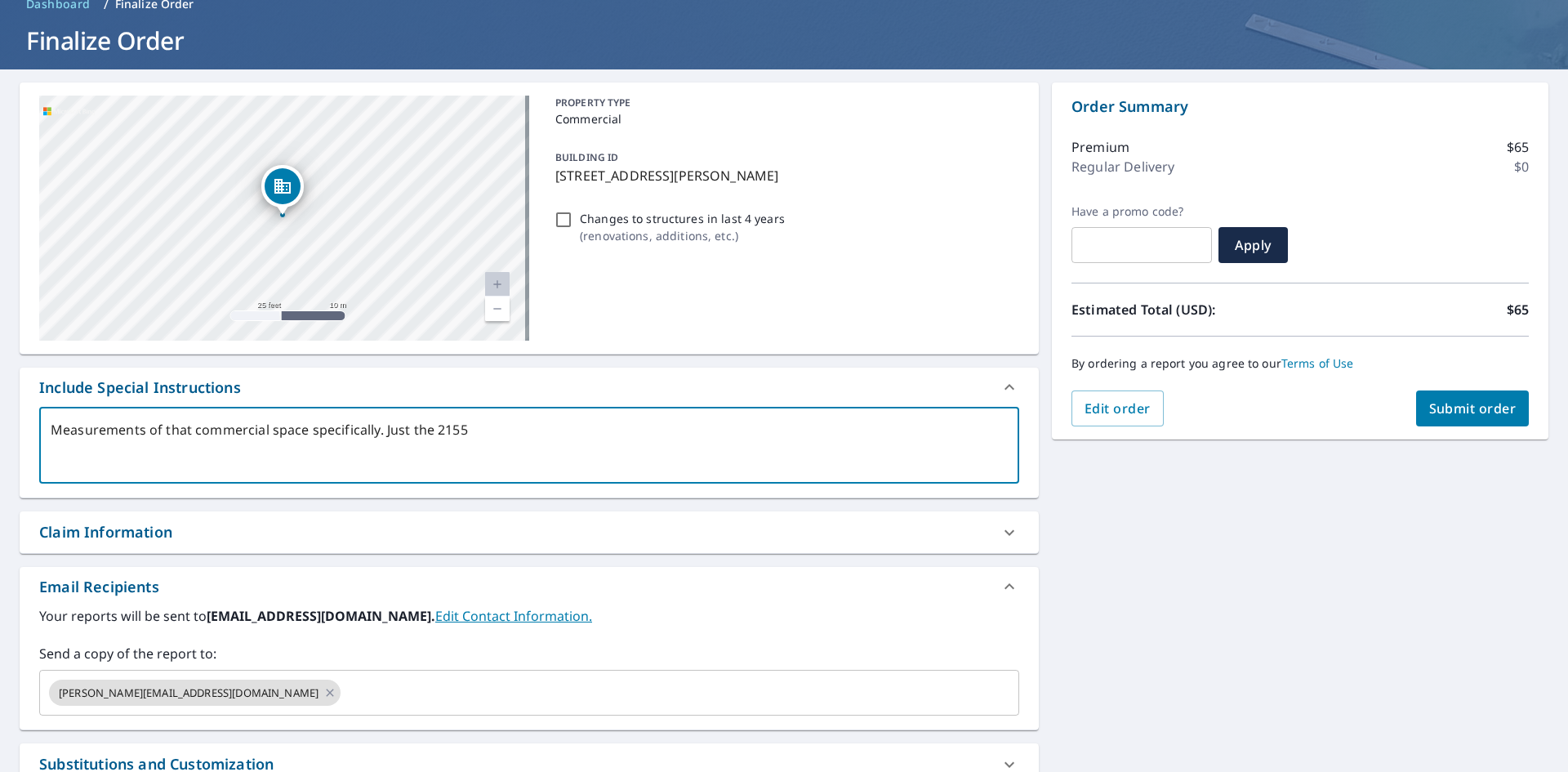
type textarea "Measurements of that commercial space specifically. Just the 215"
type textarea "x"
type textarea "Measurements of that commercial space specifically. Just the 215"
type textarea "x"
type textarea "Measurements of that commercial space specifically. Just the 215 s"
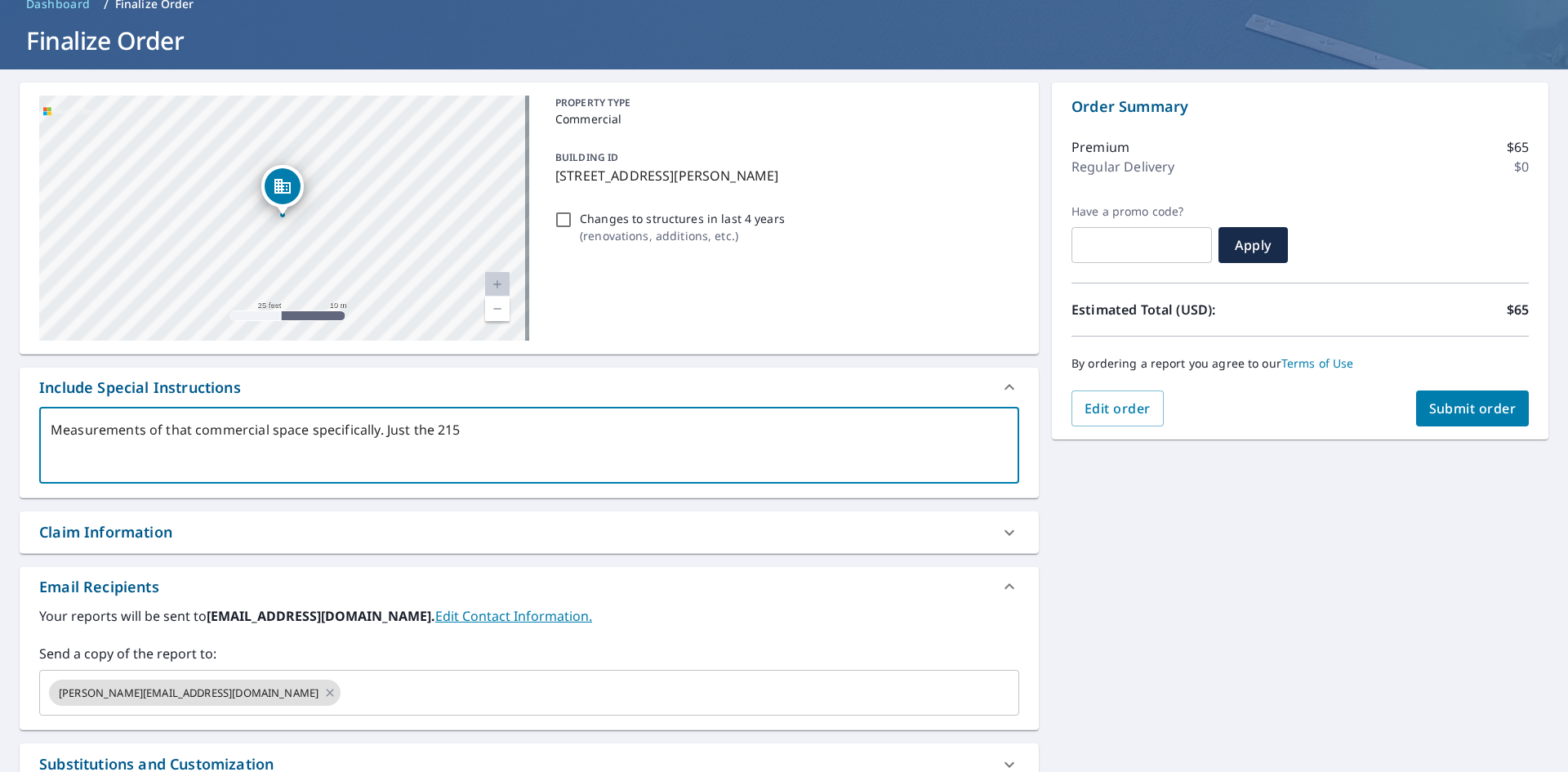
type textarea "x"
type textarea "Measurements of that commercial space specifically. Just the 215 se"
type textarea "x"
type textarea "Measurements of that commercial space specifically. Just the 215 sec"
type textarea "x"
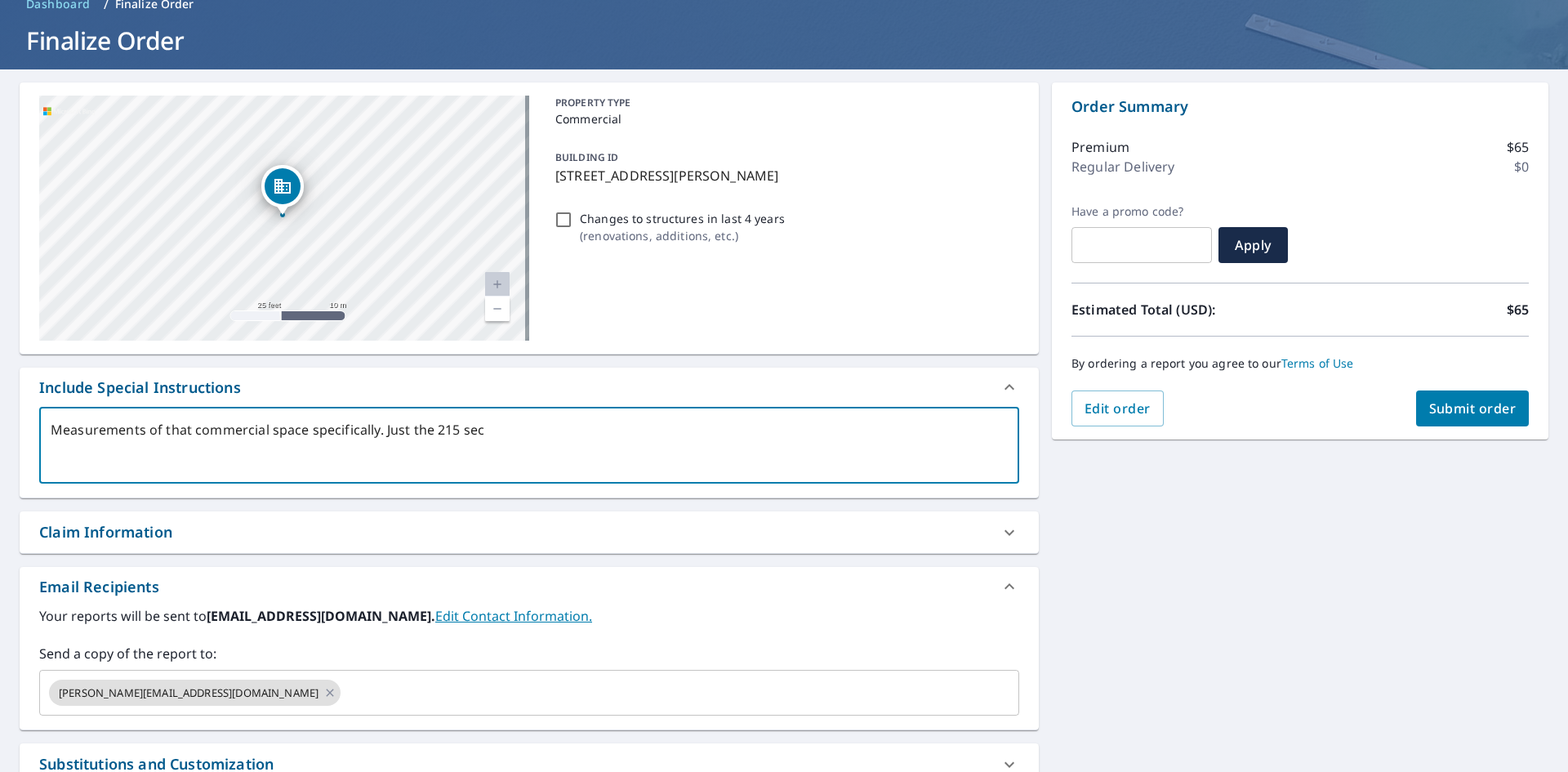
type textarea "Measurements of that commercial space specifically. Just the 215 sect"
type textarea "x"
type textarea "Measurements of that commercial space specifically. Just the 215 secti"
type textarea "x"
type textarea "Measurements of that commercial space specifically. Just the 215 sectio"
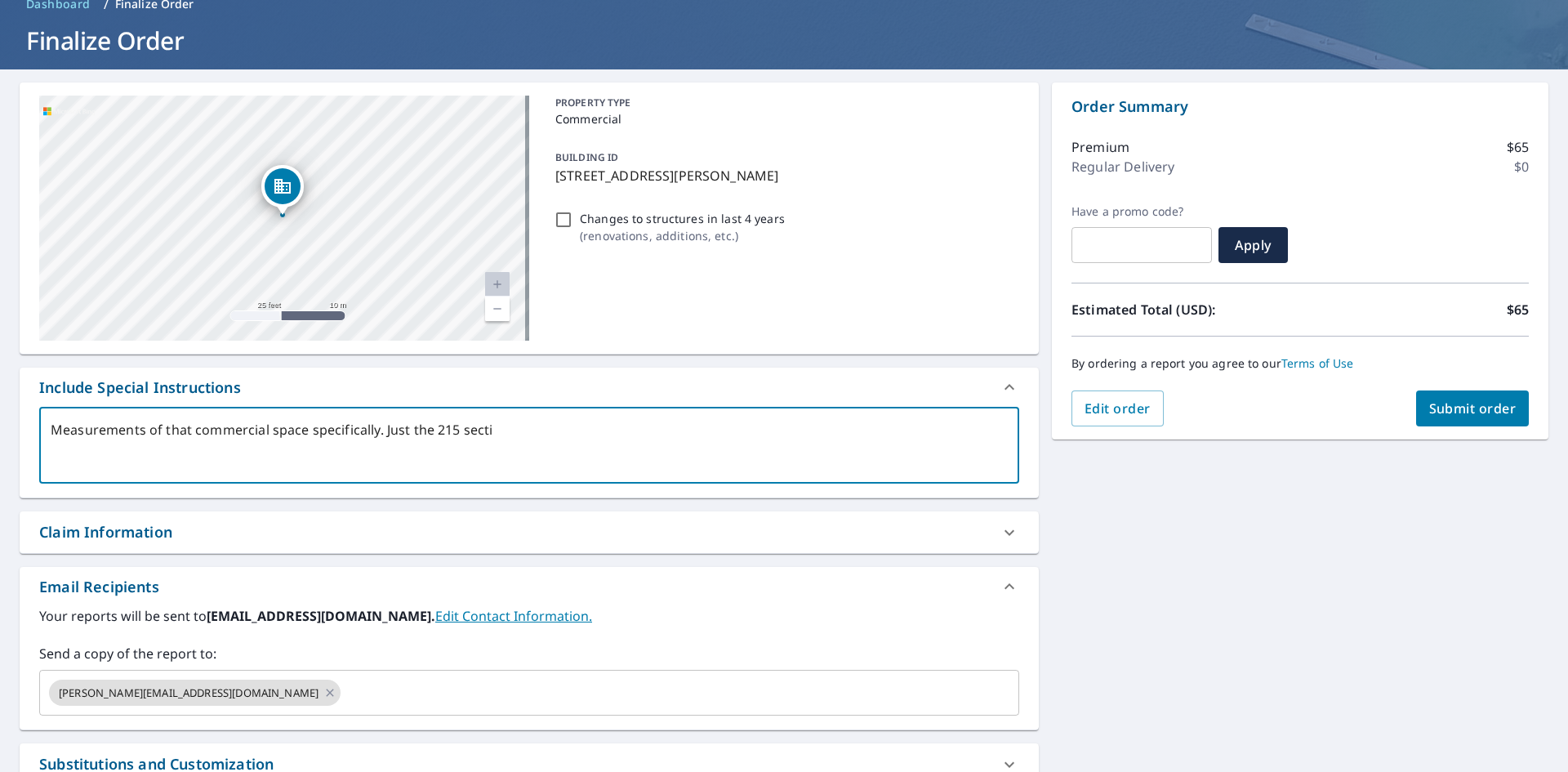
type textarea "x"
type textarea "Measurements of that commercial space specifically. Just the 215 section"
type textarea "x"
type textarea "Measurements of that commercial space specifically. Just the 215 sectiong"
type textarea "x"
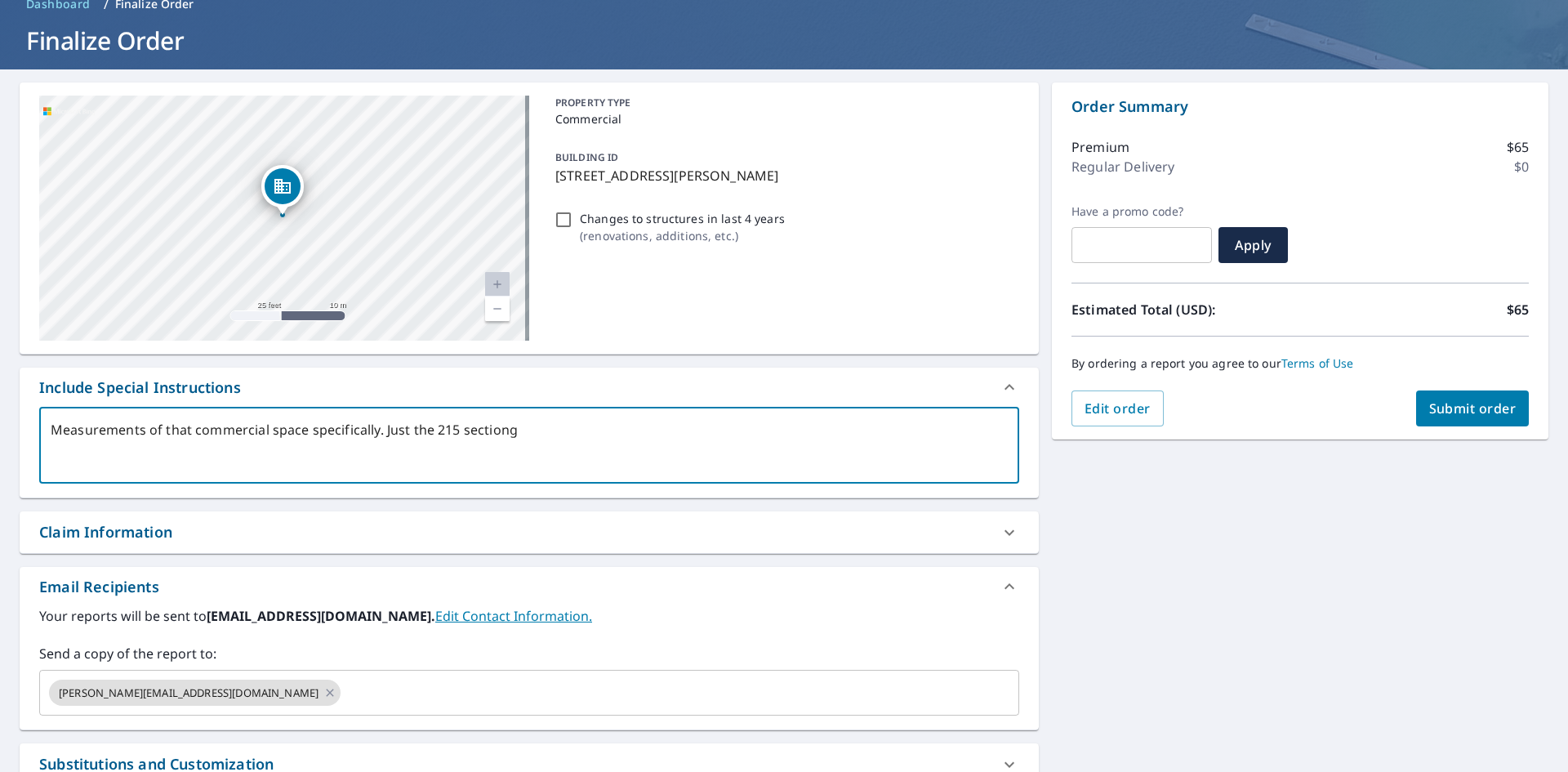
type textarea "Measurements of that commercial space specifically. Just the 215 sectiong"
type textarea "x"
type textarea "Measurements of that commercial space specifically. Just the 215 sectiong"
type textarea "x"
type textarea "Measurements of that commercial space specifically. Just the 215 section"
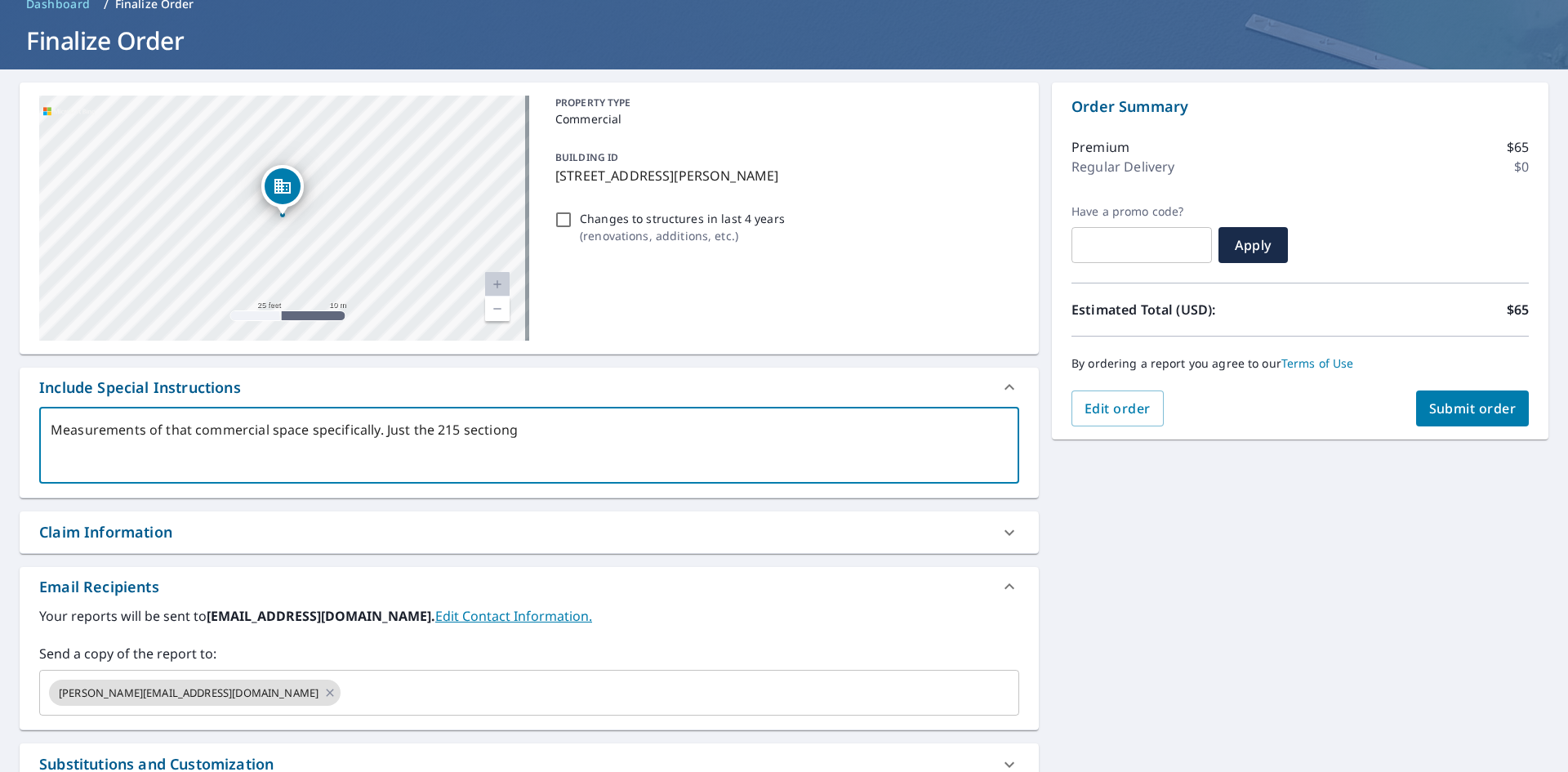
type textarea "x"
type textarea "Measurements of that commercial space specifically. Just the 215 section"
type textarea "x"
type textarea "Measurements of that commercial space specifically. Just the 215 section o"
type textarea "x"
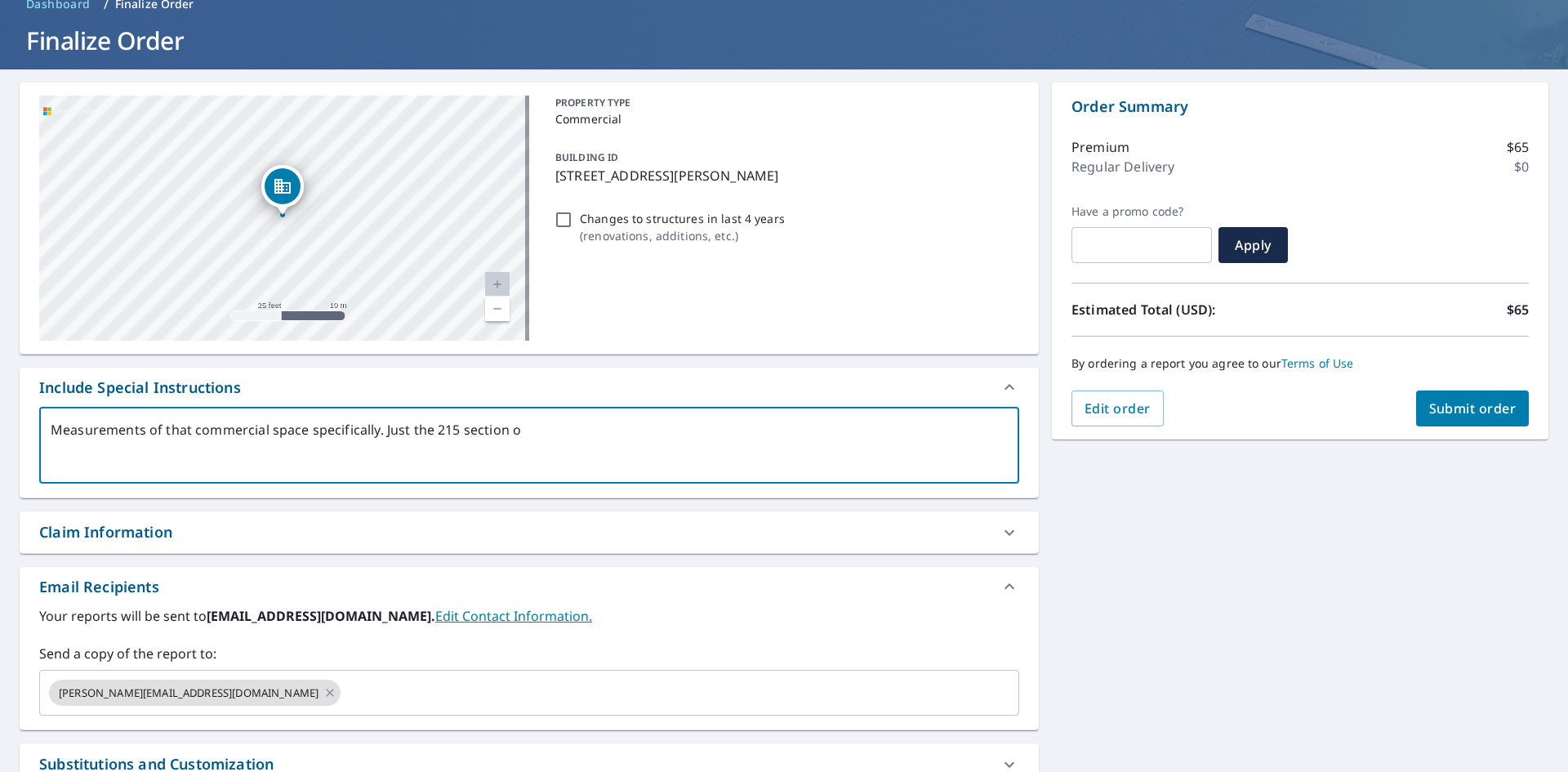
type textarea "Measurements of that commercial space specifically. Just the 215 section of"
type textarea "x"
type textarea "Measurements of that commercial space specifically. Just the 215 section of"
type textarea "x"
type textarea "Measurements of that commercial space specifically. Just the 215 section of b"
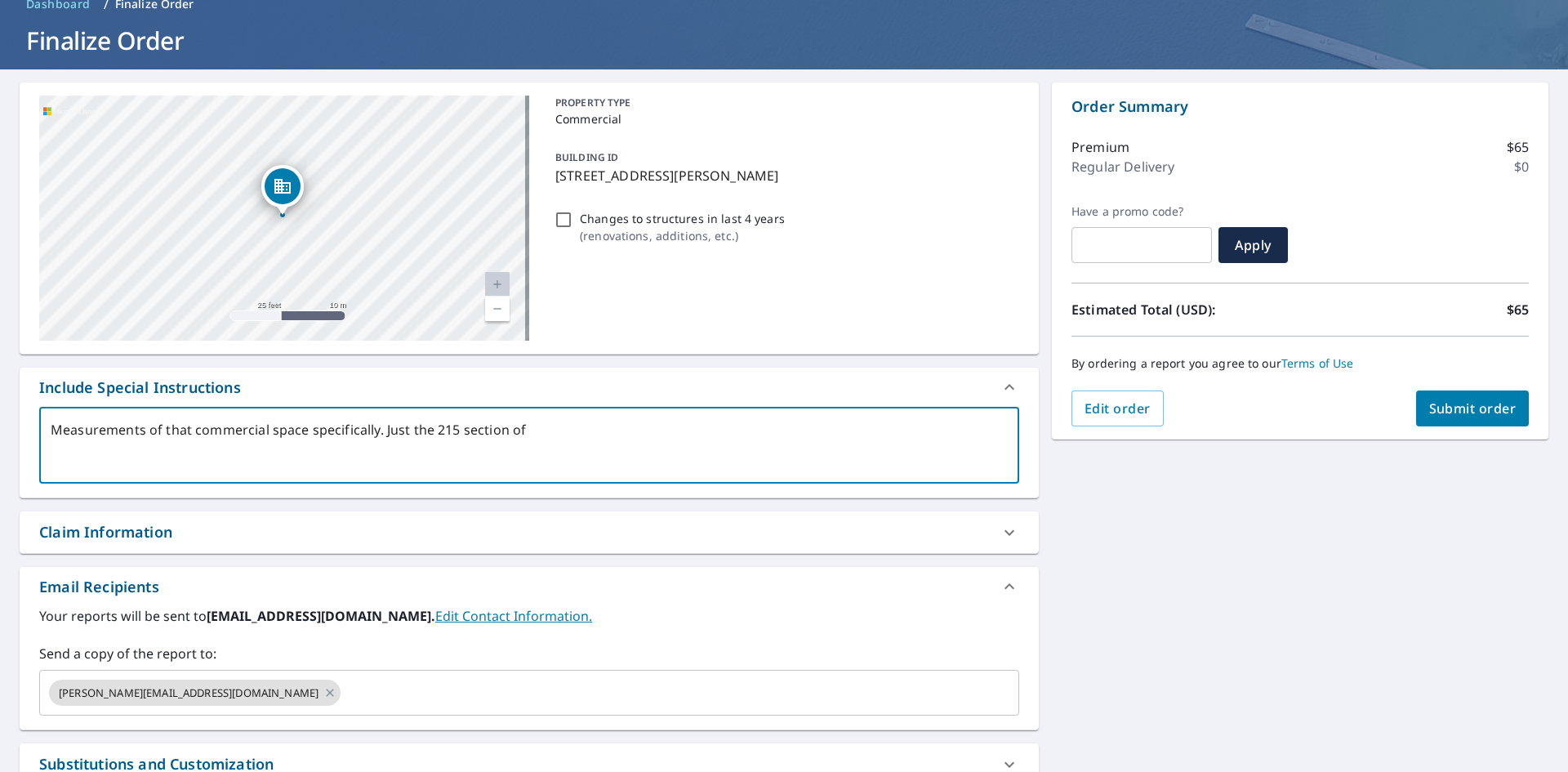
type textarea "x"
type textarea "Measurements of that commercial space specifically. Just the 215 section of bu"
type textarea "x"
type textarea "Measurements of that commercial space specifically. Just the 215 section of [PE…"
type textarea "x"
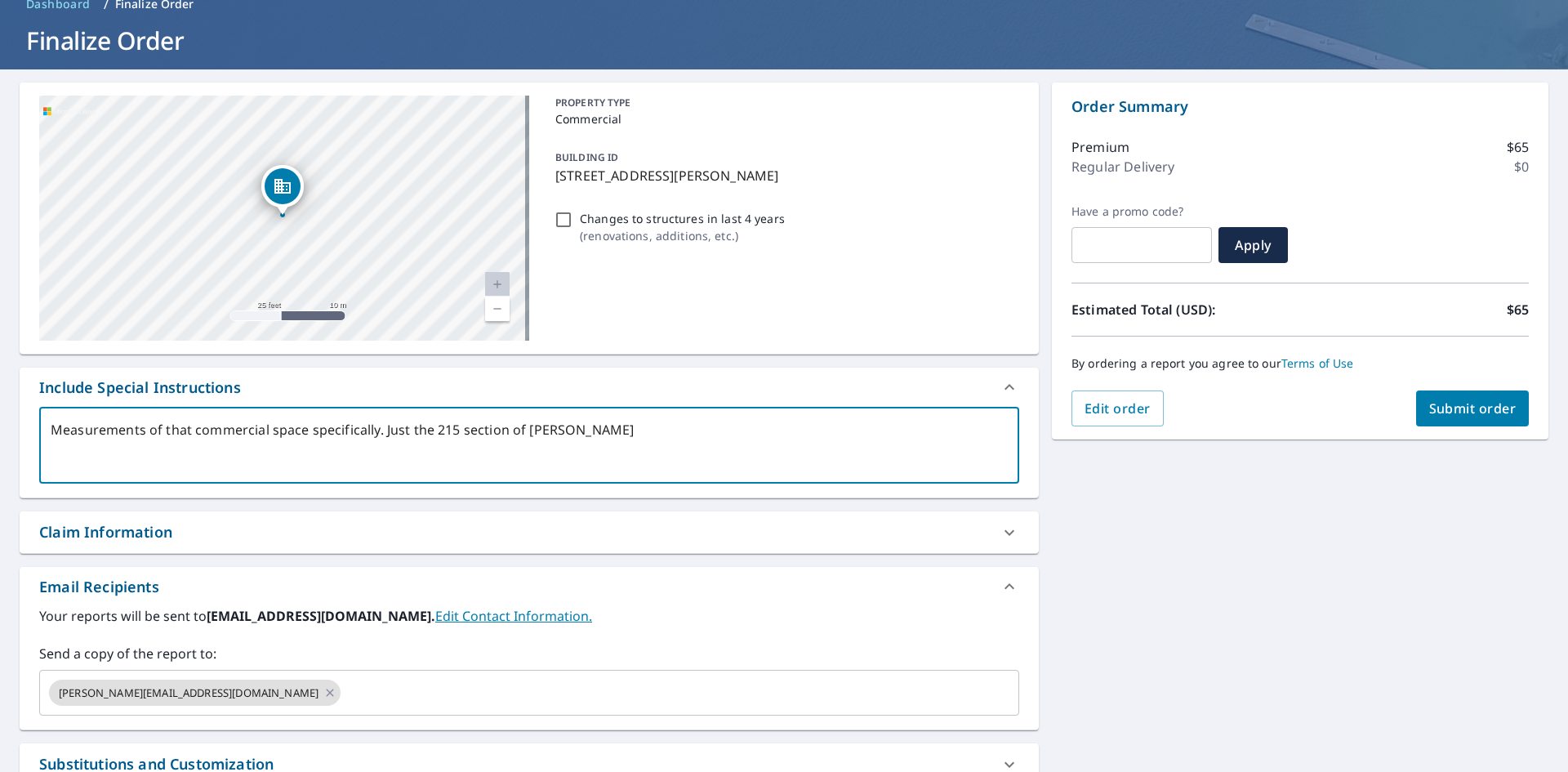
type textarea "Measurements of that commercial space specifically. Just the 215 section of buil"
type textarea "x"
type textarea "Measurements of that commercial space specifically. Just the 215 section of bui…"
type textarea "x"
type textarea "Measurements of that commercial space specifically. Just the 215 section of bui…"
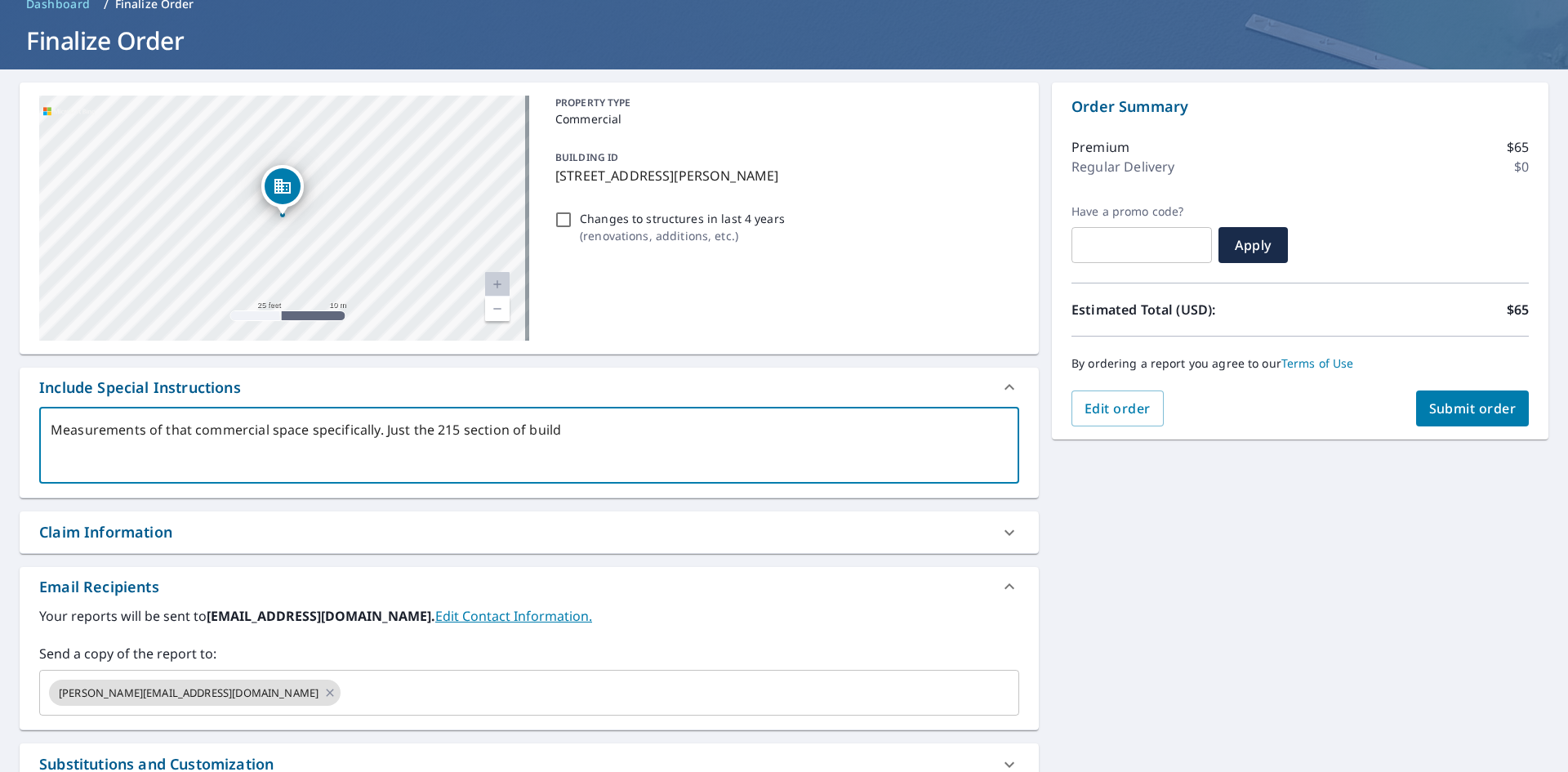
type textarea "x"
type textarea "Measurements of that commercial space specifically. Just the 215 section of bui…"
type textarea "x"
type textarea "Measurements of that commercial space specifically. Just the 215 section of bui…"
type textarea "x"
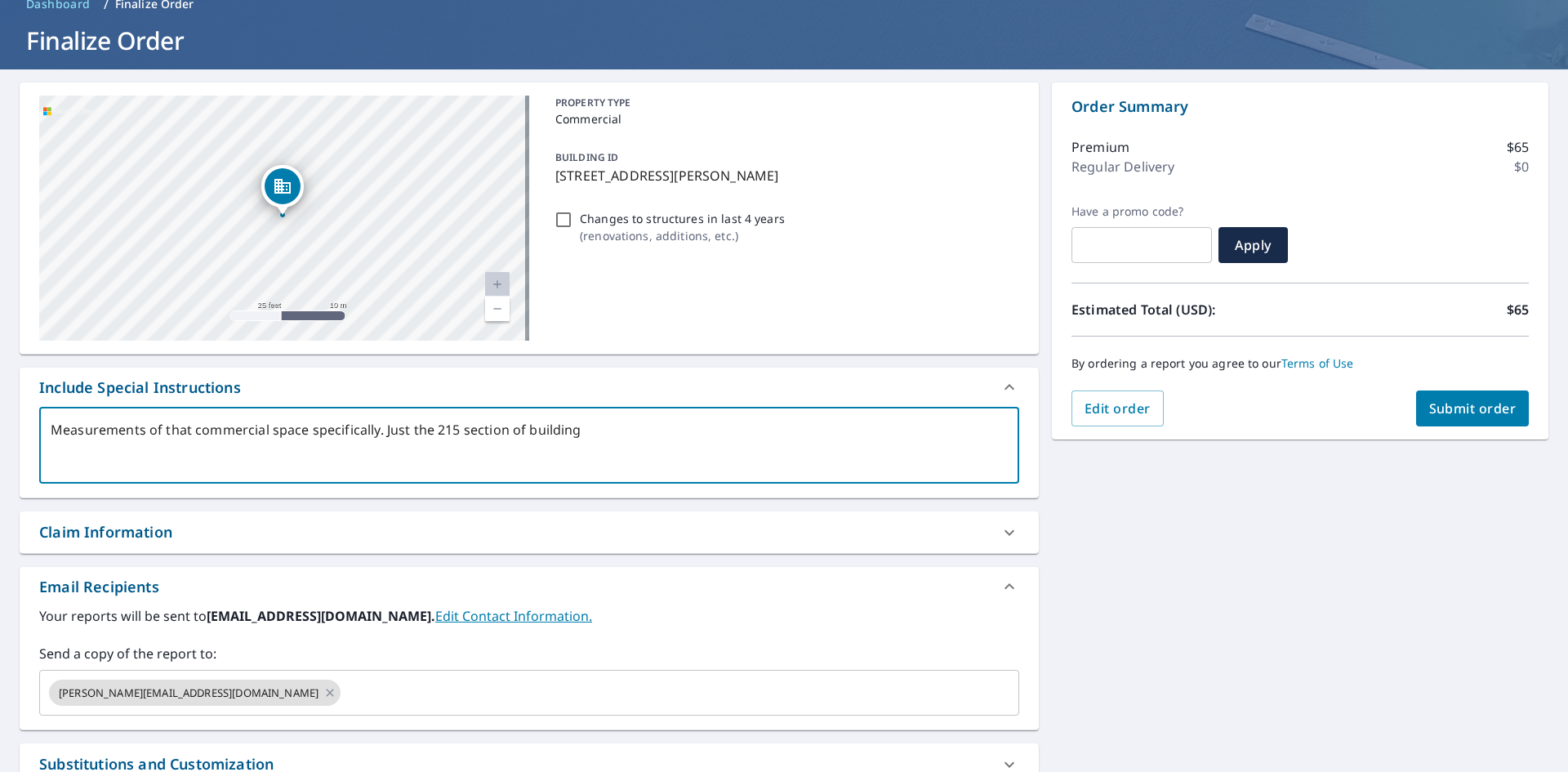
type textarea "Measurements of that commercial space specifically. Just the 215 section of bui…"
type textarea "x"
type textarea "Measurements of that commercial space specifically. Just the 215 section of bui…"
type textarea "x"
type textarea "Measurements of that commercial space specifically. Just the 215 section of bui…"
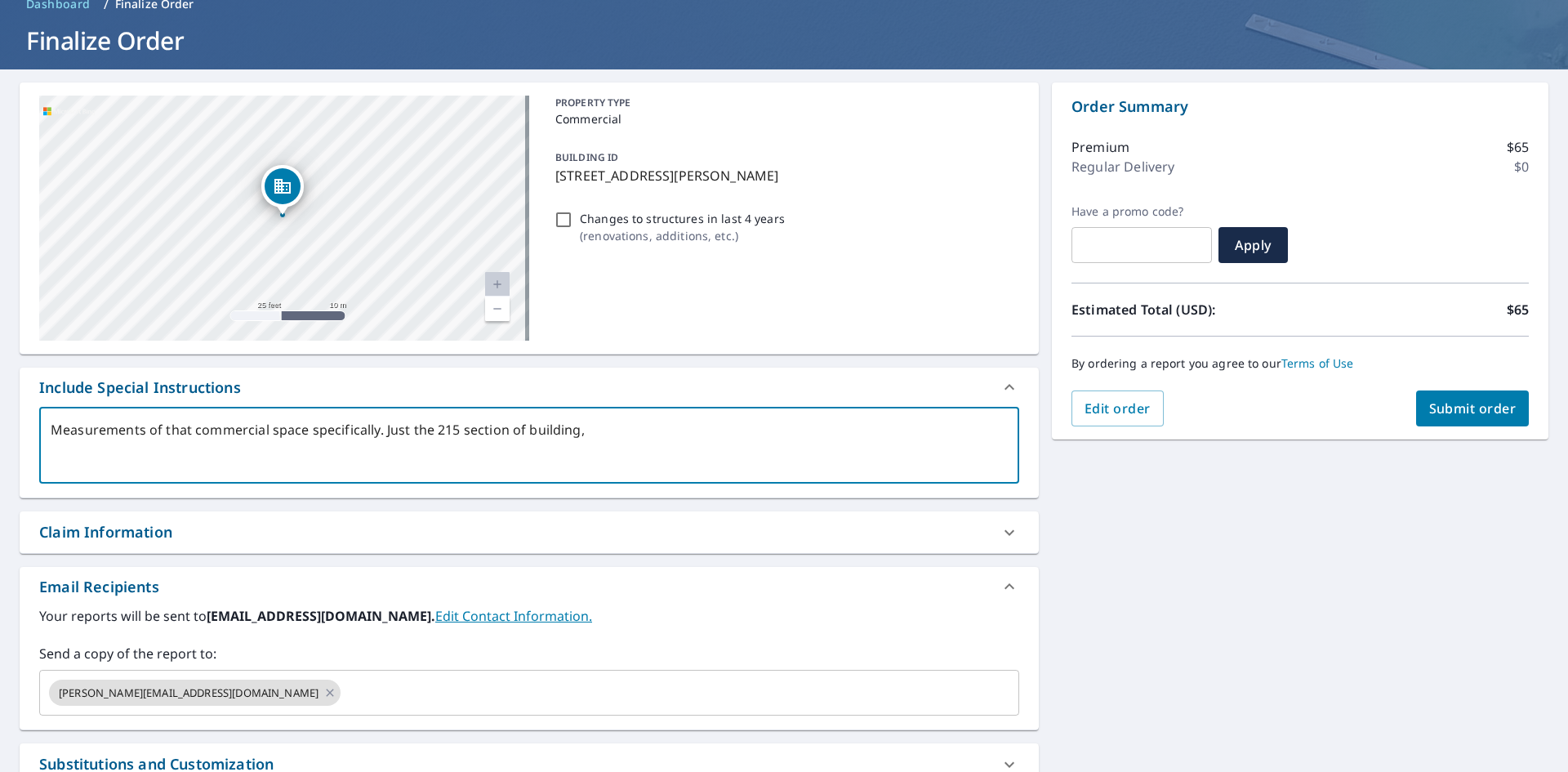
type textarea "x"
type textarea "Measurements of that commercial space specifically. Just the 215 section of bui…"
type textarea "x"
type textarea "Measurements of that commercial space specifically. Just the 215 section of bui…"
type textarea "x"
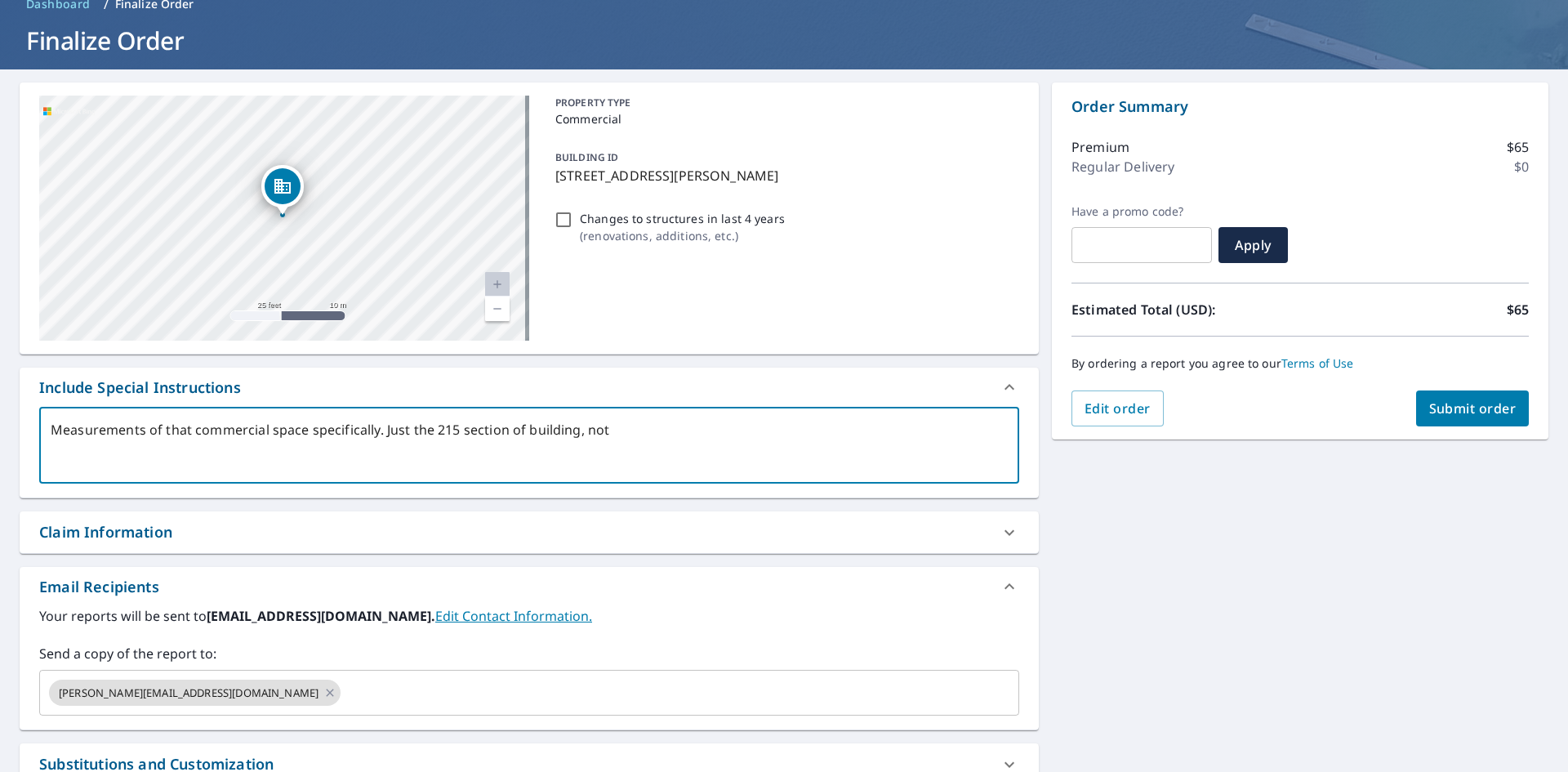
type textarea "Measurements of that commercial space specifically. Just the 215 section of bui…"
type textarea "x"
type textarea "Measurements of that commercial space specifically. Just the 215 section of bui…"
type textarea "x"
type textarea "Measurements of that commercial space specifically. Just the 215 section of bui…"
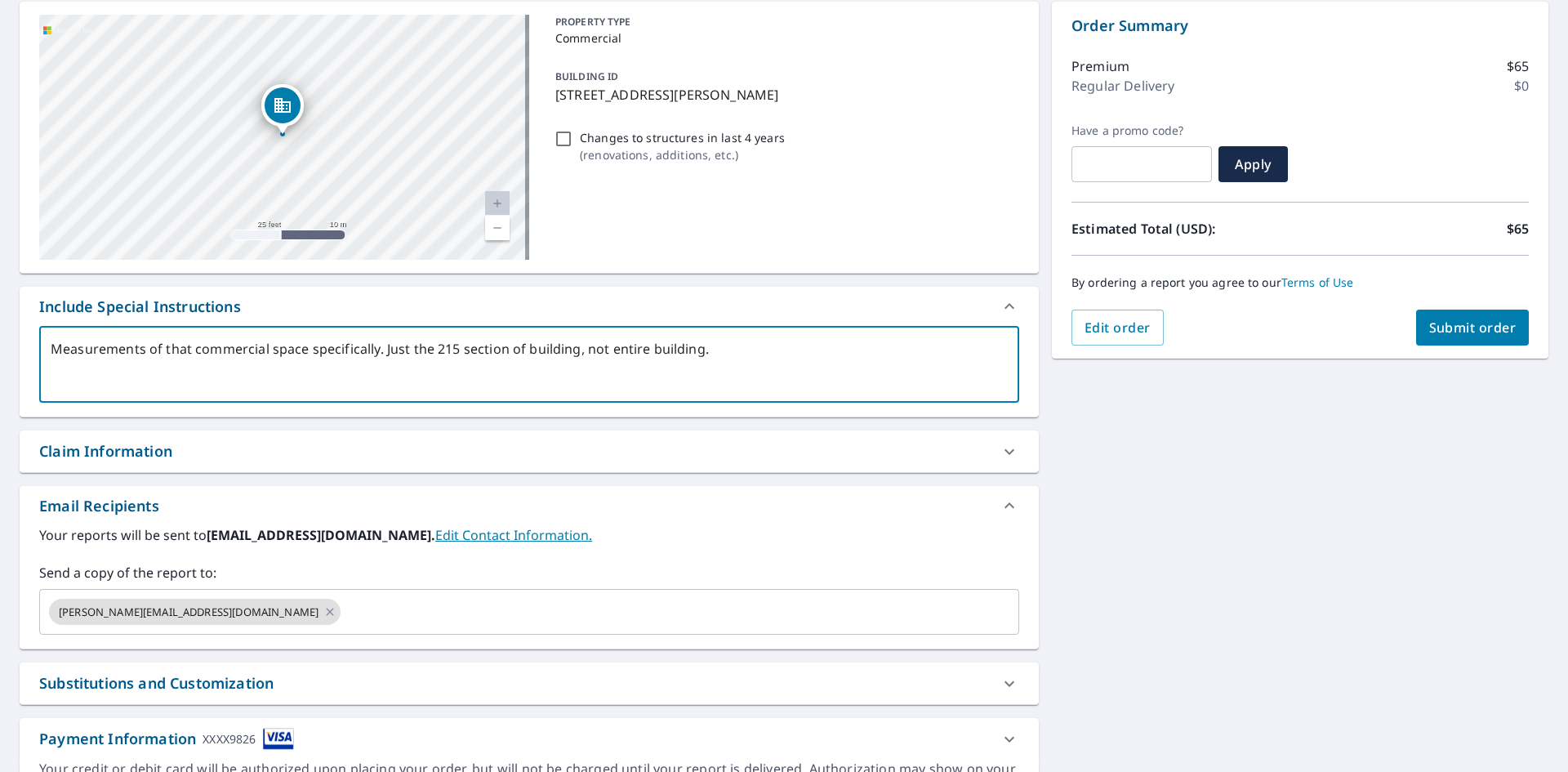
scroll to position [257, 0]
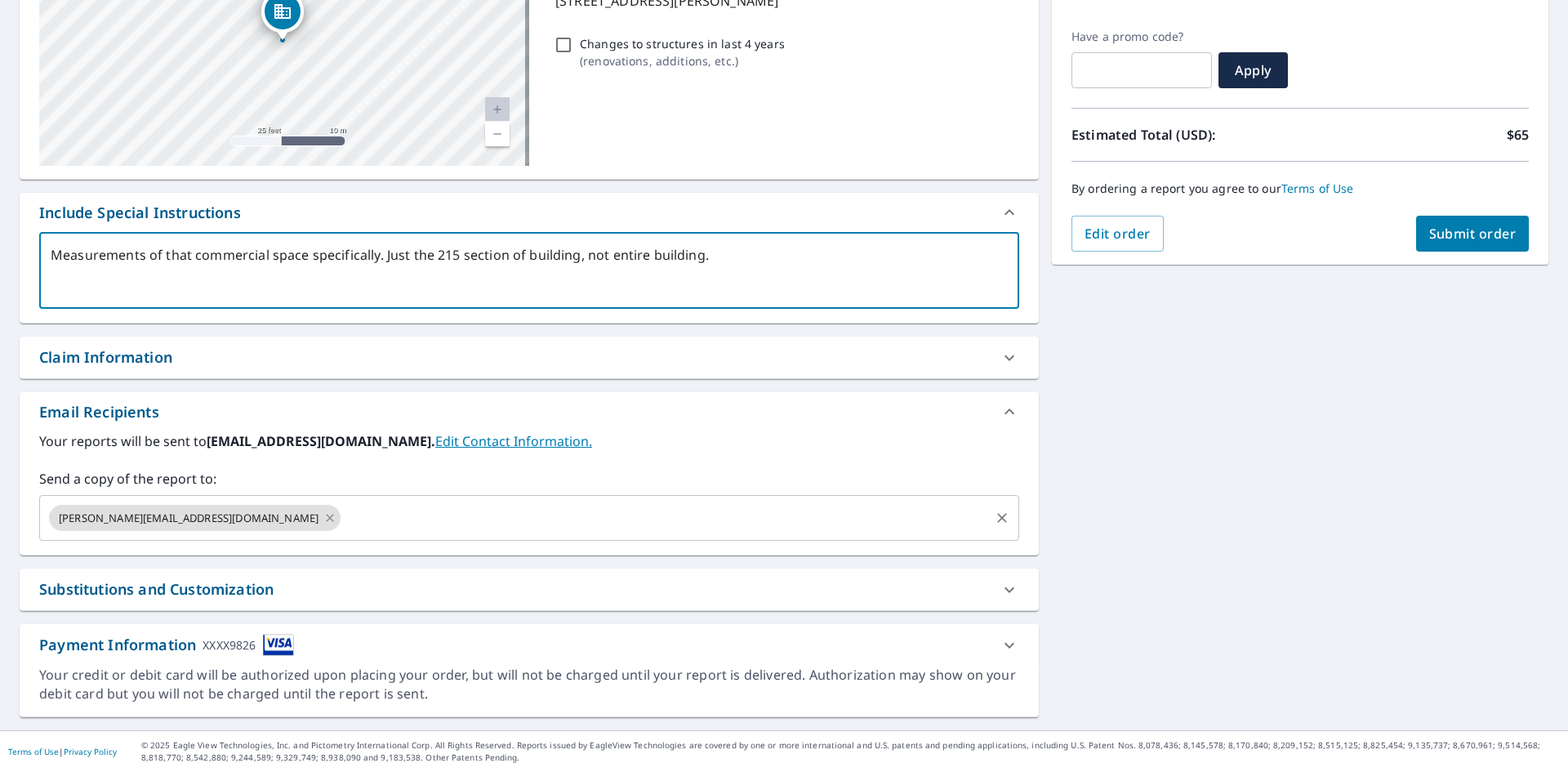
click at [324, 519] on icon at bounding box center [330, 517] width 13 height 18
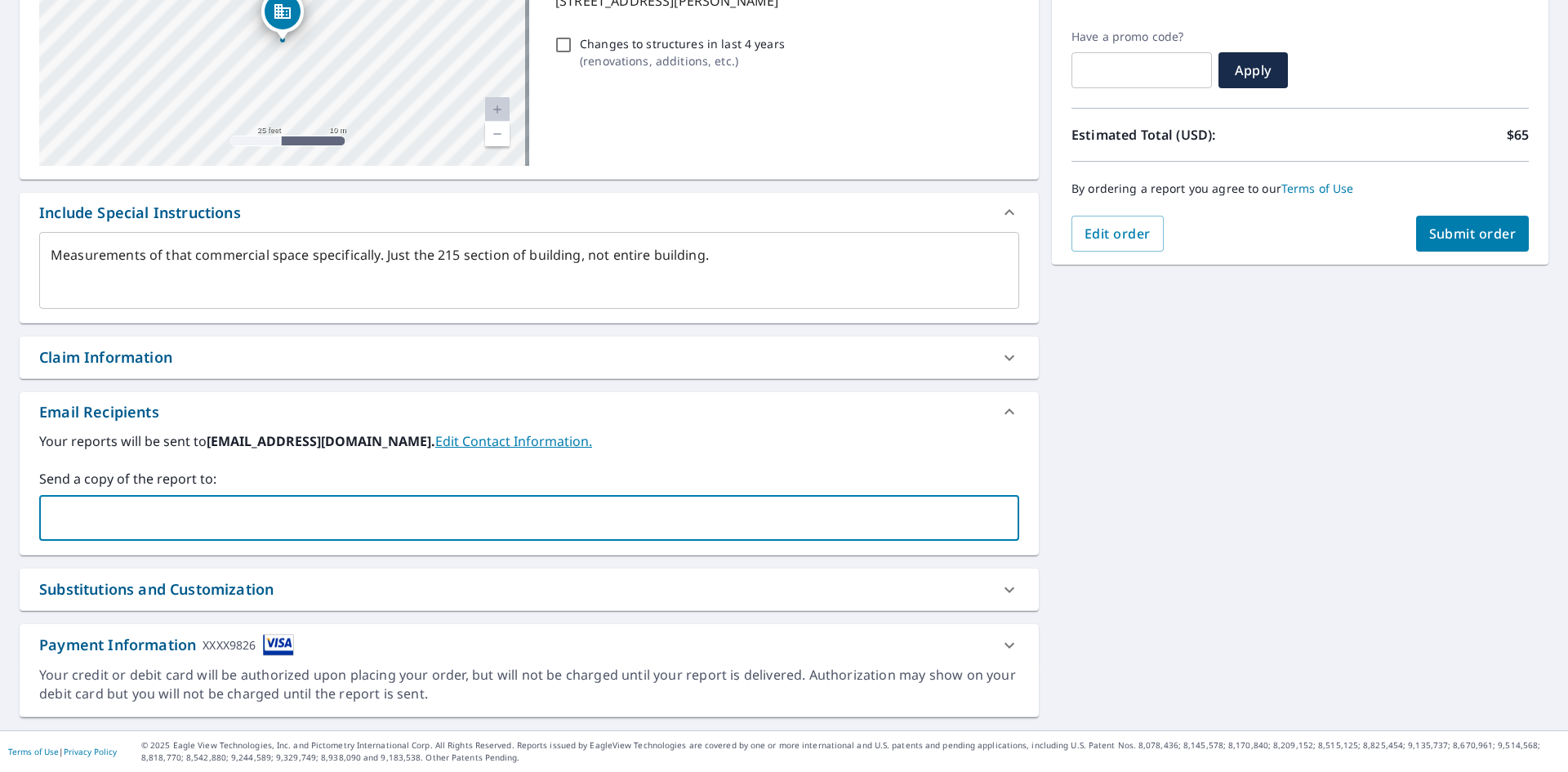
click at [218, 516] on input "text" at bounding box center [517, 518] width 941 height 31
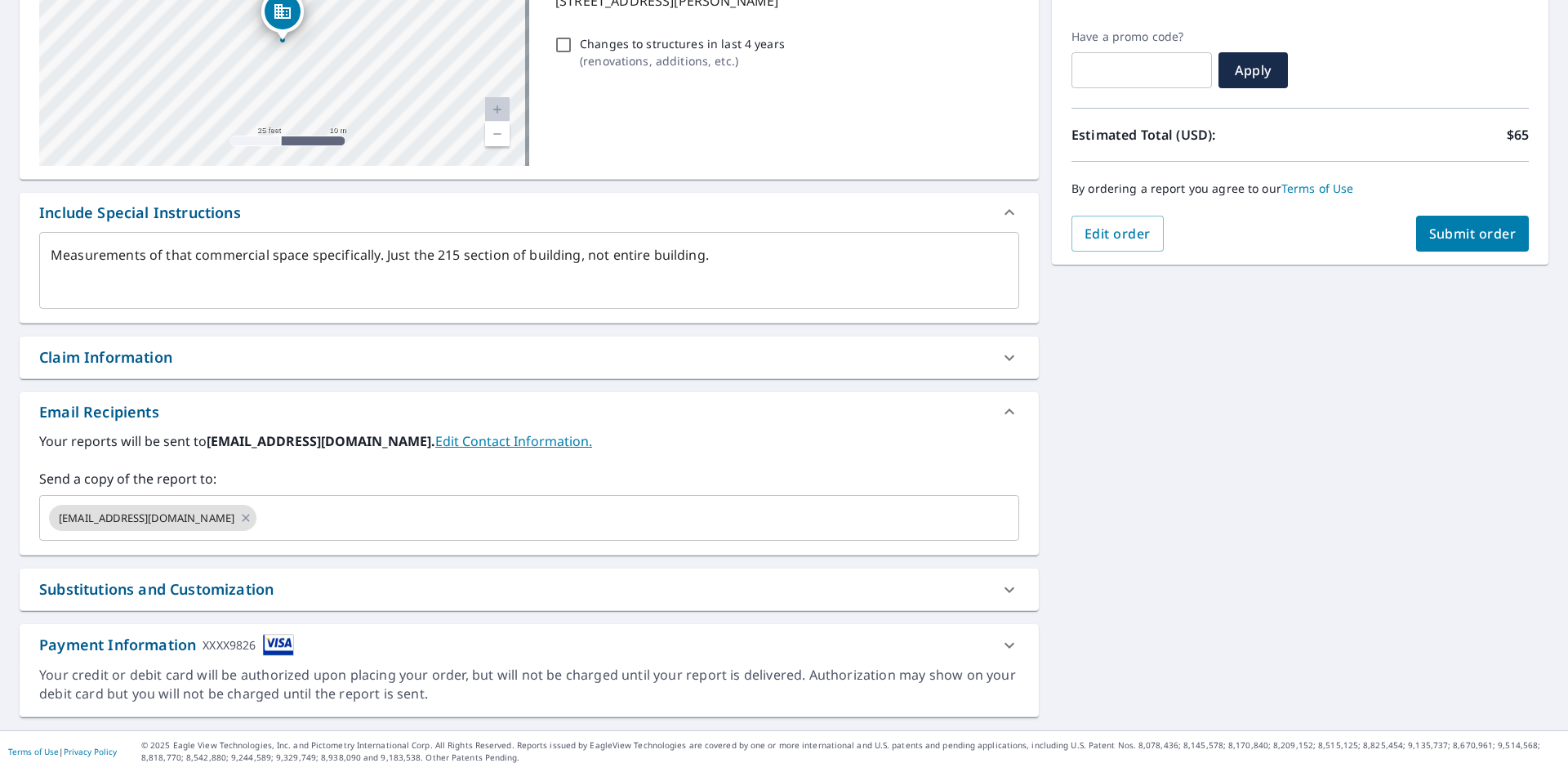
click at [1115, 504] on div "[STREET_ADDRESS][PERSON_NAME] Aerial Road A standard road map Aerial A detailed…" at bounding box center [784, 312] width 1568 height 836
click at [1445, 240] on span "Submit order" at bounding box center [1473, 233] width 87 height 18
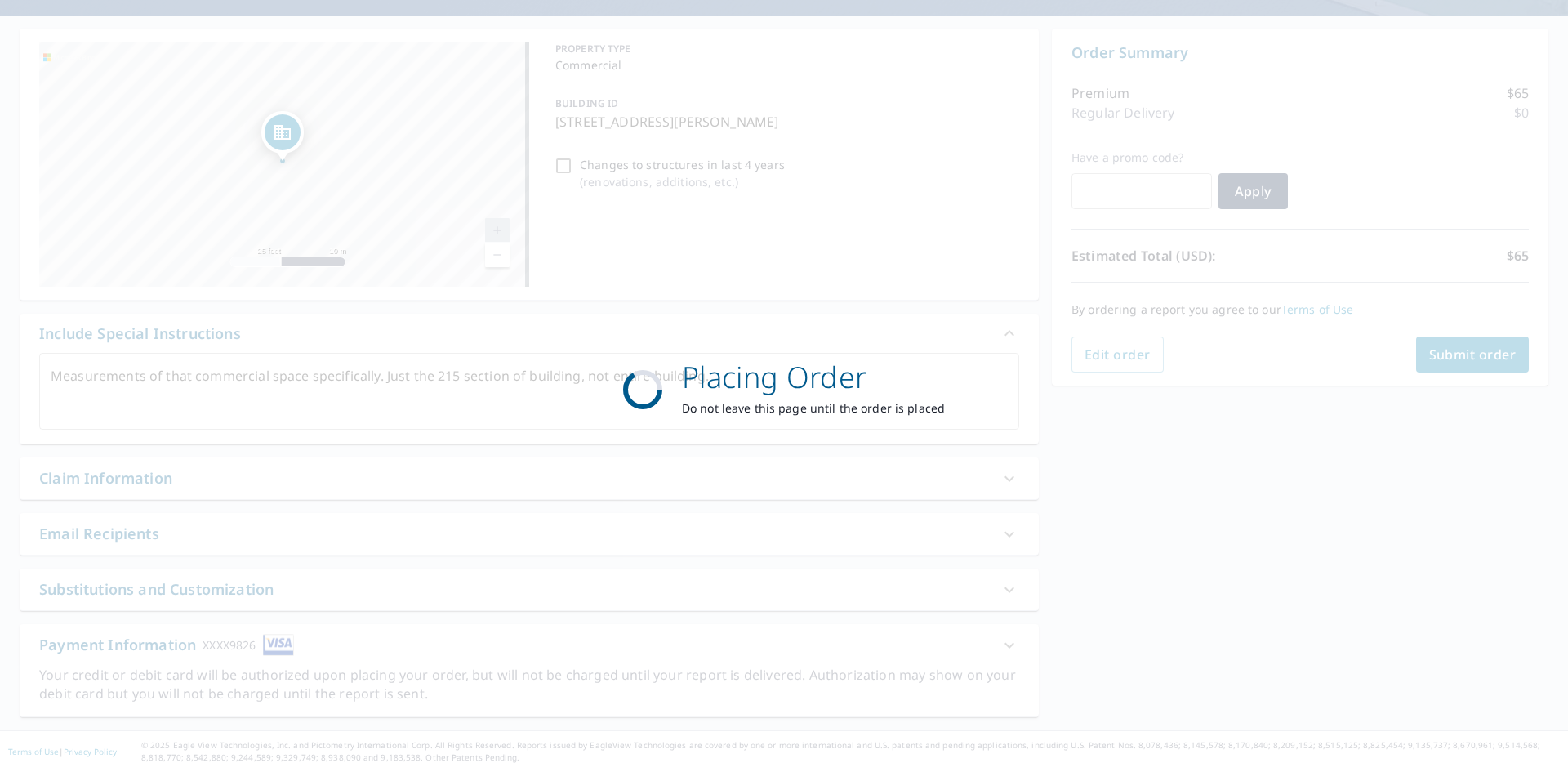
scroll to position [135, 0]
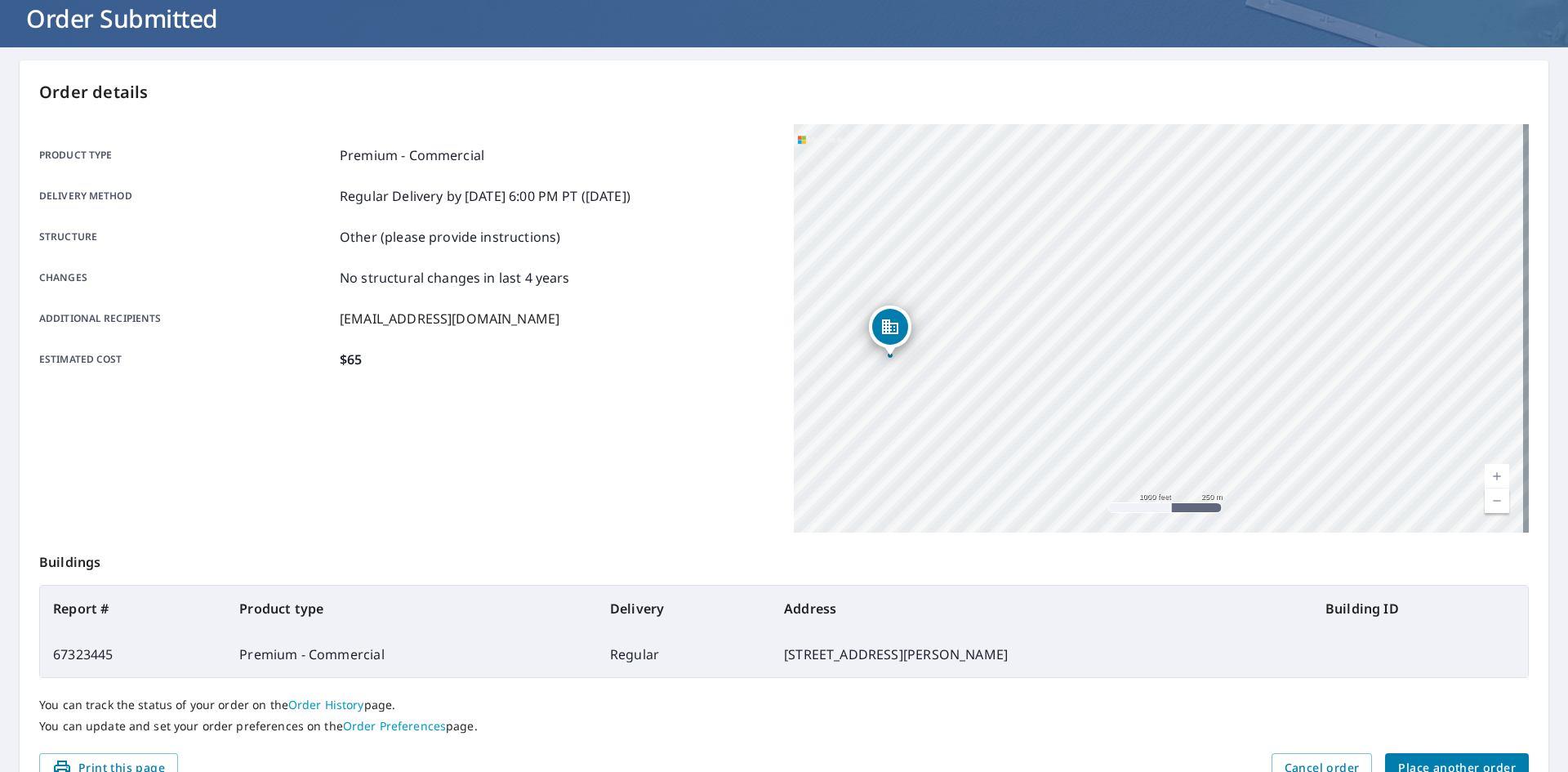
scroll to position [190, 0]
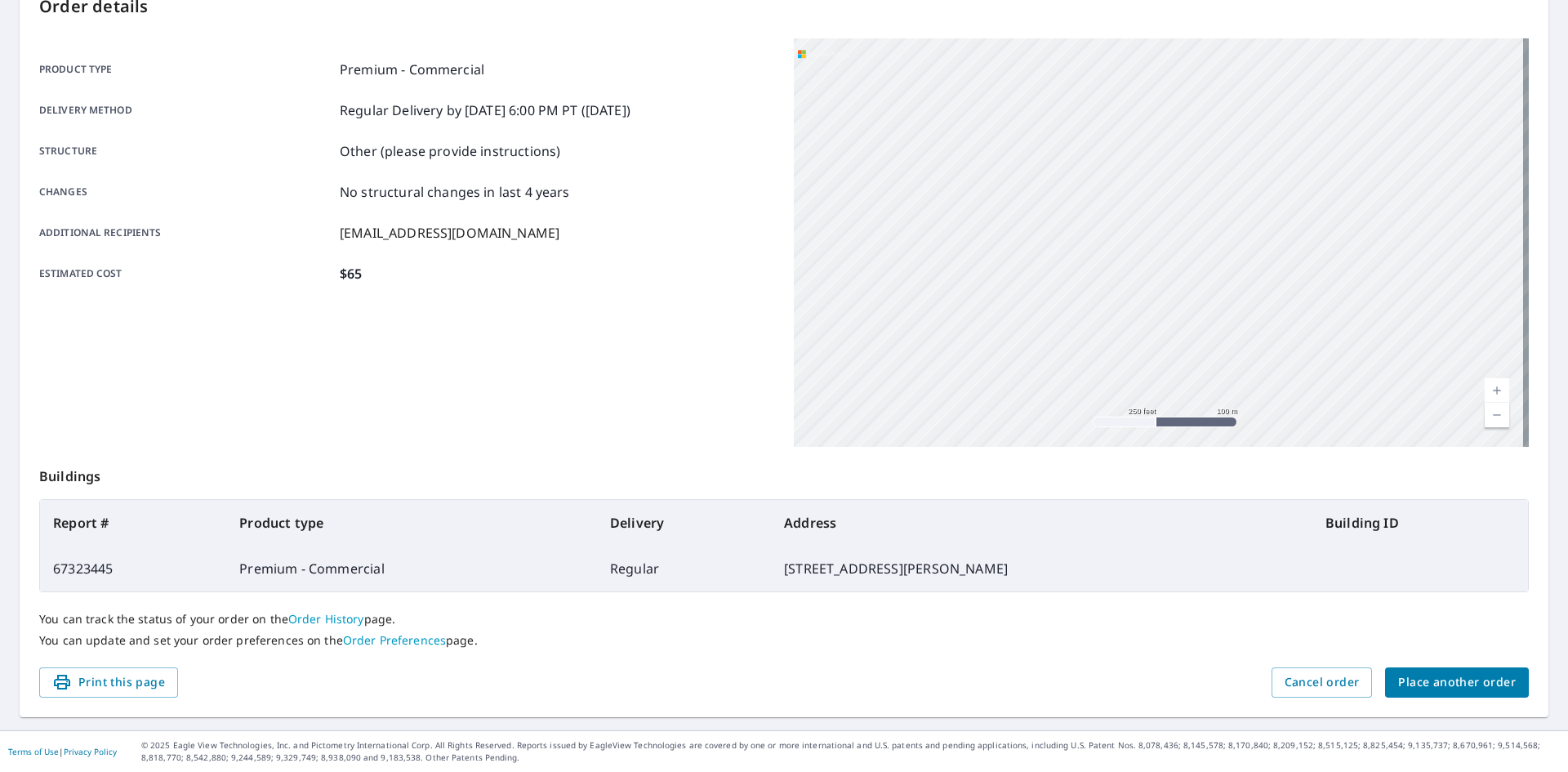
drag, startPoint x: 913, startPoint y: 282, endPoint x: 1334, endPoint y: 396, distance: 436.2
click at [1334, 396] on div "[STREET_ADDRESS][PERSON_NAME]" at bounding box center [1161, 243] width 735 height 408
drag, startPoint x: 983, startPoint y: 275, endPoint x: 1354, endPoint y: 347, distance: 377.9
click at [1354, 347] on div "[STREET_ADDRESS][PERSON_NAME]" at bounding box center [1161, 243] width 735 height 408
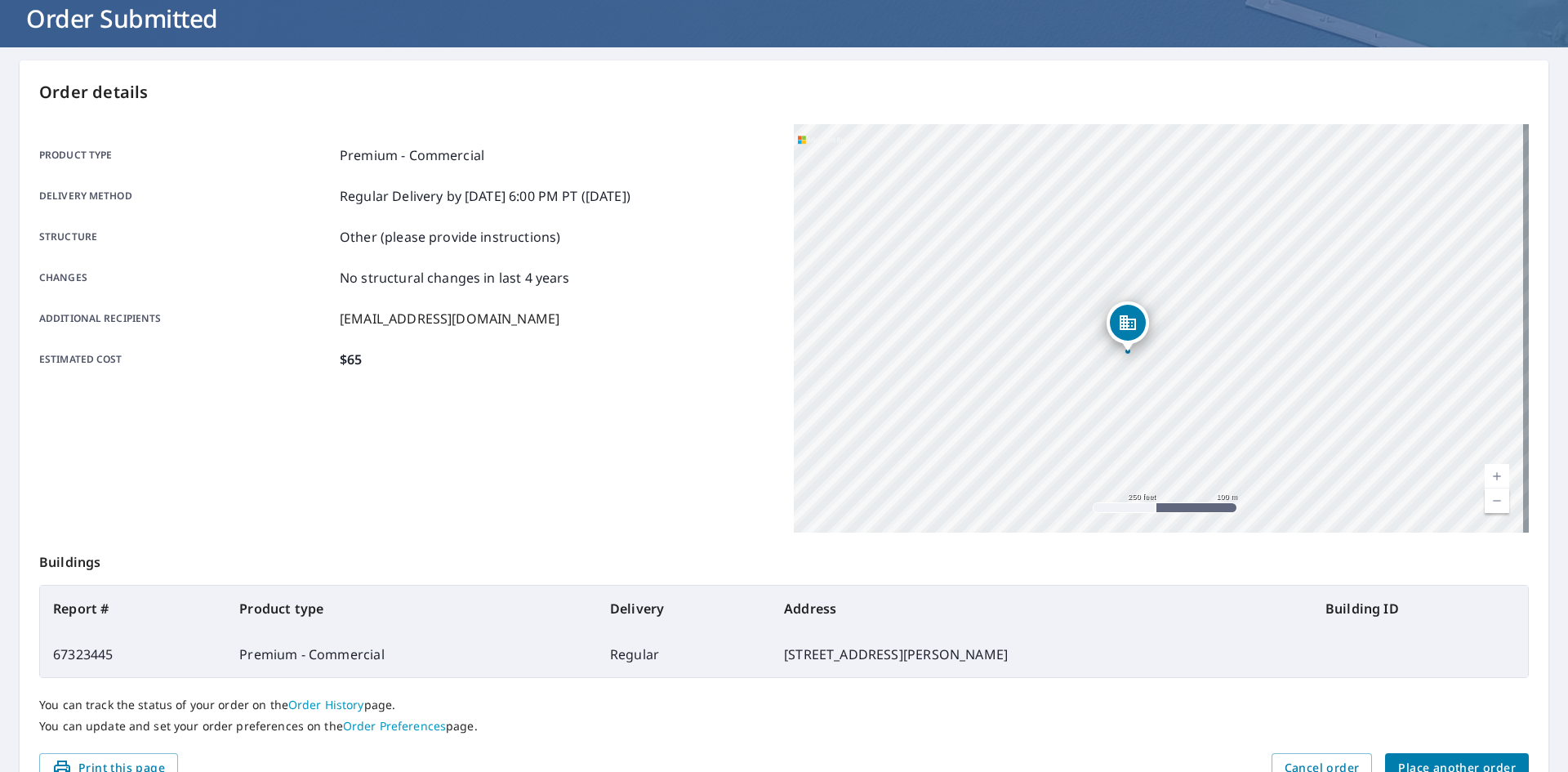
scroll to position [0, 0]
